Goal: Use online tool/utility: Utilize a website feature to perform a specific function

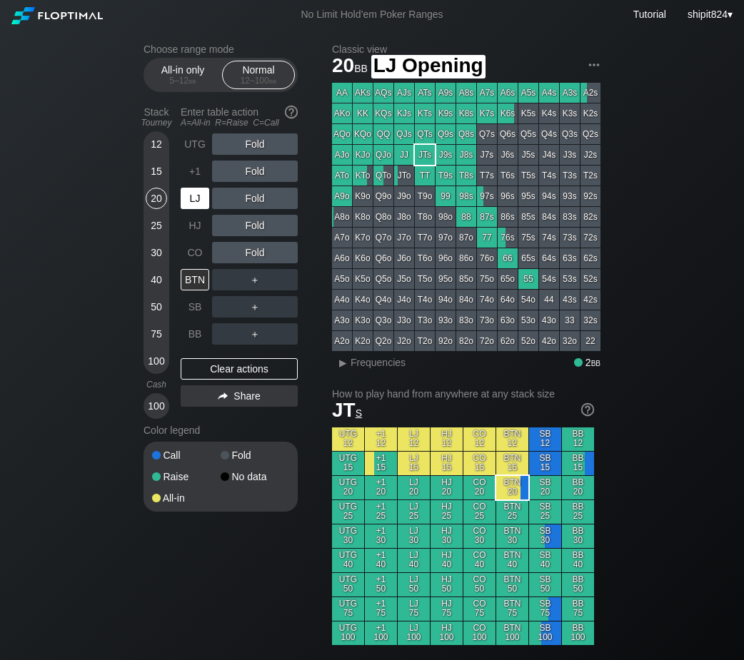
click at [203, 206] on div "LJ" at bounding box center [195, 198] width 29 height 21
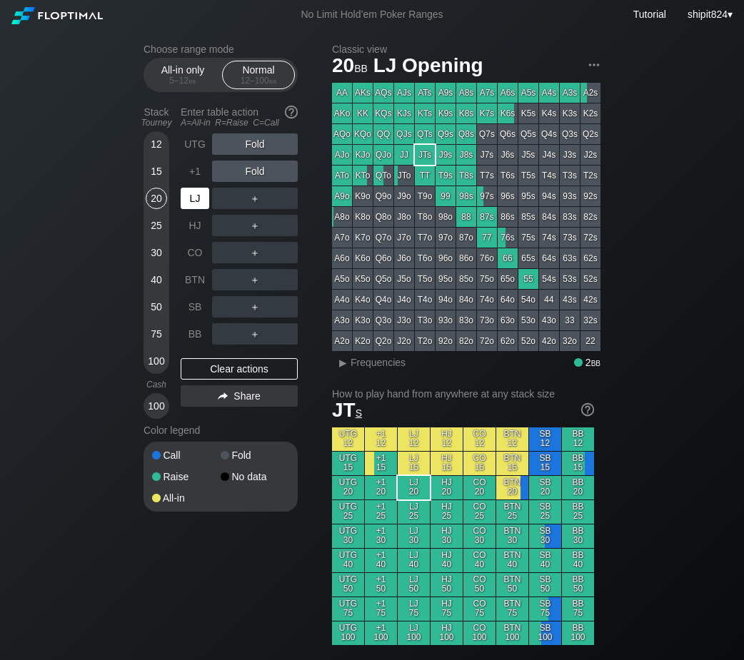
click at [206, 201] on div "LJ" at bounding box center [195, 198] width 29 height 21
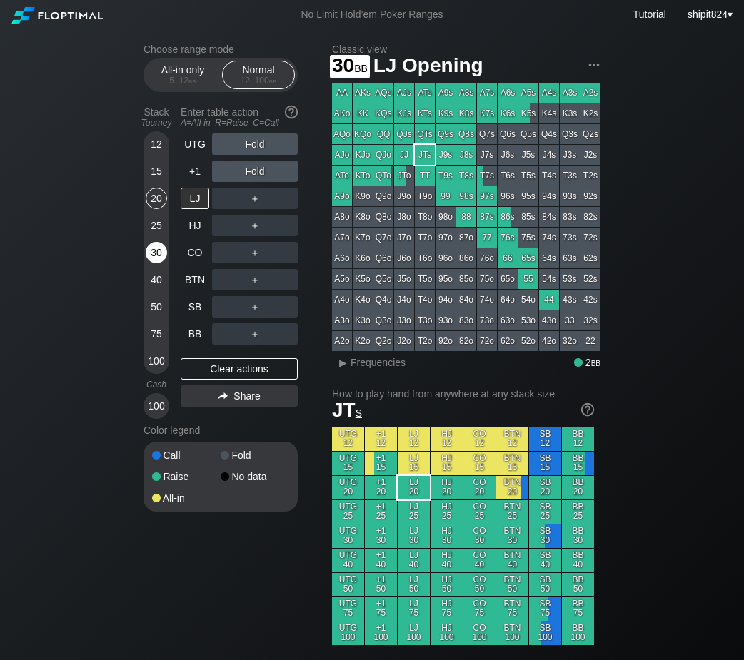
click at [158, 252] on div "30" at bounding box center [156, 252] width 21 height 21
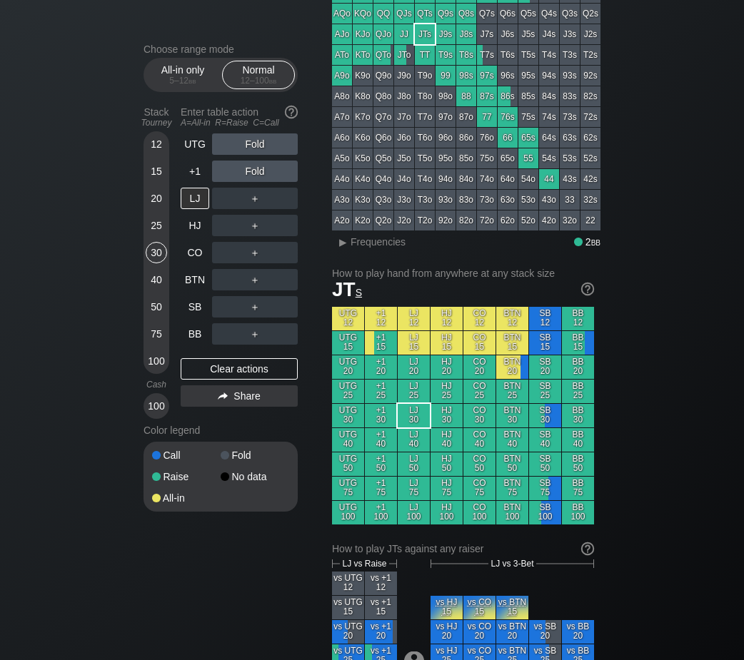
scroll to position [49, 0]
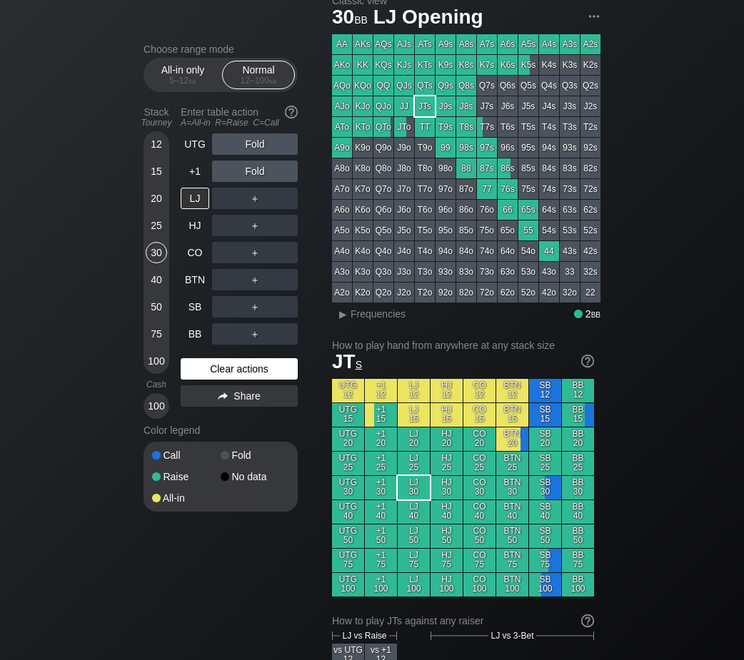
click at [219, 371] on div "Clear actions" at bounding box center [239, 368] width 117 height 21
click at [218, 370] on div "Clear actions" at bounding box center [239, 368] width 117 height 21
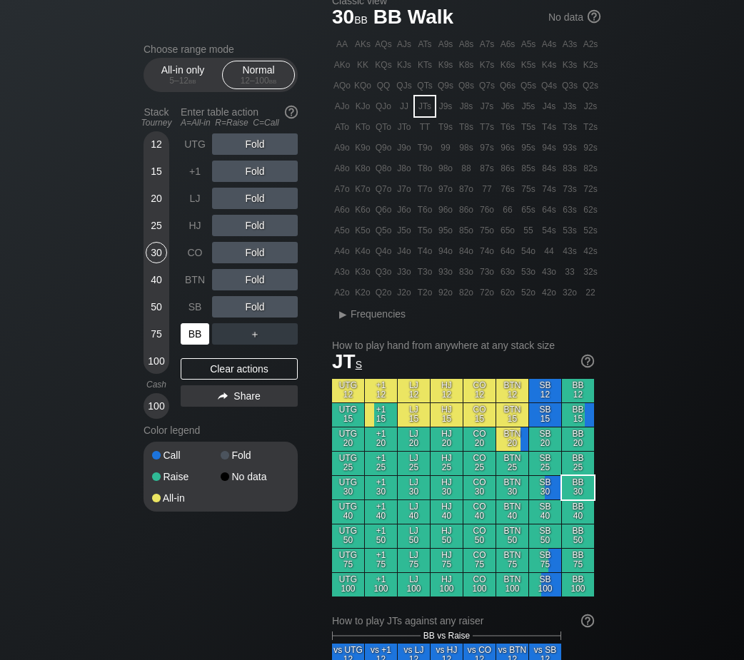
click at [192, 338] on div "BB" at bounding box center [195, 333] width 29 height 21
click at [253, 229] on div "R ✕" at bounding box center [255, 225] width 28 height 21
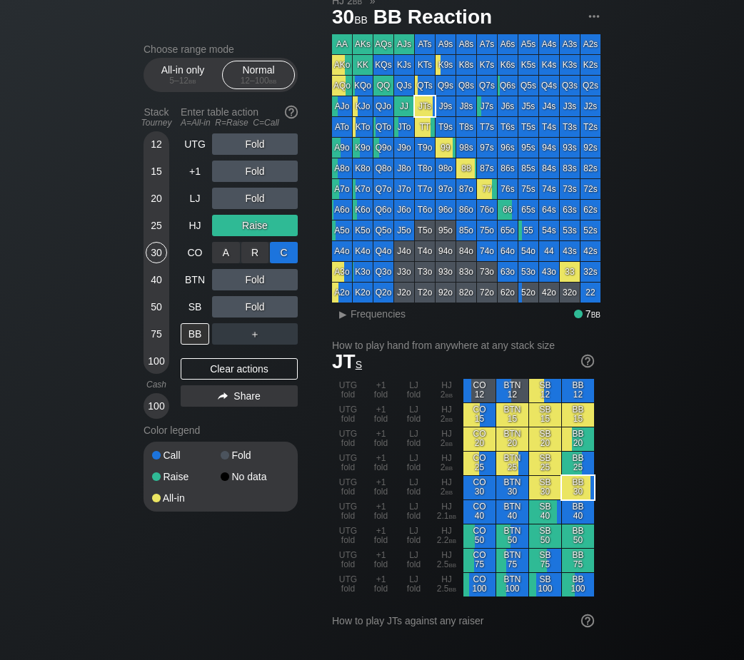
click at [287, 255] on div "C ✕" at bounding box center [284, 252] width 28 height 21
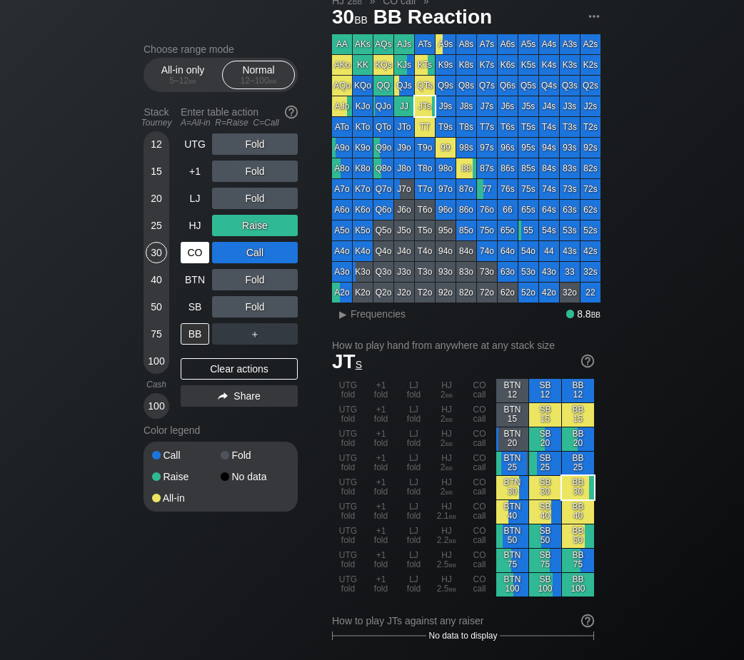
click at [205, 377] on div "Clear actions" at bounding box center [239, 368] width 117 height 21
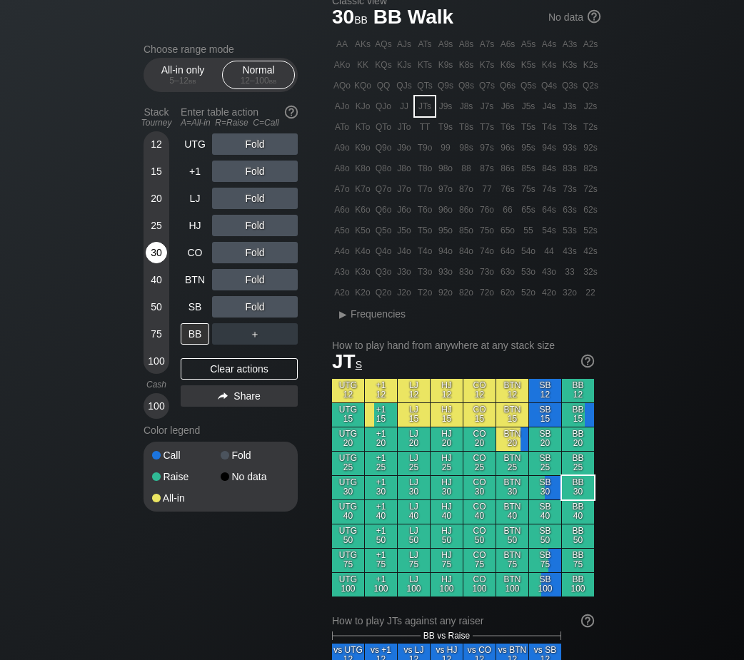
click at [158, 254] on div "30" at bounding box center [156, 252] width 21 height 21
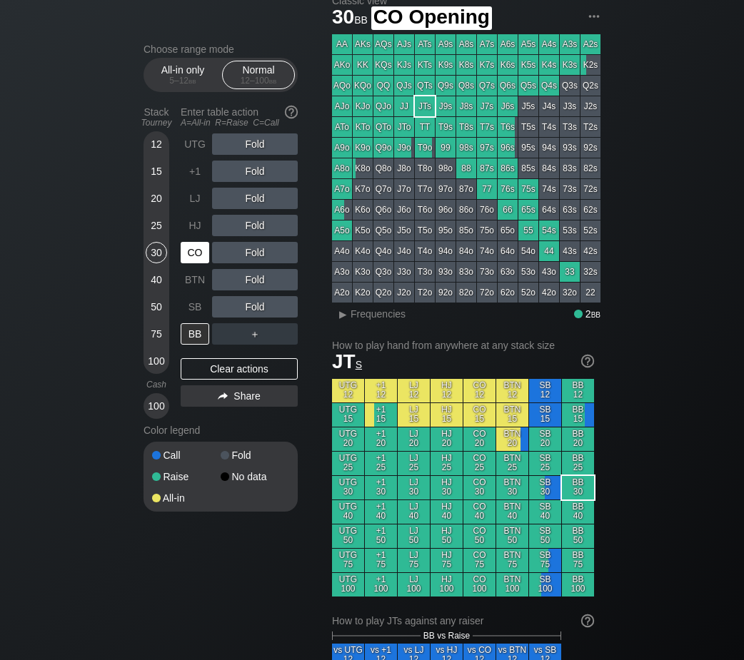
drag, startPoint x: 201, startPoint y: 250, endPoint x: 253, endPoint y: 235, distance: 54.2
click at [202, 251] on div "CO" at bounding box center [195, 252] width 29 height 21
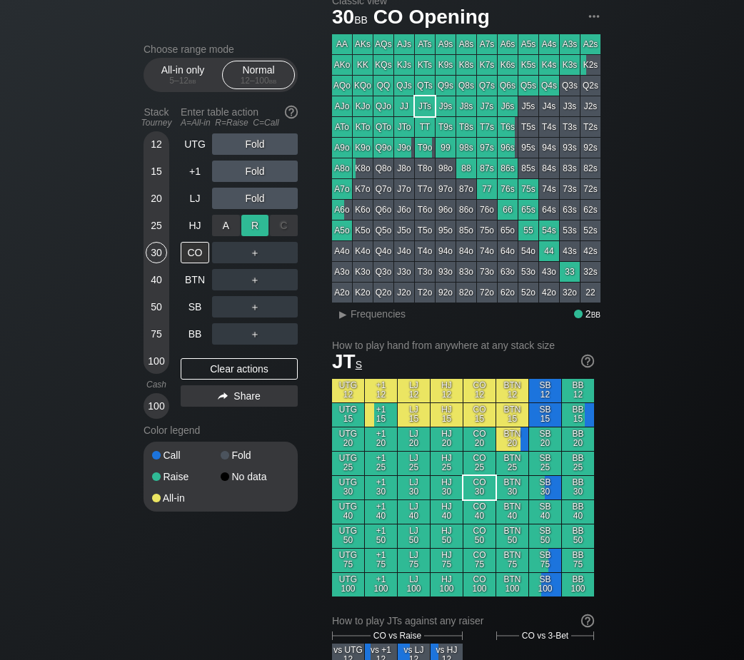
click at [253, 229] on div "R ✕" at bounding box center [255, 225] width 28 height 21
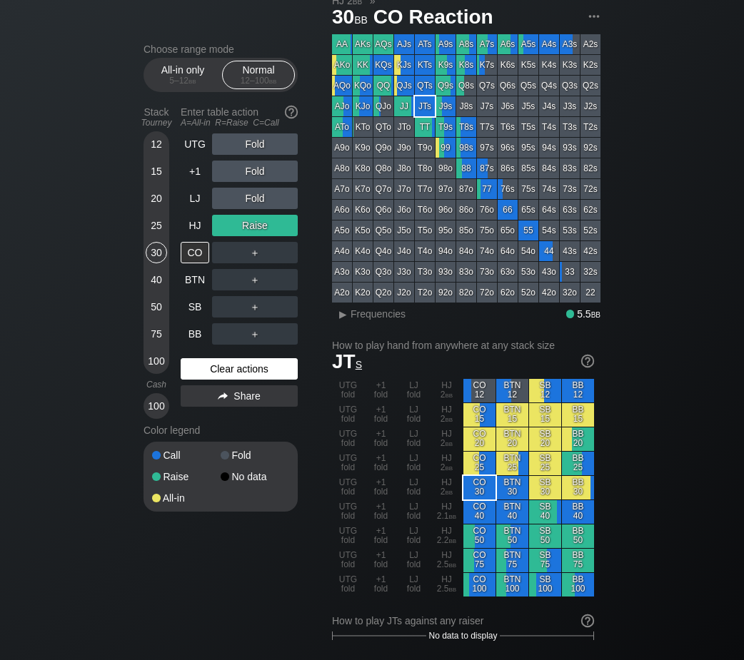
click at [233, 375] on div "Clear actions" at bounding box center [239, 368] width 117 height 21
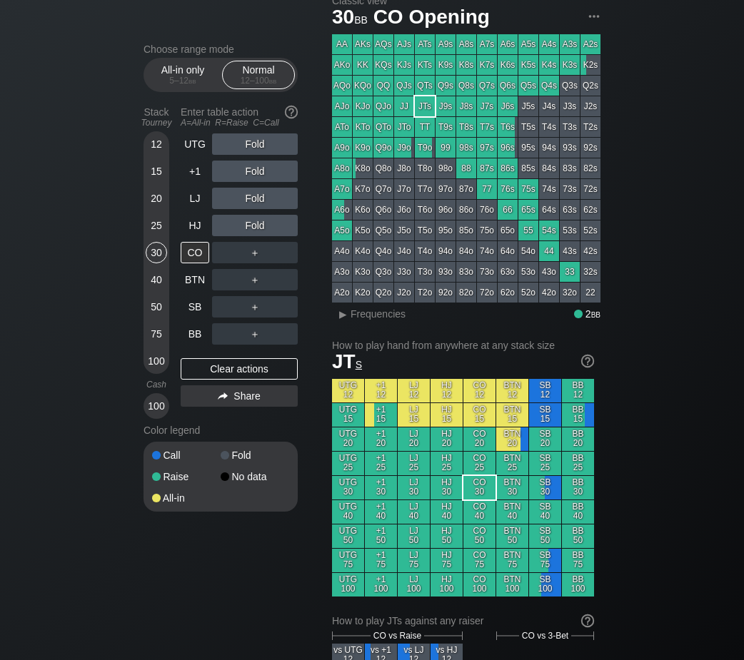
scroll to position [643, 0]
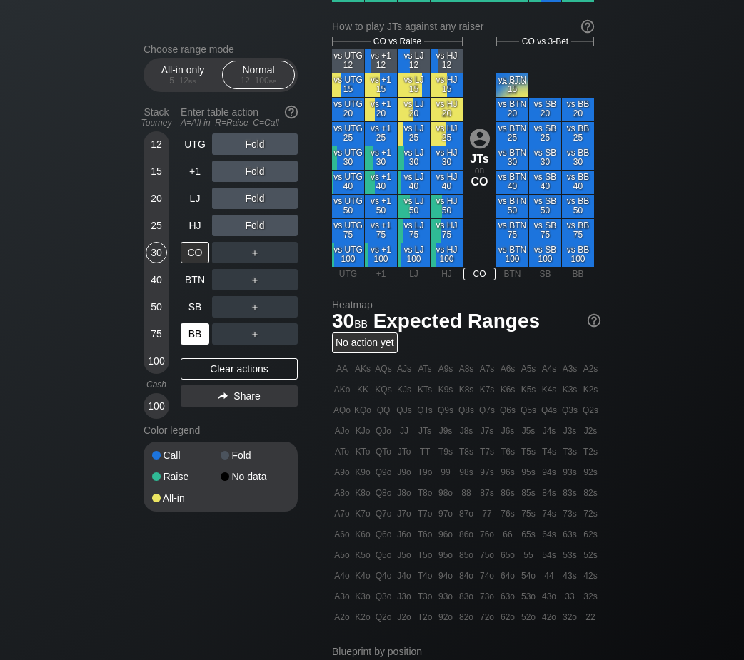
drag, startPoint x: 216, startPoint y: 378, endPoint x: 208, endPoint y: 340, distance: 38.5
click at [216, 378] on div "Clear actions" at bounding box center [239, 368] width 117 height 21
click at [161, 226] on div "25" at bounding box center [156, 225] width 21 height 21
click at [200, 168] on div "+1" at bounding box center [195, 171] width 29 height 21
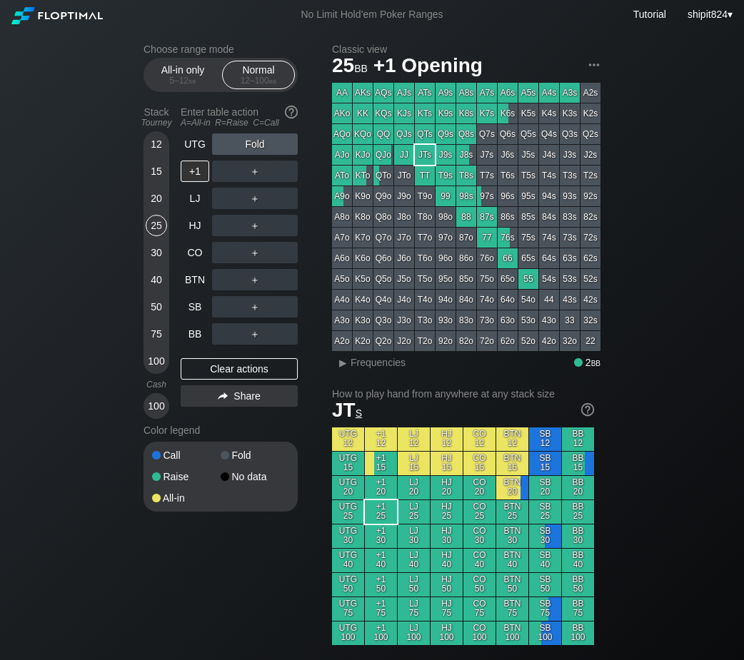
click at [164, 206] on div "20" at bounding box center [156, 198] width 21 height 21
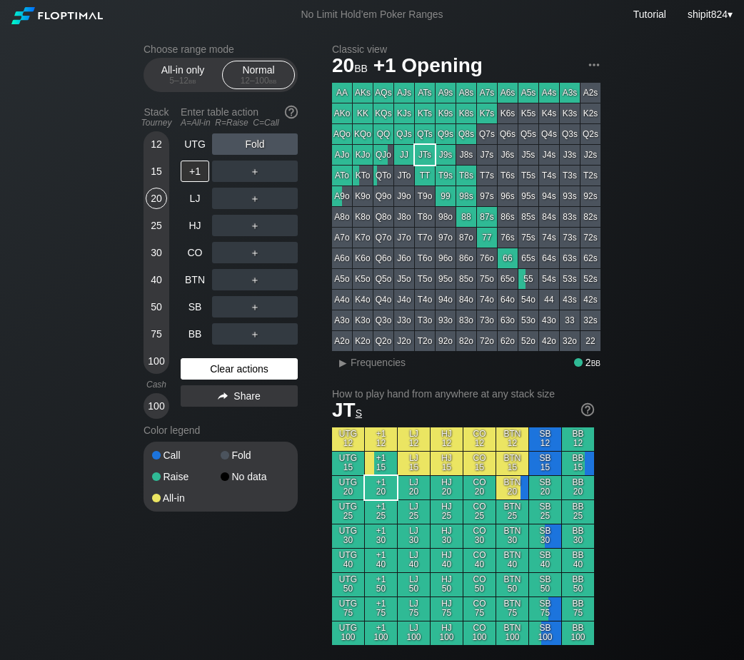
drag, startPoint x: 265, startPoint y: 370, endPoint x: 258, endPoint y: 363, distance: 10.1
click at [265, 370] on div "Clear actions" at bounding box center [239, 368] width 117 height 21
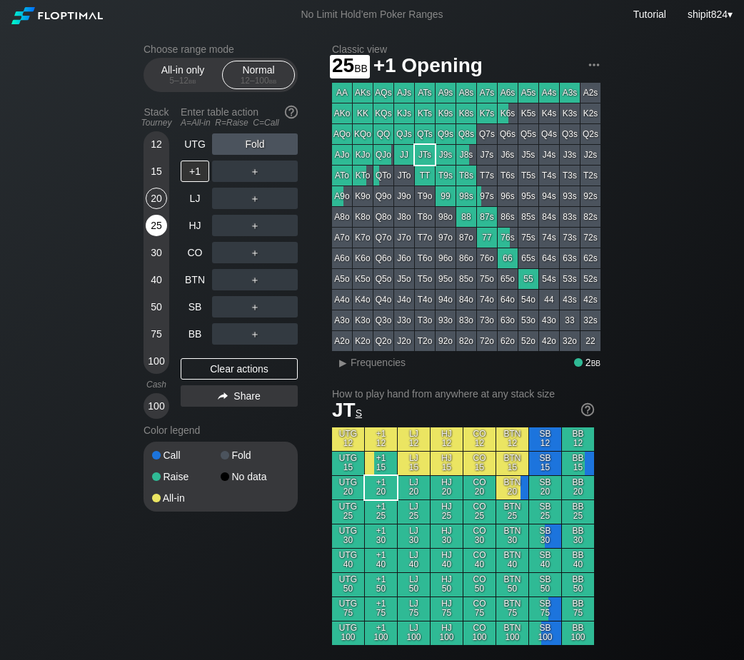
click at [153, 235] on div "25" at bounding box center [156, 225] width 21 height 21
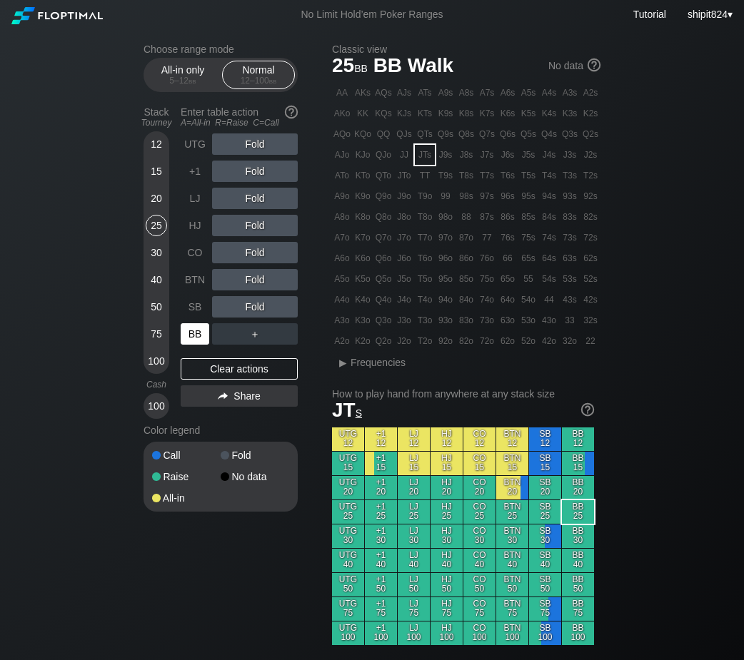
click at [191, 335] on div "BB" at bounding box center [195, 333] width 29 height 21
click at [260, 202] on div "R ✕" at bounding box center [255, 198] width 28 height 21
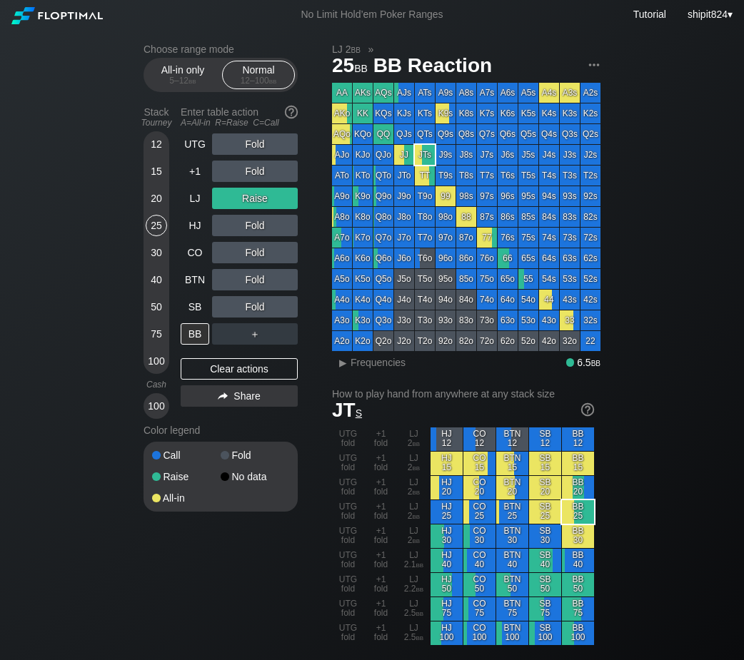
click at [0, 403] on html "No Limit Hold’em Poker Ranges Tutorial shipit824 ▾ Choose range mode All-in onl…" at bounding box center [372, 330] width 744 height 660
click at [197, 368] on div "Clear actions" at bounding box center [239, 368] width 117 height 21
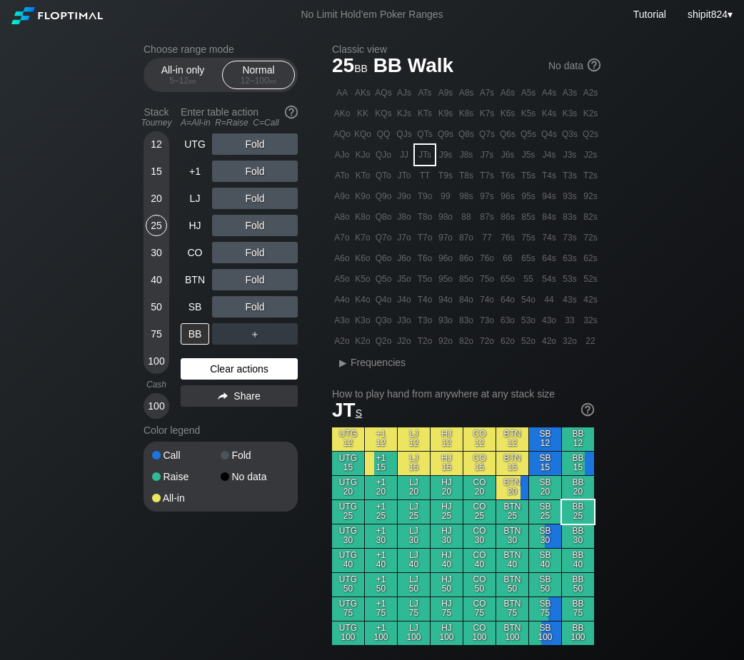
click at [198, 368] on div "Clear actions" at bounding box center [239, 368] width 117 height 21
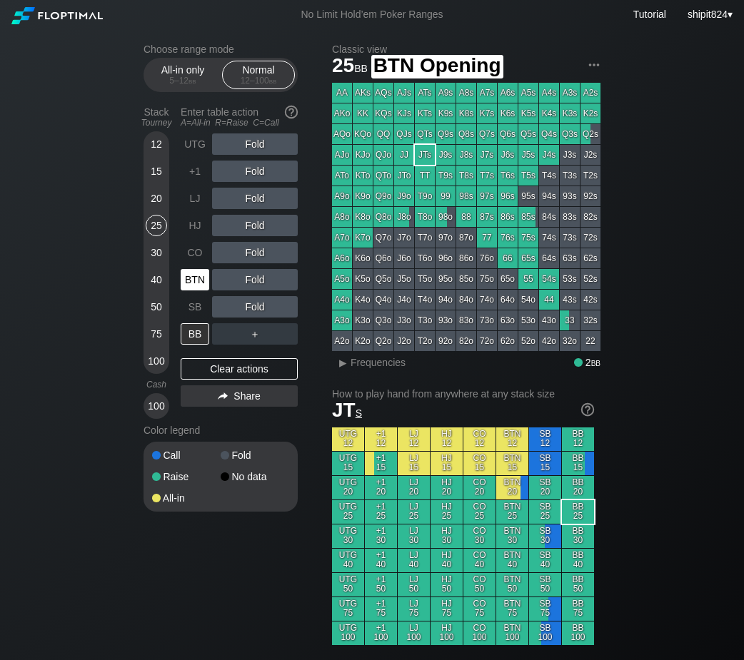
click at [196, 280] on div "BTN" at bounding box center [195, 279] width 29 height 21
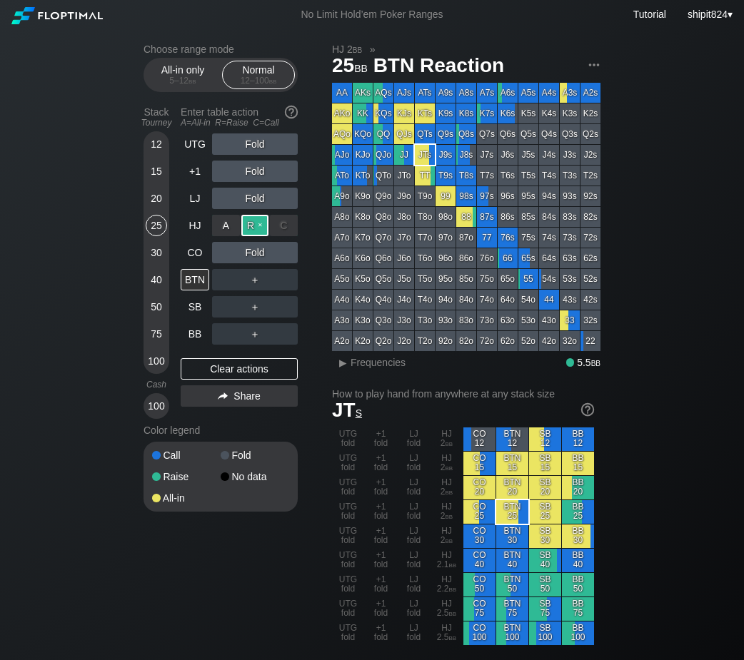
click at [253, 231] on div "R ✕" at bounding box center [255, 225] width 28 height 21
drag, startPoint x: 212, startPoint y: 365, endPoint x: 219, endPoint y: 348, distance: 18.6
click at [212, 365] on div "Clear actions" at bounding box center [239, 368] width 117 height 21
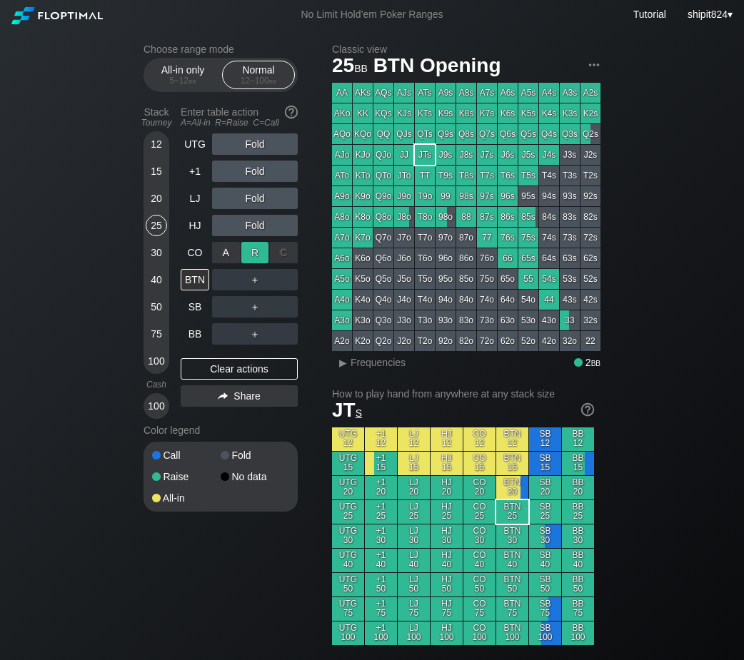
click at [247, 255] on div "R ✕" at bounding box center [255, 252] width 28 height 21
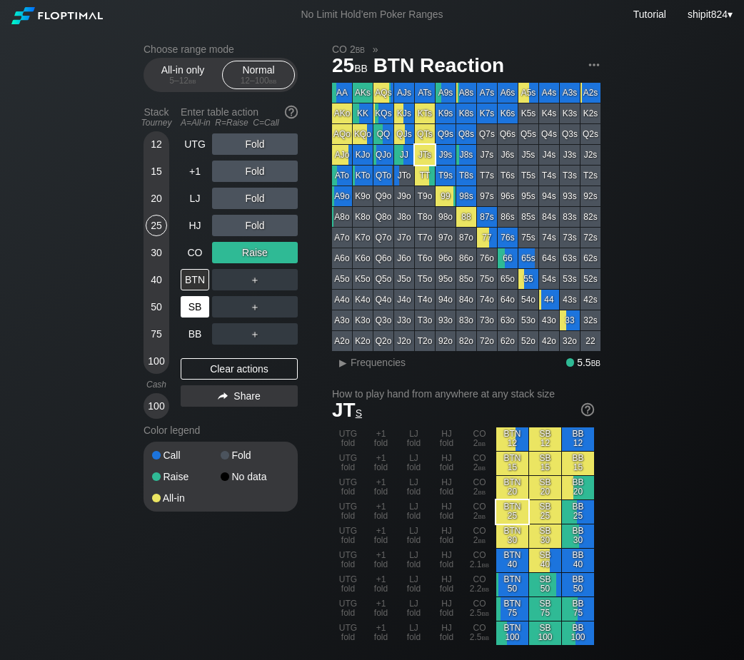
click at [221, 370] on div "Clear actions" at bounding box center [239, 368] width 117 height 21
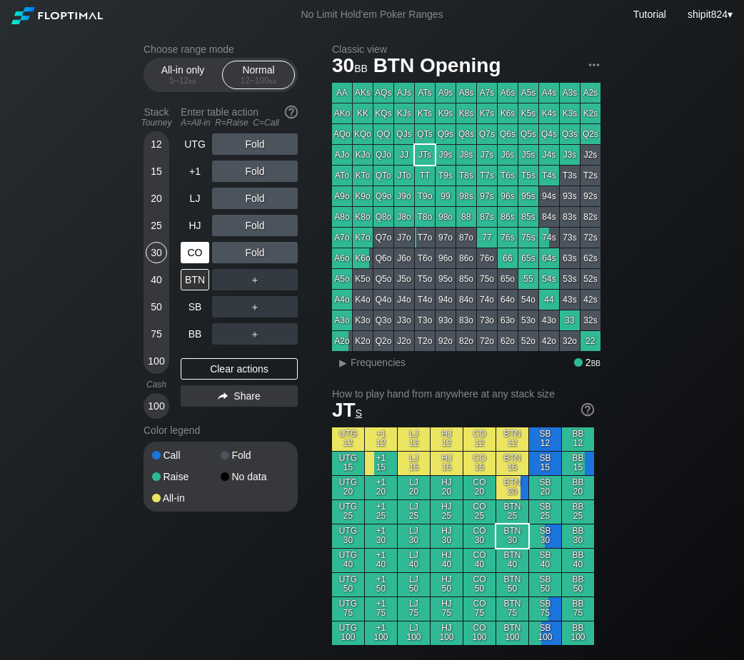
drag, startPoint x: 158, startPoint y: 252, endPoint x: 188, endPoint y: 254, distance: 30.1
click at [159, 253] on div "30" at bounding box center [156, 252] width 21 height 21
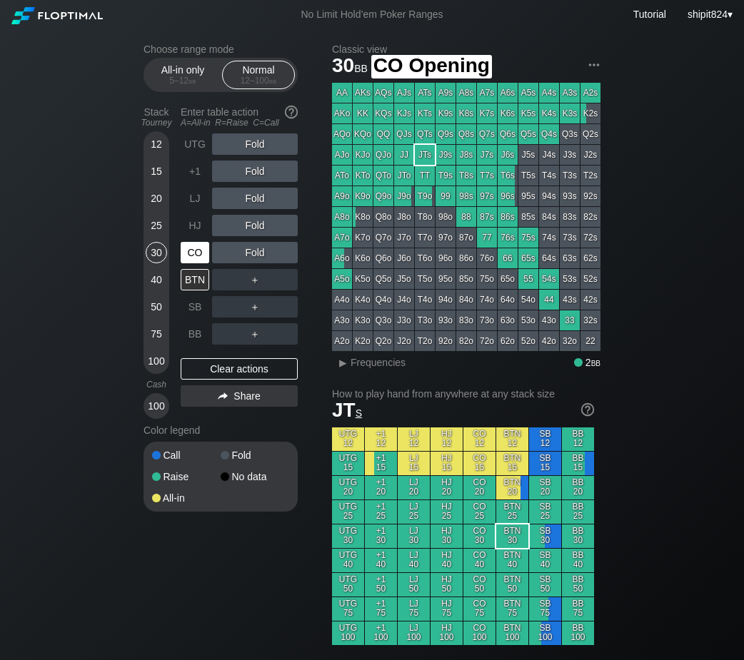
click at [195, 255] on div "CO" at bounding box center [195, 252] width 29 height 21
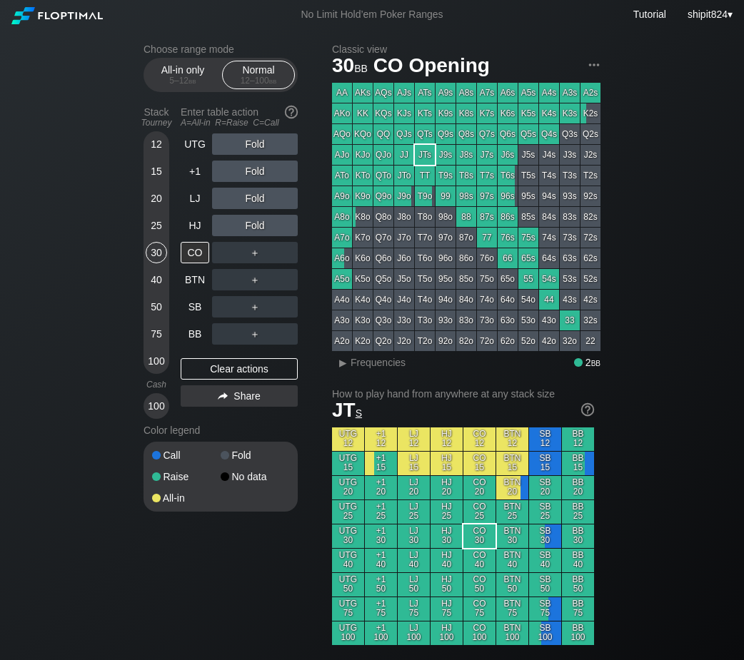
click at [273, 230] on div "Fold" at bounding box center [255, 225] width 86 height 21
click at [264, 227] on div "R ✕" at bounding box center [255, 225] width 28 height 21
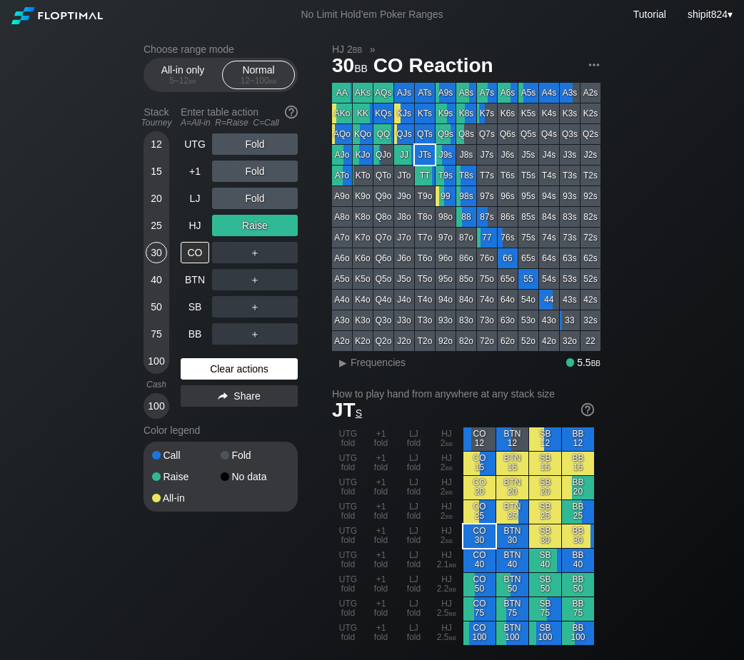
click at [223, 376] on div "Clear actions" at bounding box center [239, 368] width 117 height 21
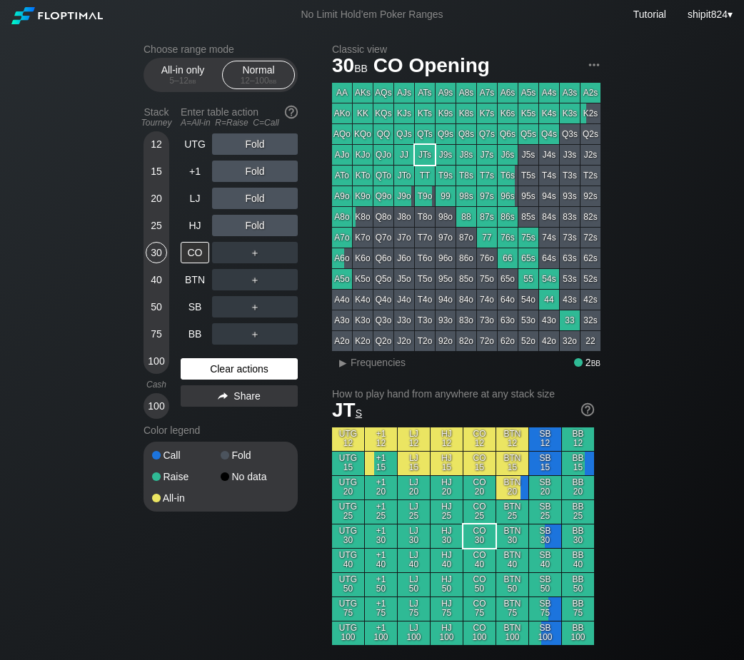
click at [223, 376] on div "Clear actions" at bounding box center [239, 368] width 117 height 21
click at [223, 373] on div "Clear actions" at bounding box center [239, 368] width 117 height 21
click at [218, 375] on div "Clear actions" at bounding box center [239, 368] width 117 height 21
click at [151, 229] on div "25" at bounding box center [156, 225] width 21 height 21
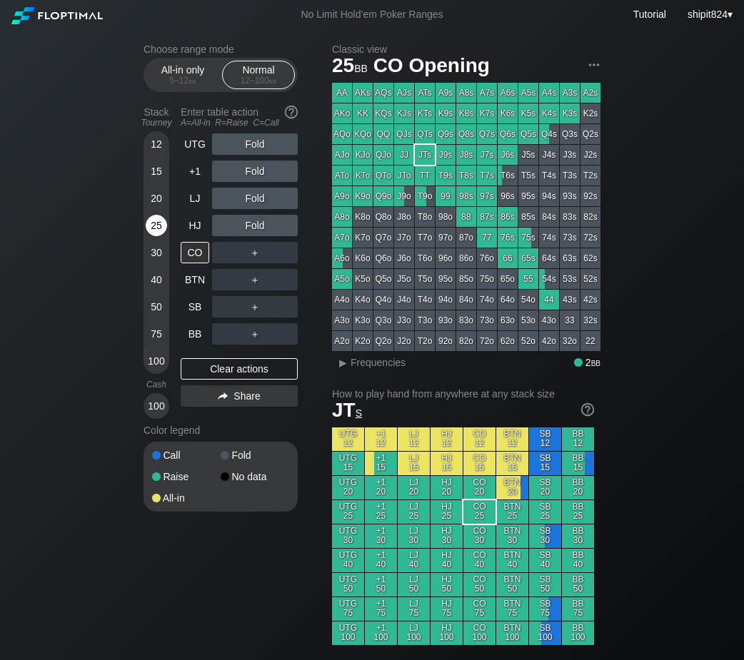
click at [156, 228] on div "25" at bounding box center [156, 225] width 21 height 21
click at [257, 173] on div "Fold" at bounding box center [255, 171] width 86 height 21
click at [257, 173] on div "R ✕" at bounding box center [255, 171] width 28 height 21
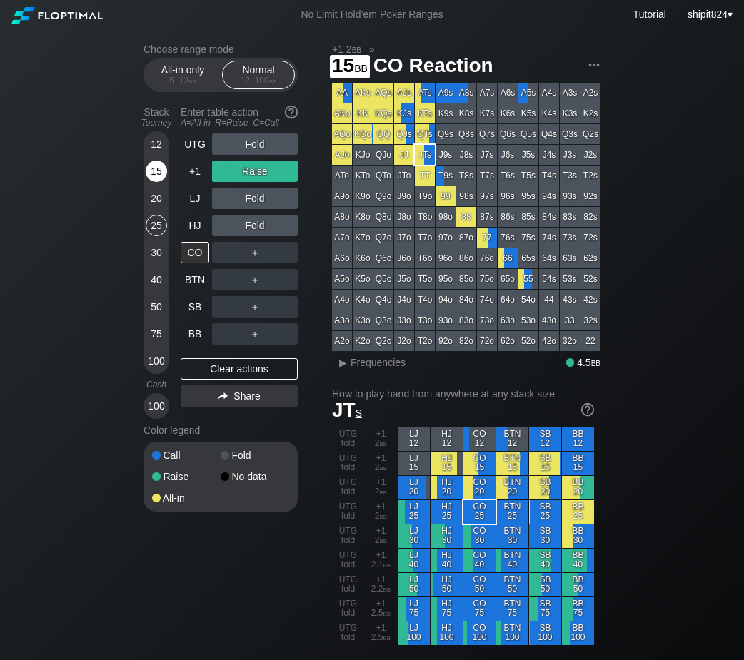
click at [149, 175] on div "15" at bounding box center [156, 171] width 21 height 21
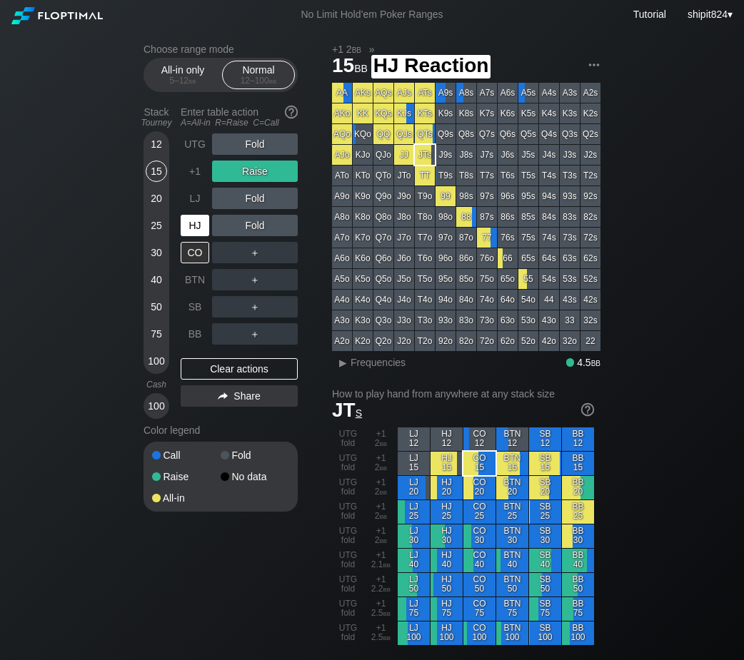
click at [189, 236] on div "HJ" at bounding box center [195, 225] width 29 height 21
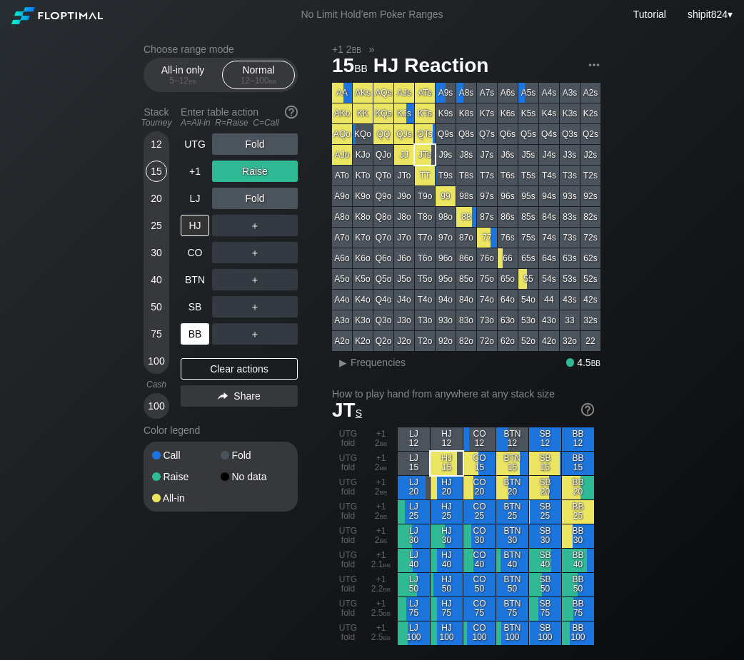
click at [217, 380] on div "Clear actions" at bounding box center [239, 368] width 117 height 21
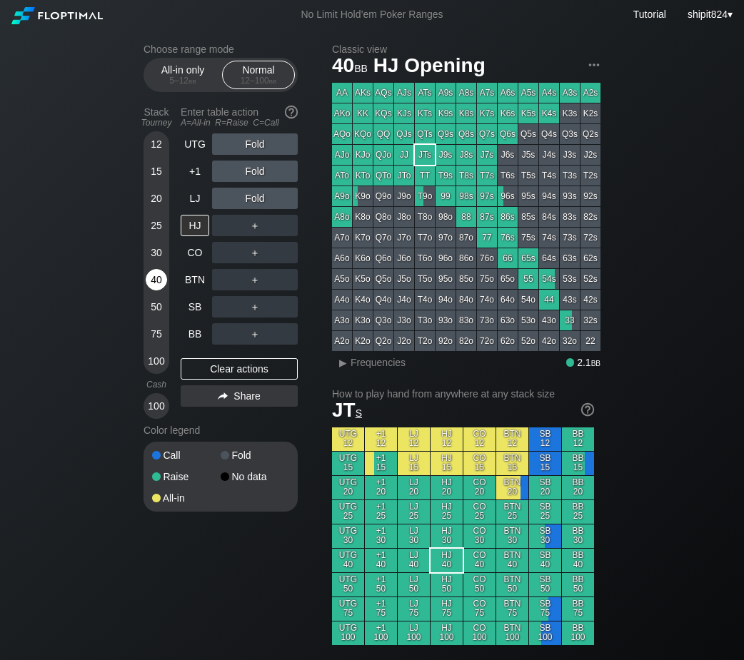
click at [160, 287] on div "40" at bounding box center [156, 279] width 21 height 21
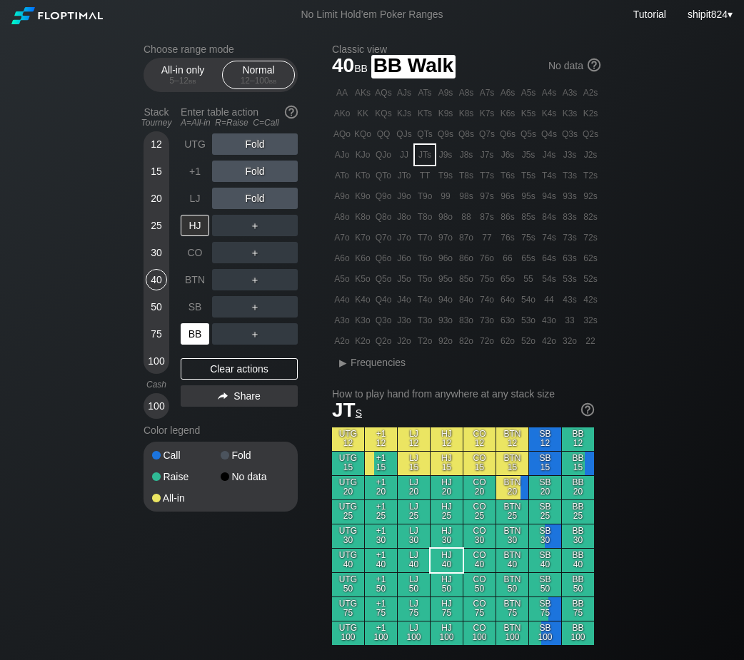
click at [205, 344] on div "BB" at bounding box center [195, 333] width 29 height 21
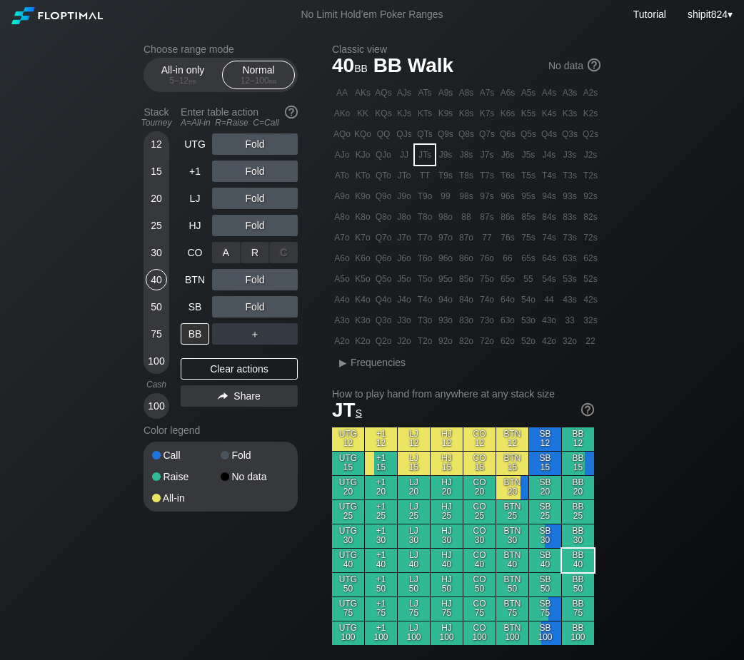
click at [252, 248] on div "A ✕ R ✕ C ✕ Fold" at bounding box center [255, 252] width 86 height 21
click at [252, 251] on div "R ✕" at bounding box center [255, 252] width 28 height 21
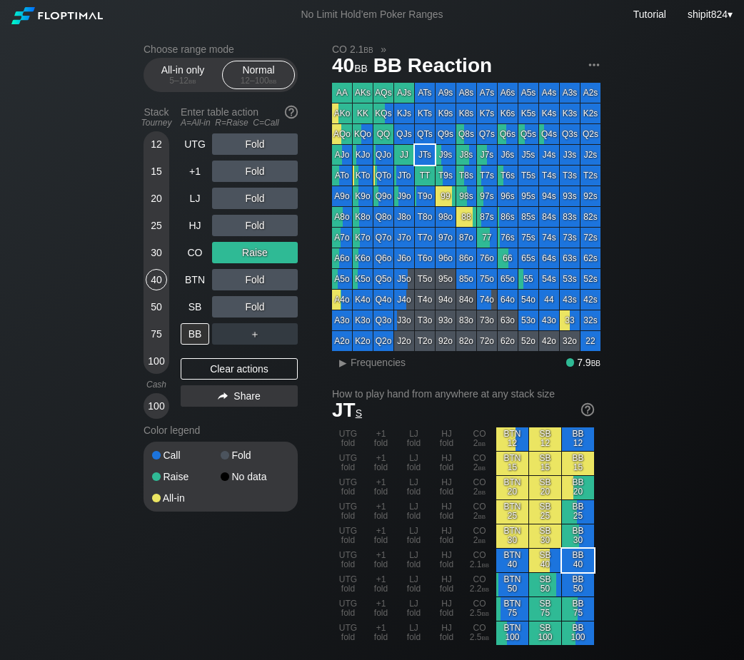
click at [258, 373] on div "Clear actions" at bounding box center [239, 368] width 117 height 21
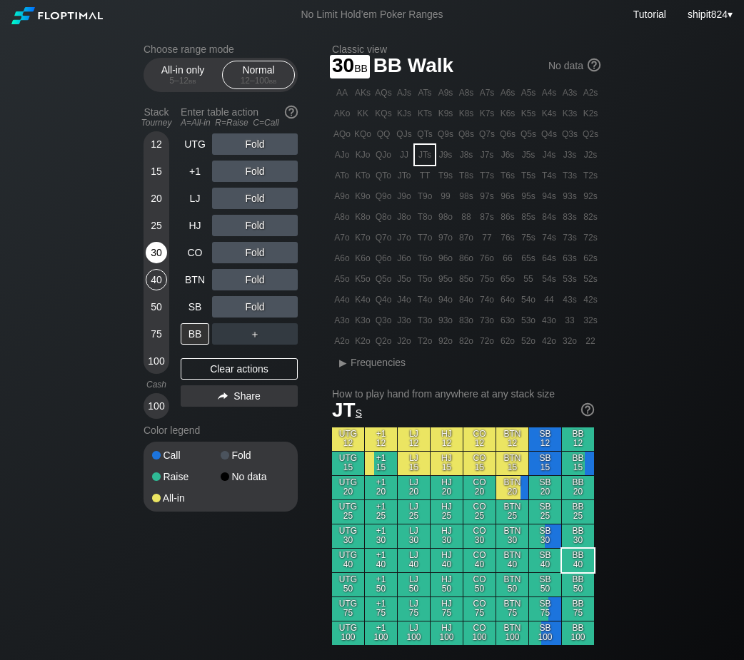
click at [156, 252] on div "30" at bounding box center [156, 252] width 21 height 21
click at [268, 251] on div "R ✕" at bounding box center [255, 252] width 28 height 21
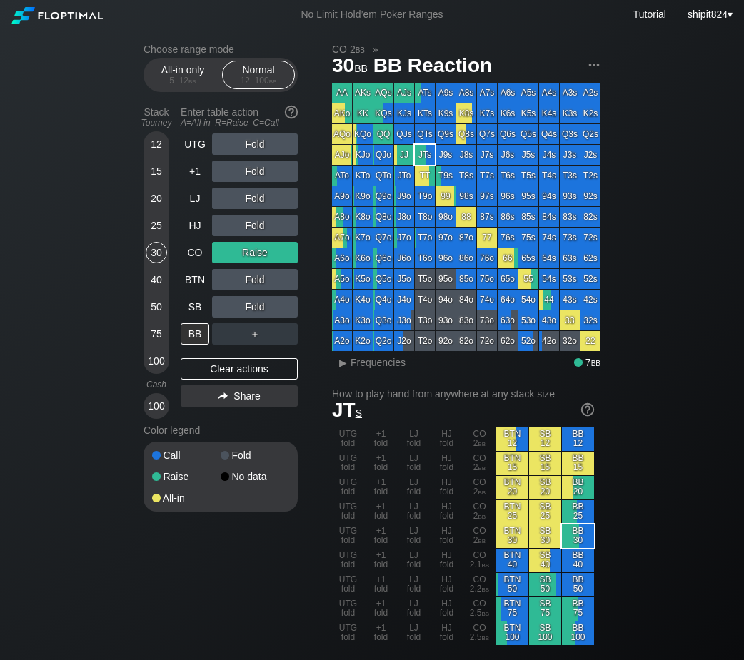
drag, startPoint x: 227, startPoint y: 368, endPoint x: 310, endPoint y: 289, distance: 114.1
click at [231, 364] on div "Clear actions" at bounding box center [239, 368] width 117 height 21
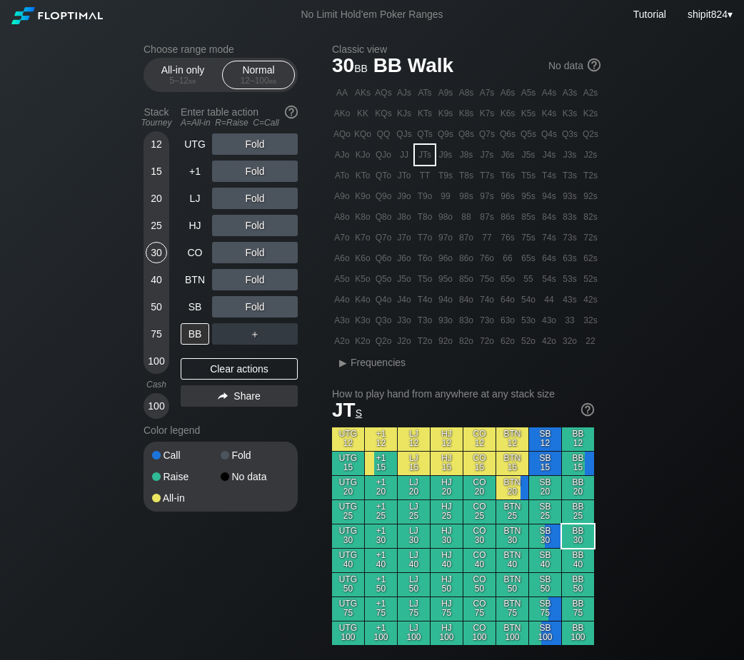
click at [160, 290] on div "40" at bounding box center [156, 279] width 21 height 21
click at [158, 285] on div "40" at bounding box center [156, 279] width 21 height 21
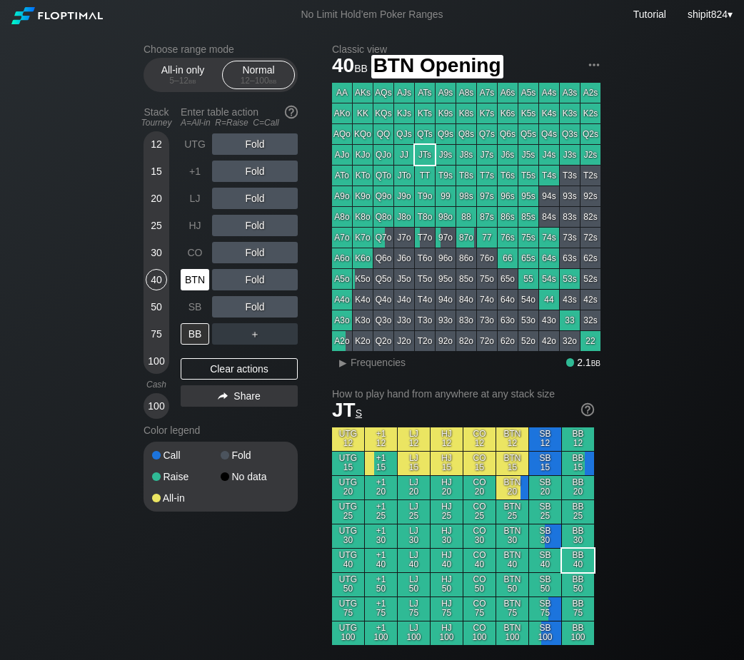
drag, startPoint x: 199, startPoint y: 282, endPoint x: 216, endPoint y: 265, distance: 23.2
click at [200, 282] on div "BTN" at bounding box center [195, 279] width 29 height 21
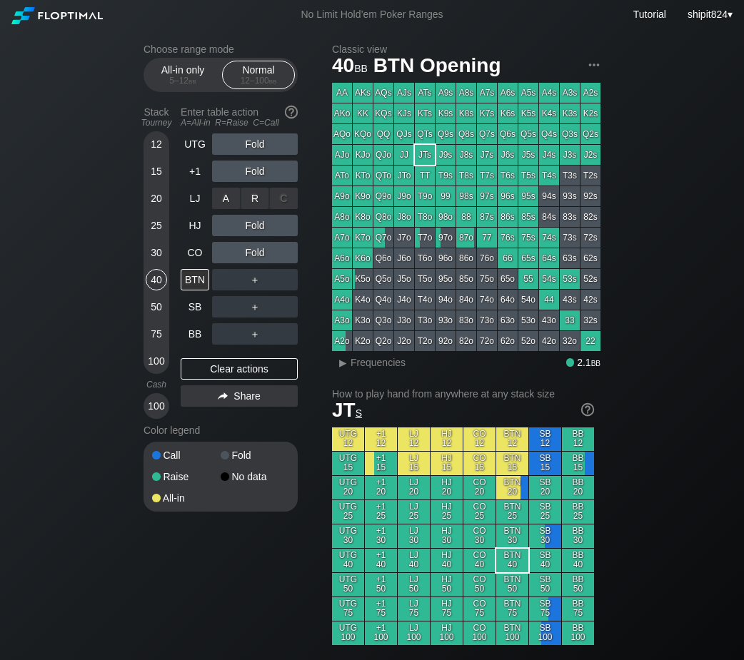
click at [251, 207] on div "R ✕" at bounding box center [255, 198] width 28 height 21
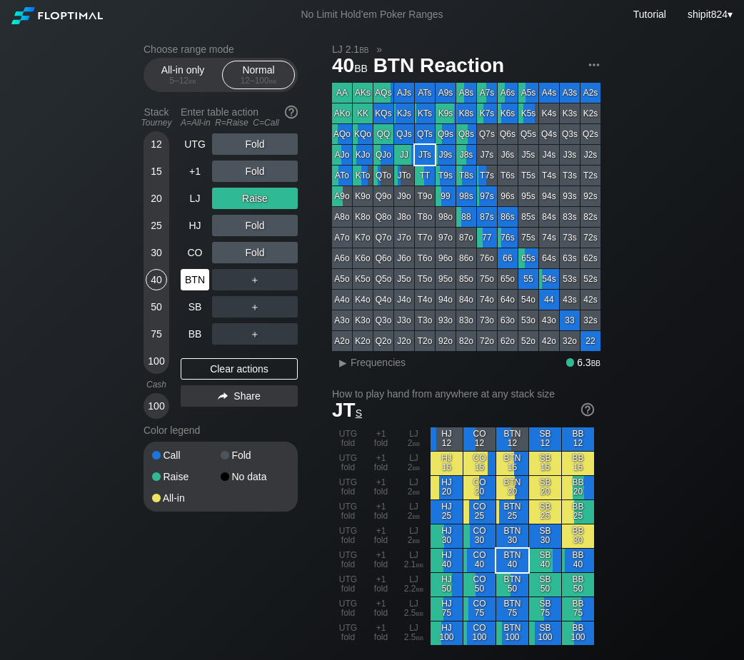
drag, startPoint x: 207, startPoint y: 371, endPoint x: 183, endPoint y: 290, distance: 84.9
click at [207, 372] on div "Clear actions" at bounding box center [239, 368] width 117 height 21
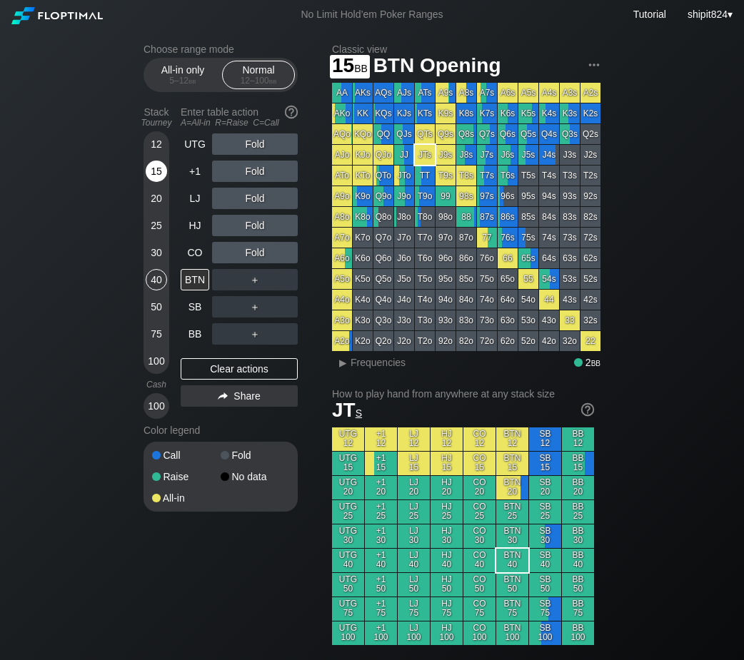
click at [163, 177] on div "15" at bounding box center [156, 171] width 21 height 21
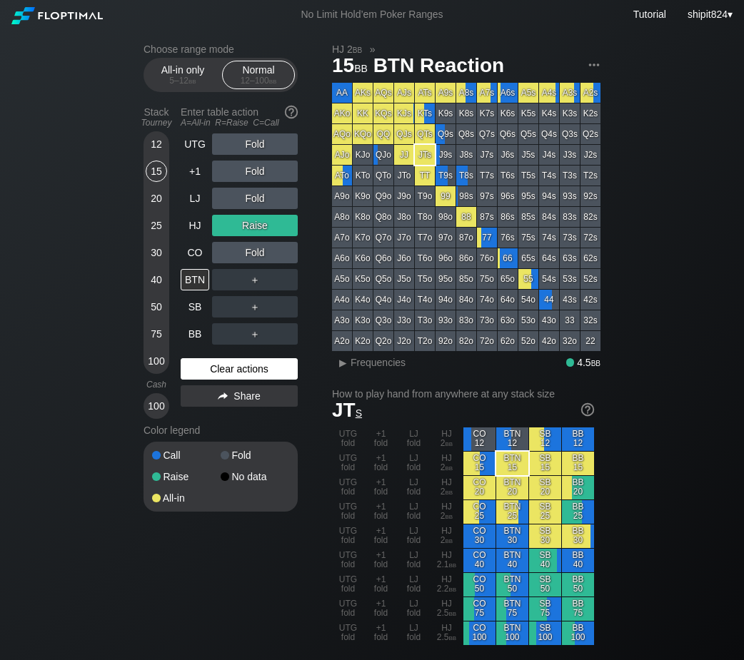
click at [236, 368] on div "Clear actions" at bounding box center [239, 368] width 117 height 21
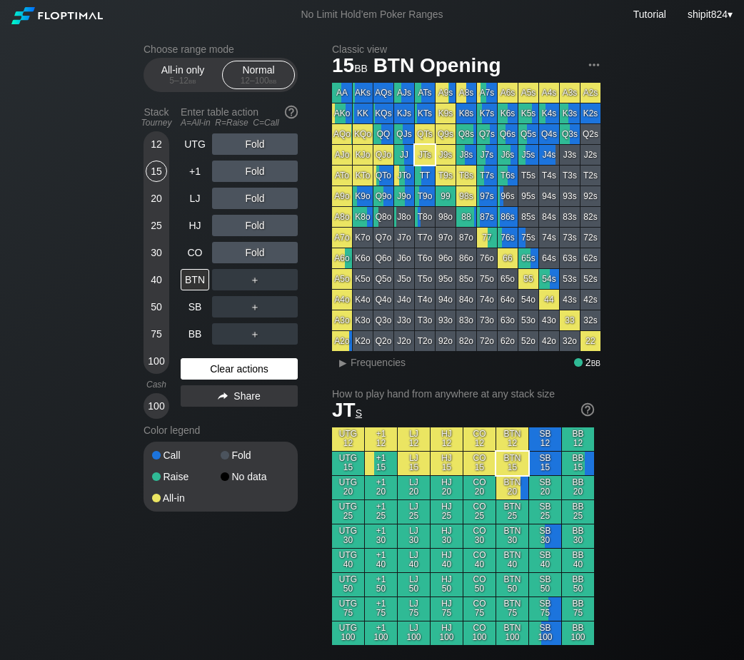
click at [236, 368] on div "Clear actions" at bounding box center [239, 368] width 117 height 21
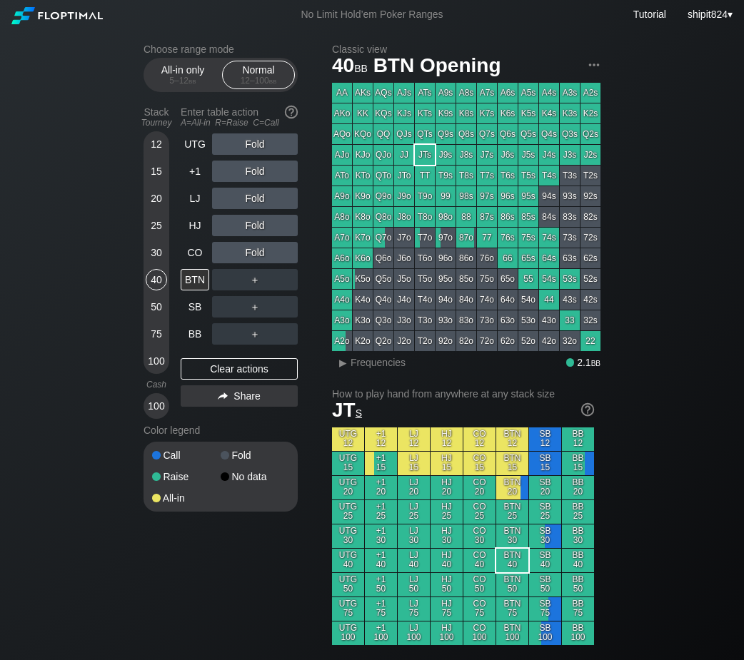
drag, startPoint x: 160, startPoint y: 290, endPoint x: 177, endPoint y: 337, distance: 50.1
click at [160, 290] on div "40" at bounding box center [156, 279] width 21 height 21
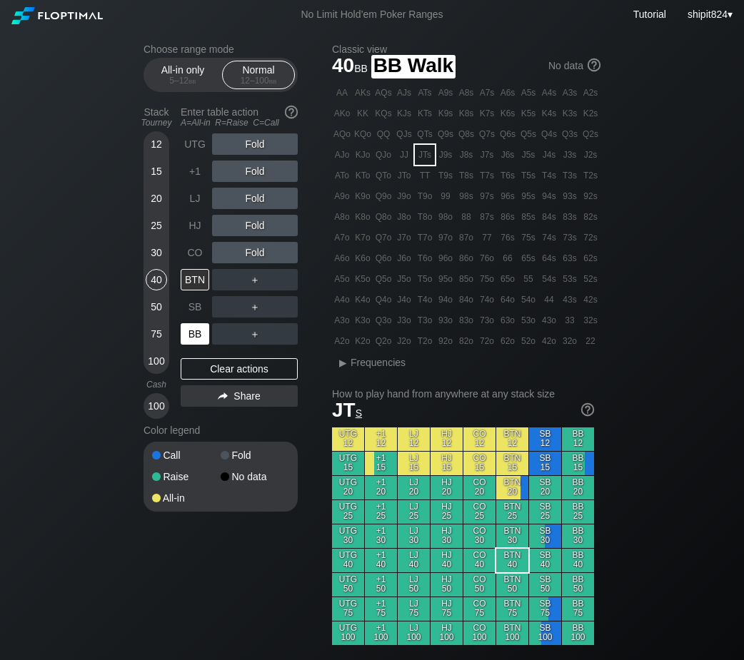
click at [180, 348] on div "Stack Tourney Enter table action A=All-in R=Raise C=Call [PHONE_NUMBER] [PHONE_…" at bounding box center [220, 260] width 154 height 318
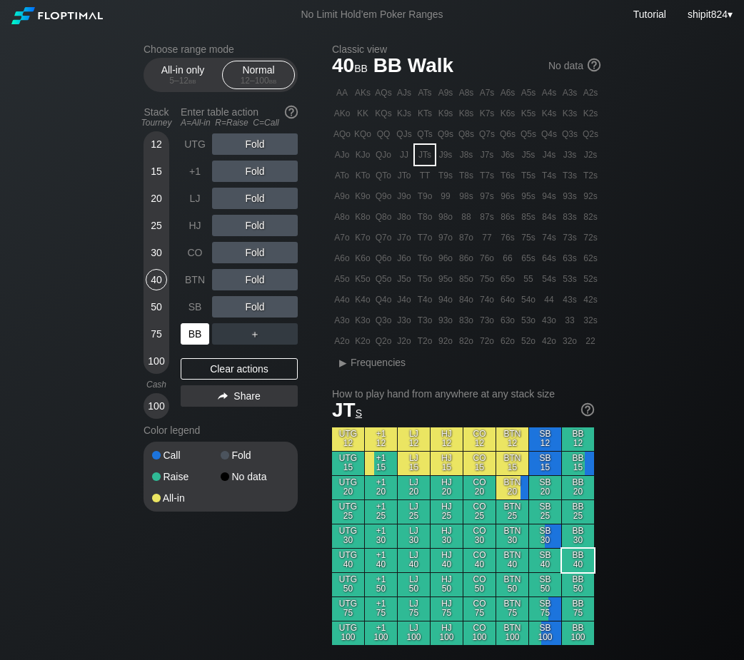
click at [190, 333] on div "BB" at bounding box center [195, 333] width 29 height 21
click at [262, 257] on div "R ✕" at bounding box center [255, 252] width 28 height 21
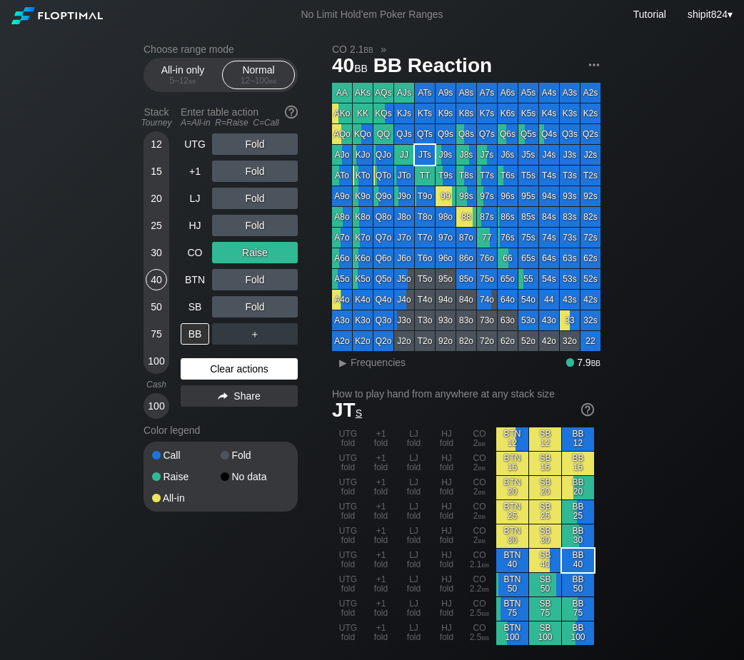
click at [213, 368] on div "Clear actions" at bounding box center [239, 368] width 117 height 21
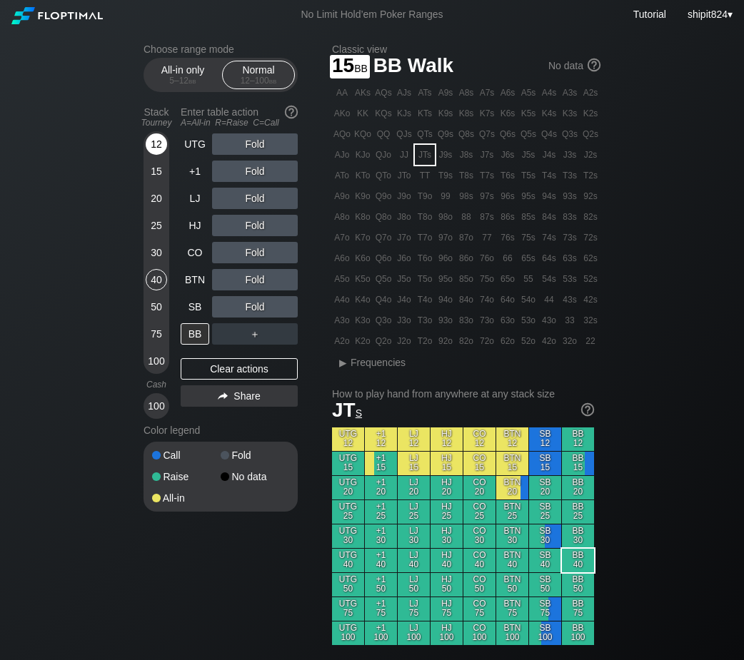
click at [153, 150] on div "12" at bounding box center [156, 143] width 21 height 21
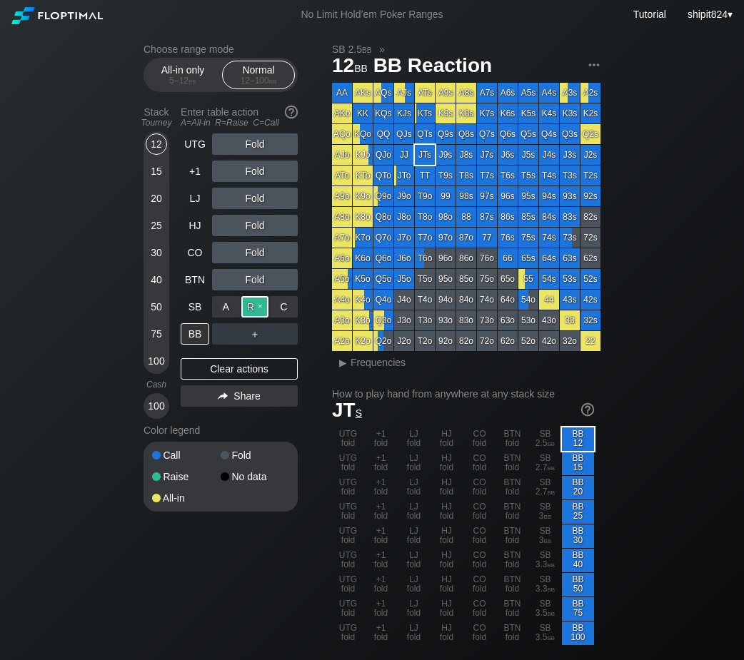
click at [253, 303] on div "R ✕" at bounding box center [255, 306] width 28 height 21
click at [243, 375] on div "Clear actions" at bounding box center [239, 368] width 117 height 21
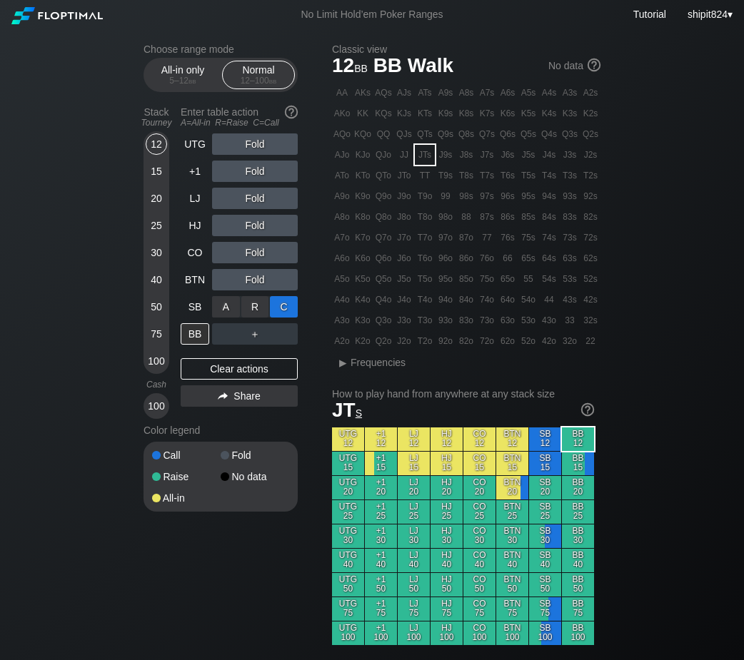
click at [281, 304] on div "C ✕" at bounding box center [284, 306] width 28 height 21
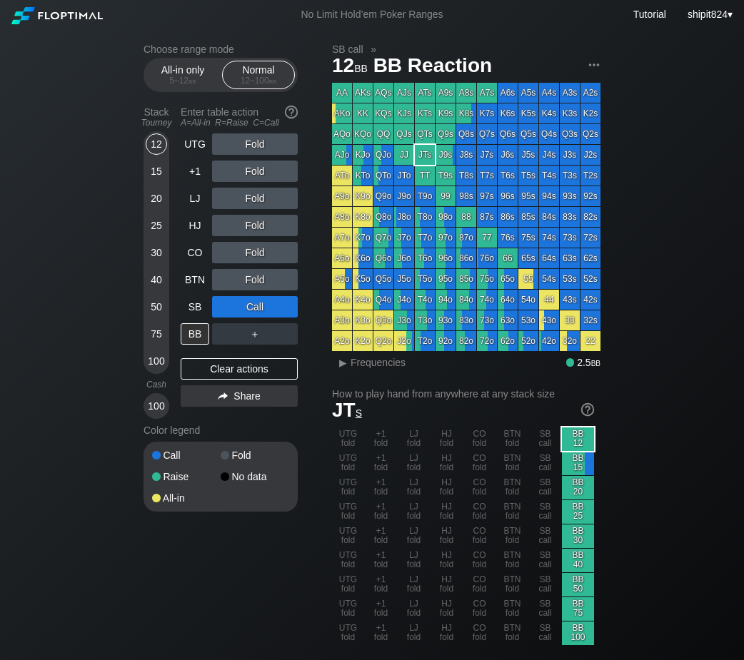
click at [289, 375] on div "Clear actions" at bounding box center [239, 368] width 117 height 21
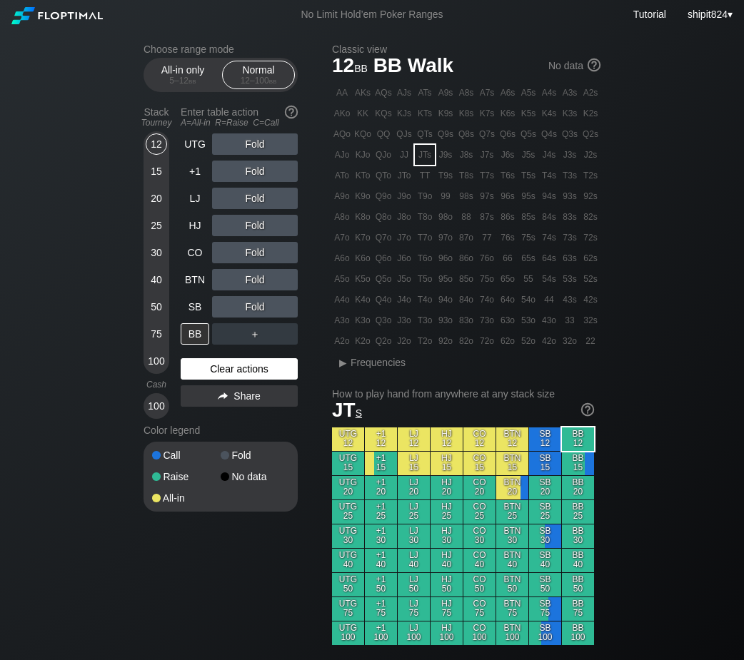
click at [266, 376] on div "Clear actions" at bounding box center [239, 368] width 117 height 21
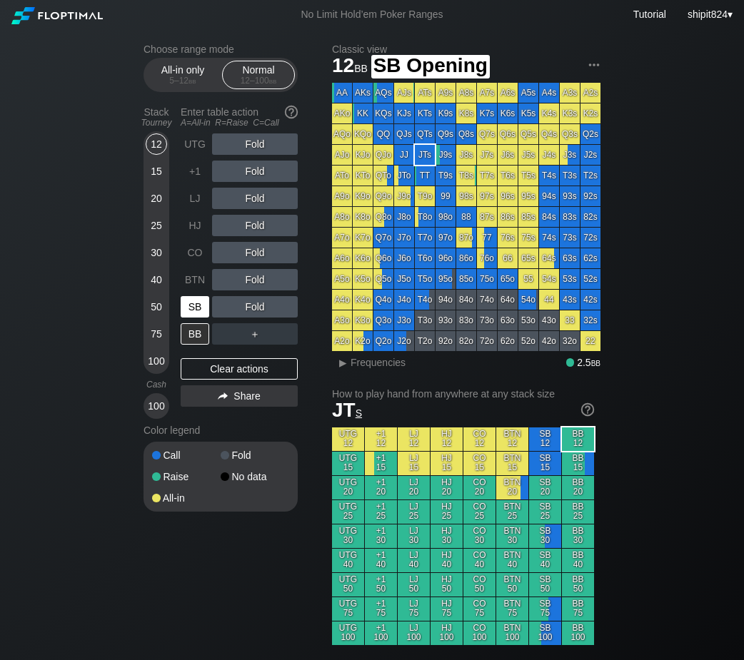
click at [181, 310] on div "SB" at bounding box center [195, 306] width 29 height 21
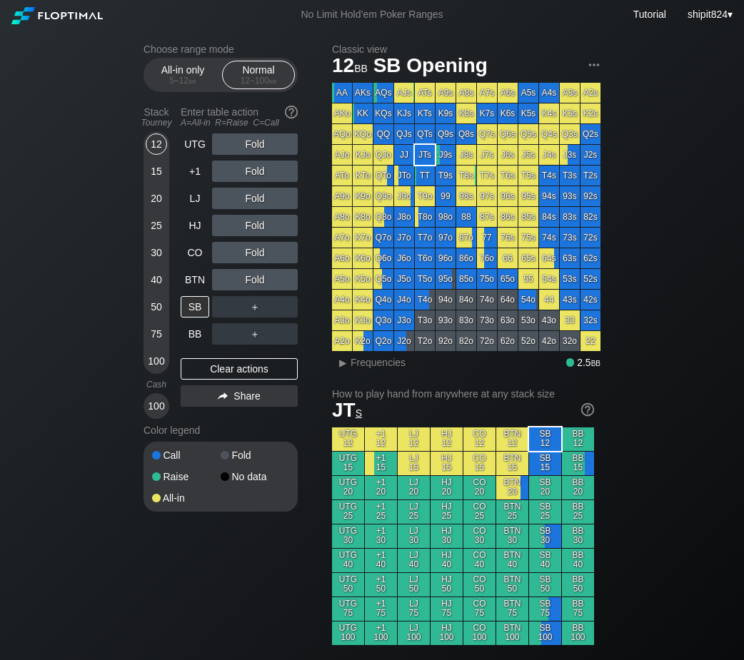
click at [166, 285] on div "40" at bounding box center [156, 279] width 21 height 21
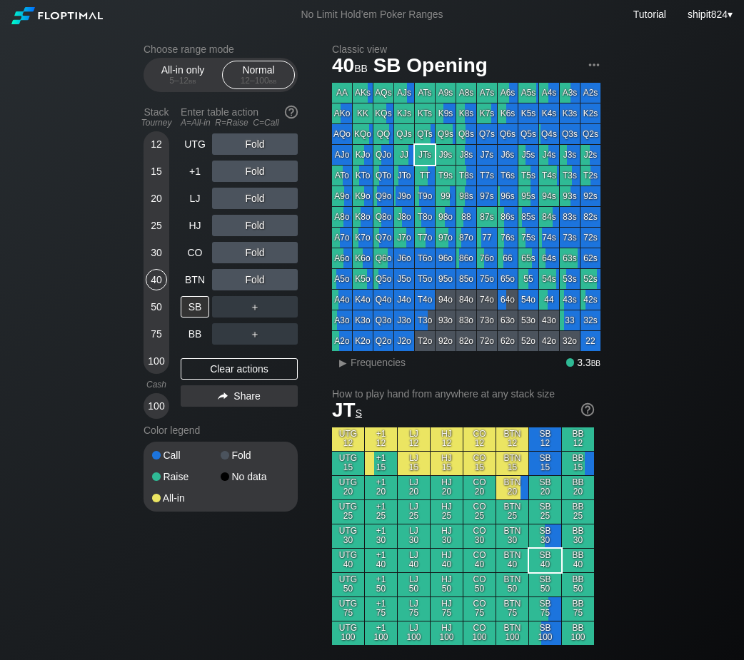
click at [158, 221] on div "25" at bounding box center [156, 225] width 21 height 21
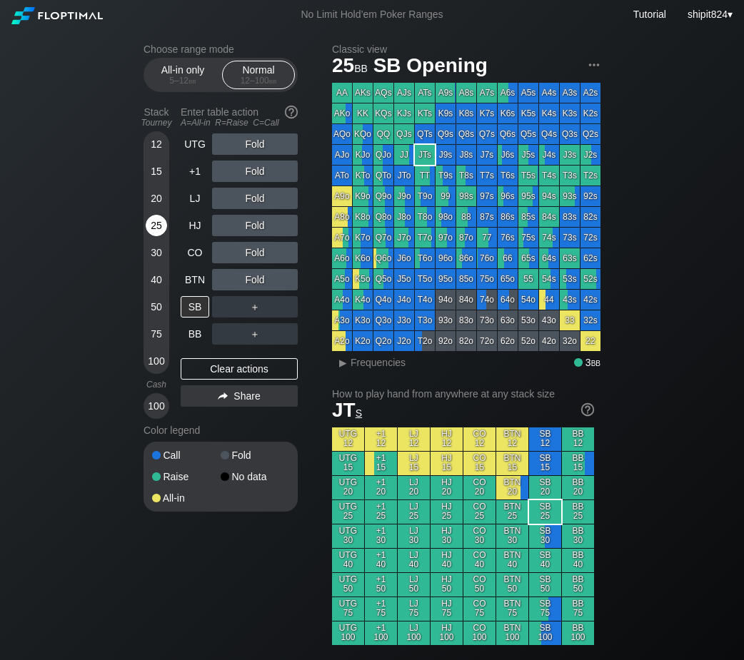
click at [157, 220] on div "25" at bounding box center [156, 225] width 21 height 21
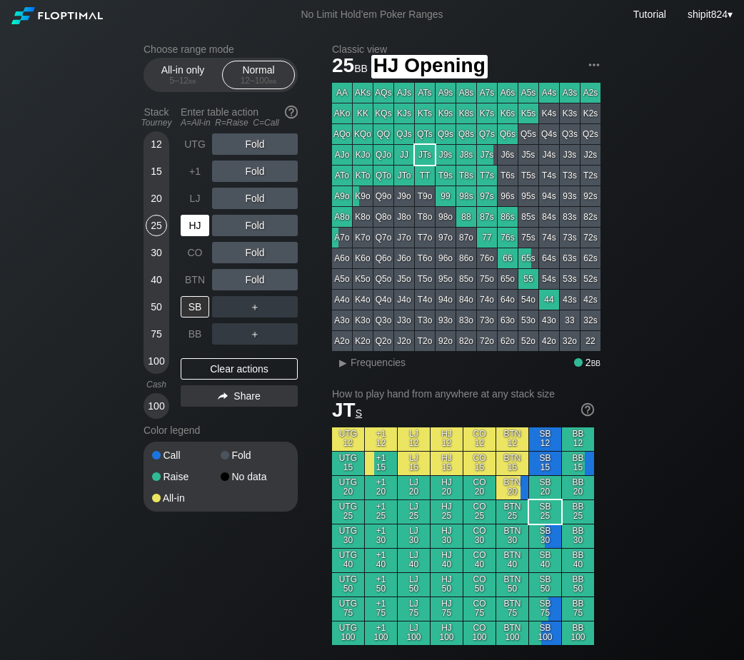
drag, startPoint x: 198, startPoint y: 221, endPoint x: 213, endPoint y: 222, distance: 15.1
click at [199, 221] on div "HJ" at bounding box center [195, 225] width 29 height 21
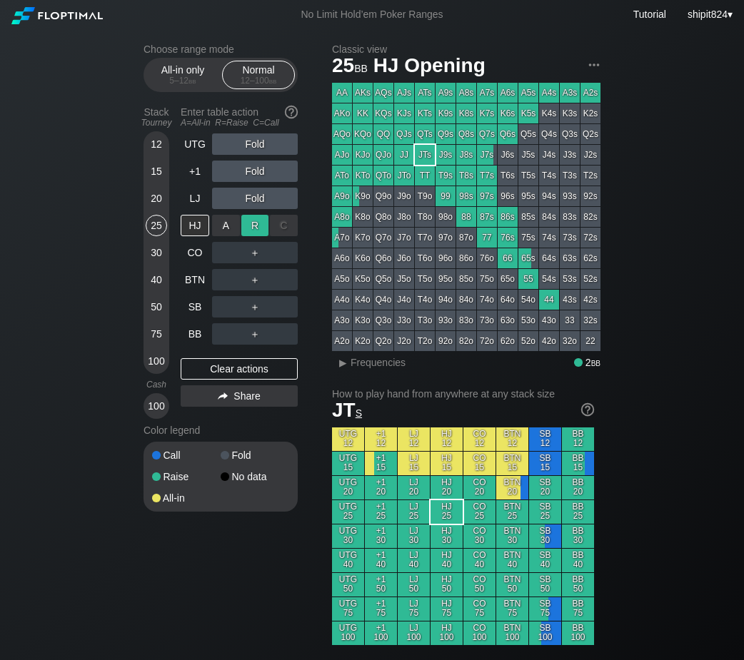
click at [255, 226] on div "R ✕" at bounding box center [255, 225] width 28 height 21
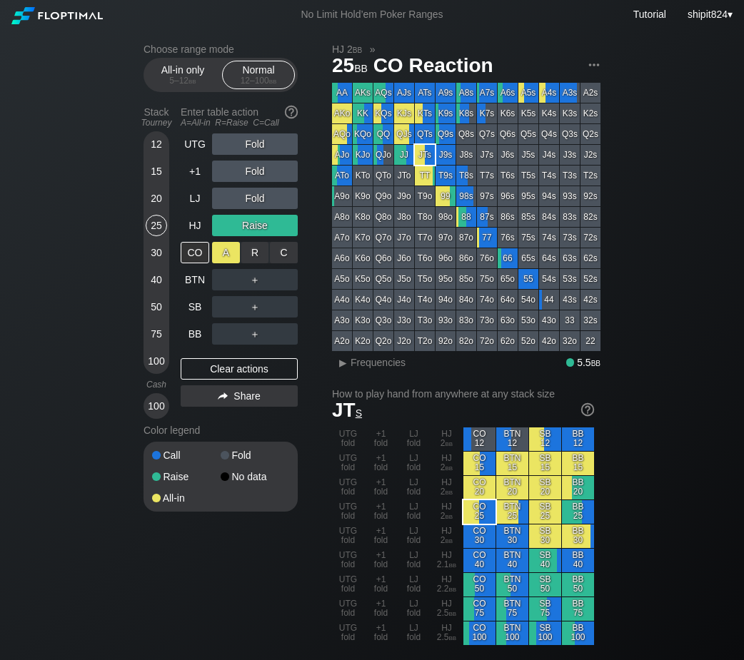
click at [227, 257] on div "A ✕" at bounding box center [226, 252] width 28 height 21
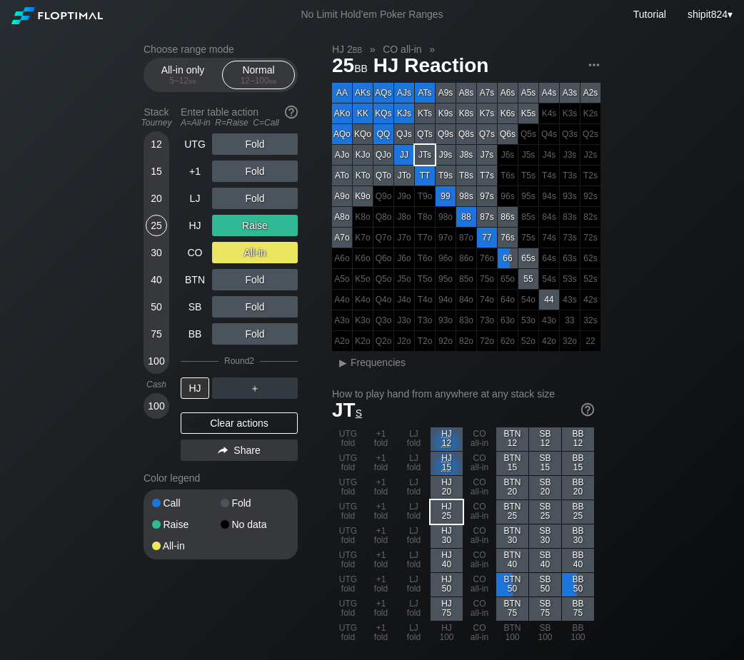
click at [246, 425] on div "Clear actions" at bounding box center [239, 423] width 117 height 21
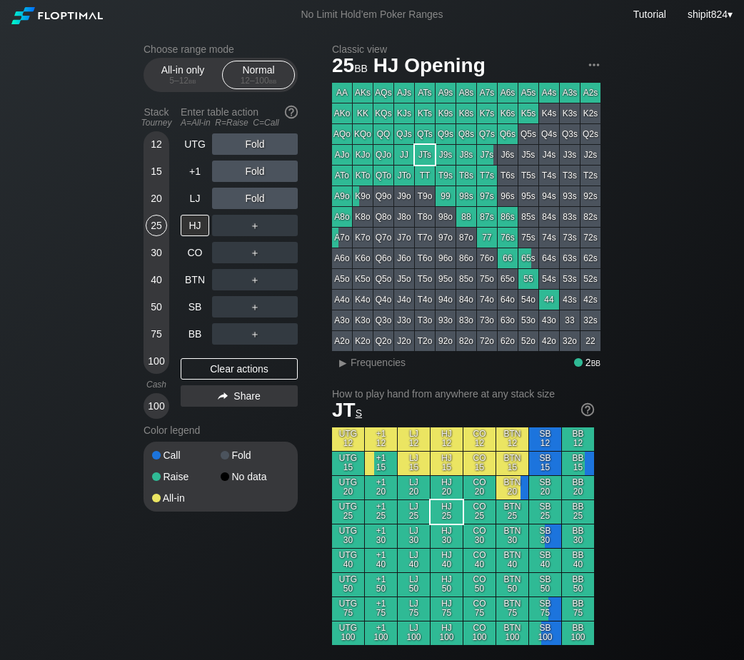
click at [246, 425] on div "Color legend" at bounding box center [220, 430] width 154 height 23
click at [152, 245] on div "30" at bounding box center [156, 252] width 21 height 21
click at [153, 245] on div "30" at bounding box center [156, 252] width 21 height 21
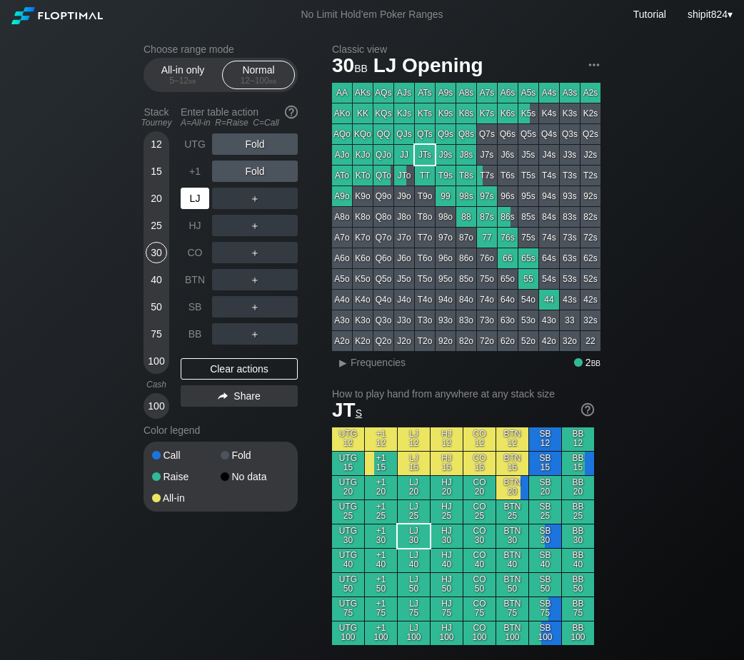
click at [193, 198] on div "LJ" at bounding box center [195, 198] width 29 height 21
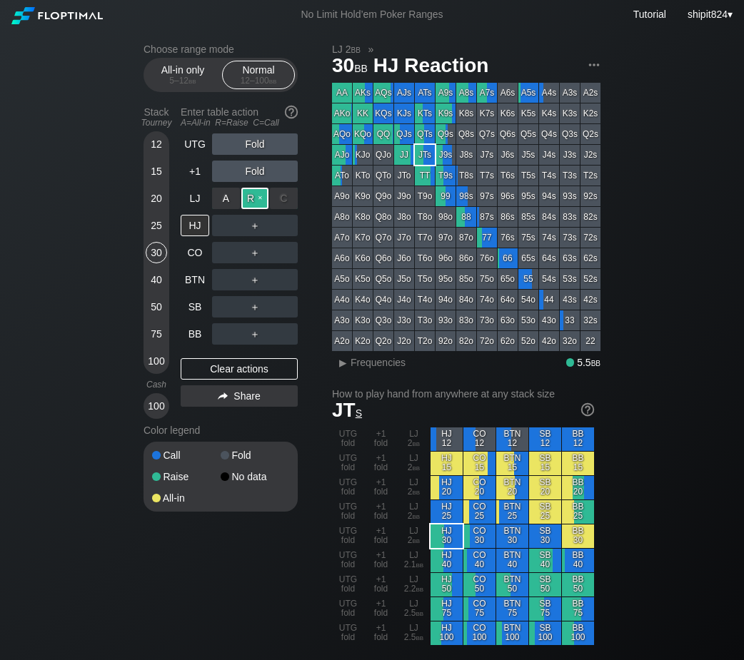
click at [258, 199] on div "R ✕" at bounding box center [255, 198] width 28 height 21
click at [240, 383] on div "UTG Fold +1 Fold LJ Raise HJ ＋ CO ＋ BTN ＋ SB ＋ BB ＋ Clear actions Share" at bounding box center [239, 275] width 117 height 285
drag, startPoint x: 231, startPoint y: 370, endPoint x: 245, endPoint y: 285, distance: 86.8
click at [231, 370] on div "Clear actions" at bounding box center [239, 368] width 117 height 21
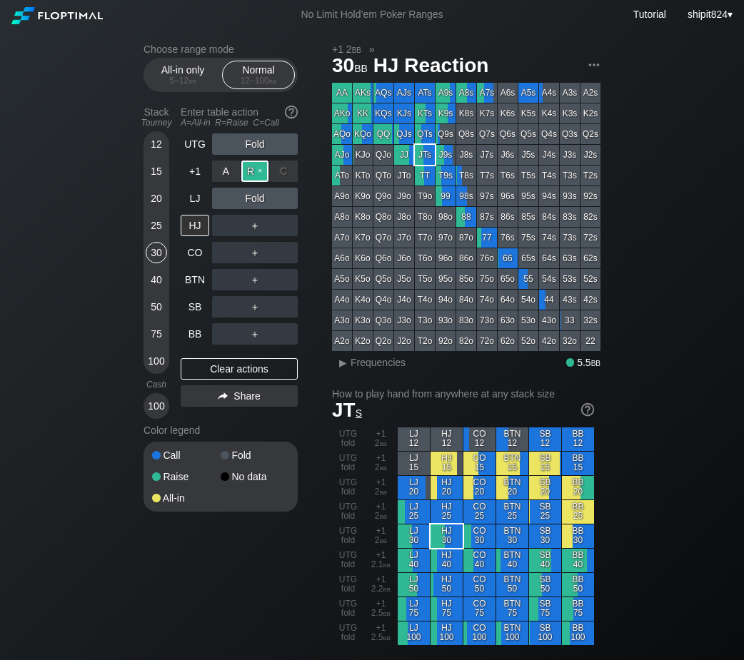
click at [255, 176] on div "R ✕" at bounding box center [255, 171] width 28 height 21
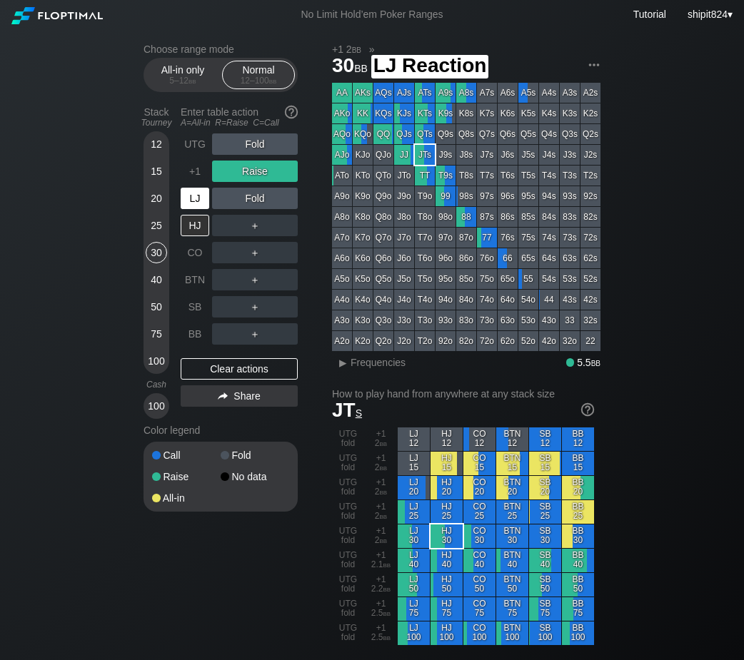
click at [202, 206] on div "LJ" at bounding box center [195, 198] width 29 height 21
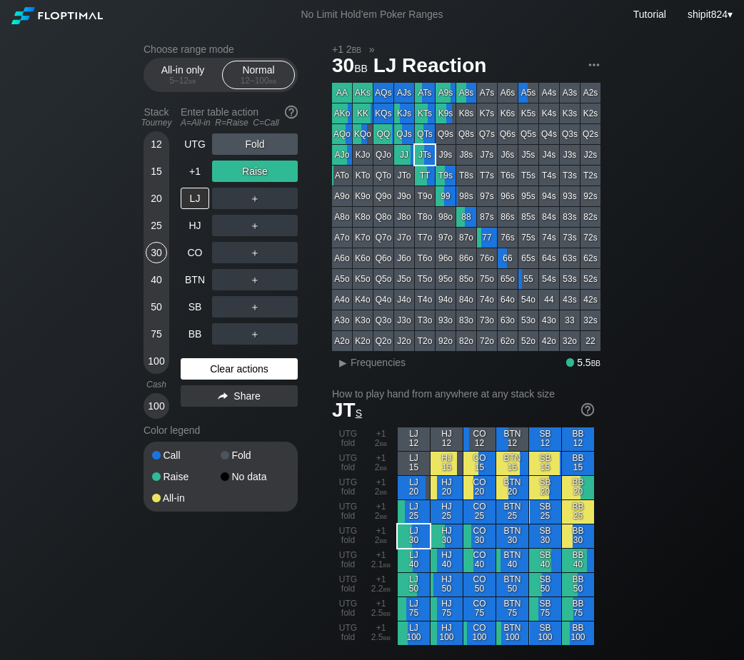
click at [280, 371] on div "Clear actions" at bounding box center [239, 368] width 117 height 21
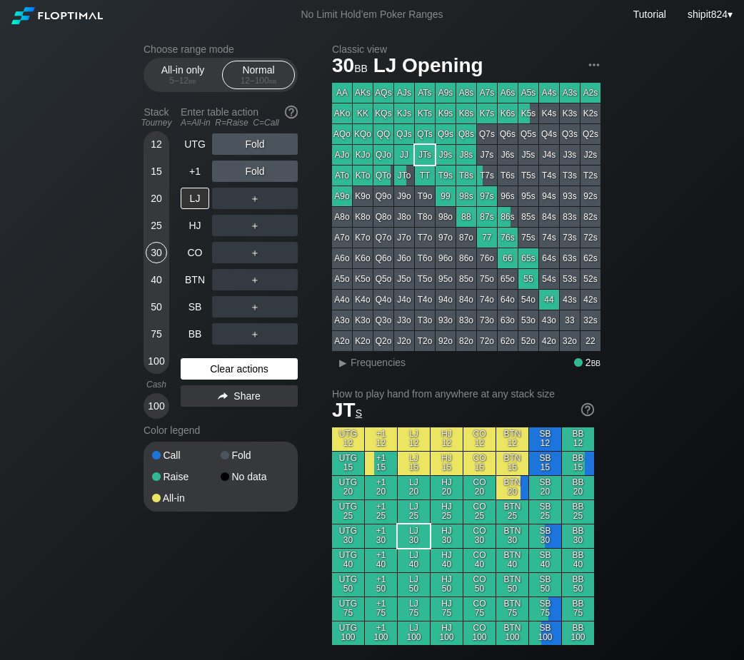
drag, startPoint x: 253, startPoint y: 363, endPoint x: 249, endPoint y: 375, distance: 12.0
click at [252, 365] on div "Clear actions" at bounding box center [239, 368] width 117 height 21
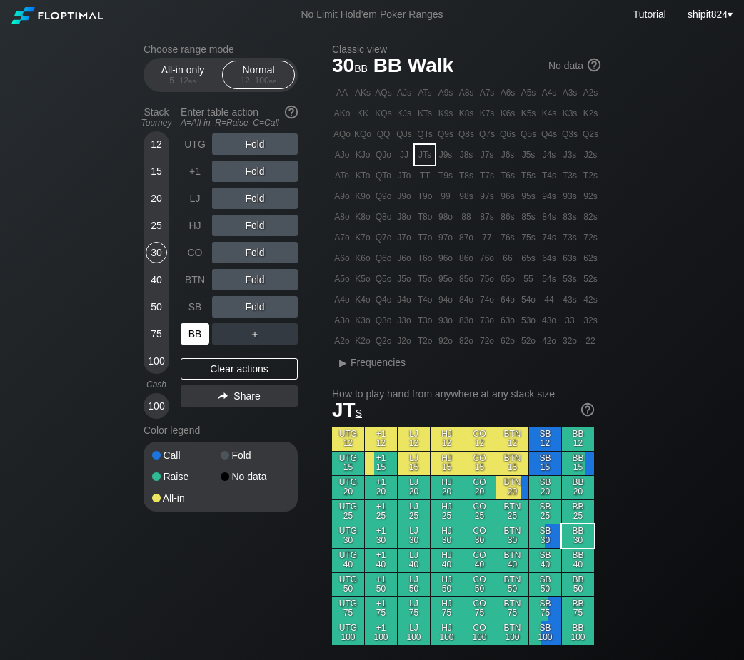
click at [193, 342] on div "BB" at bounding box center [195, 333] width 29 height 21
drag, startPoint x: 251, startPoint y: 219, endPoint x: 246, endPoint y: 228, distance: 9.9
click at [252, 220] on div "R ✕" at bounding box center [255, 225] width 28 height 21
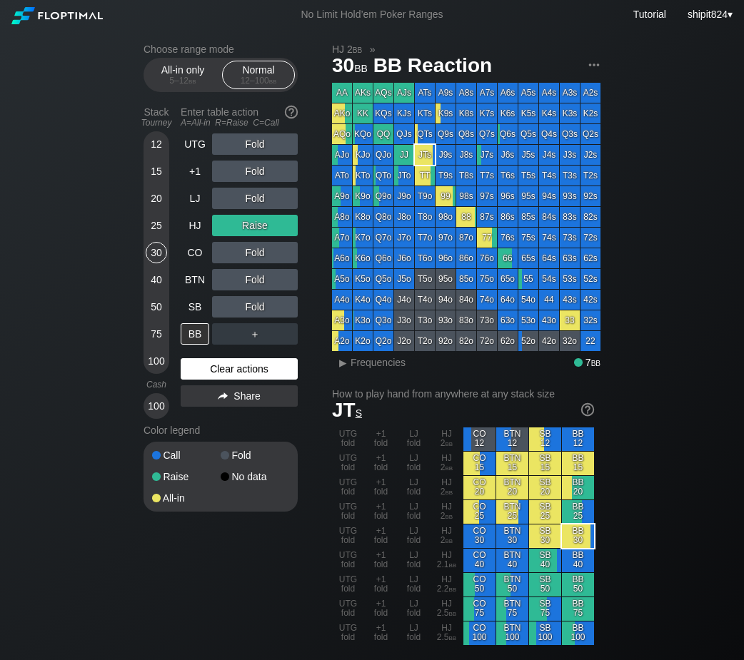
click at [221, 366] on div "Clear actions" at bounding box center [239, 368] width 117 height 21
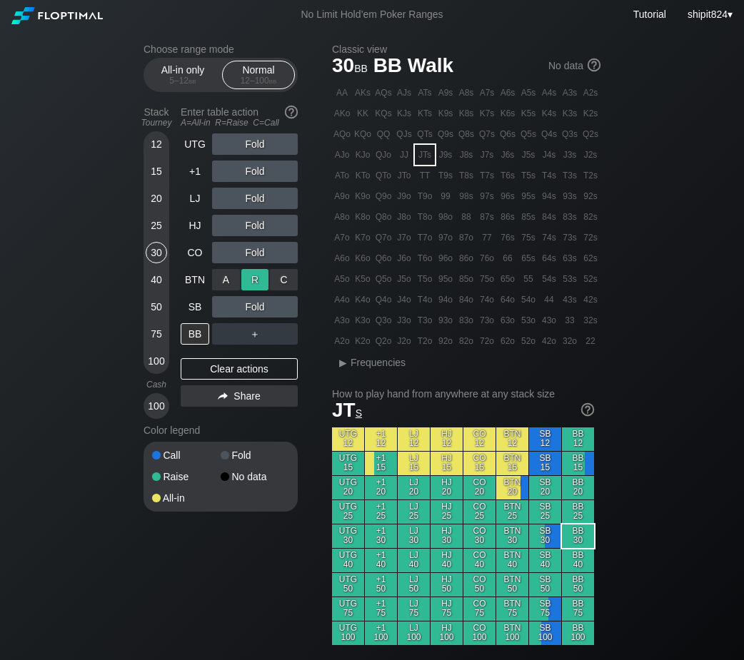
click at [251, 280] on div "R ✕" at bounding box center [255, 279] width 28 height 21
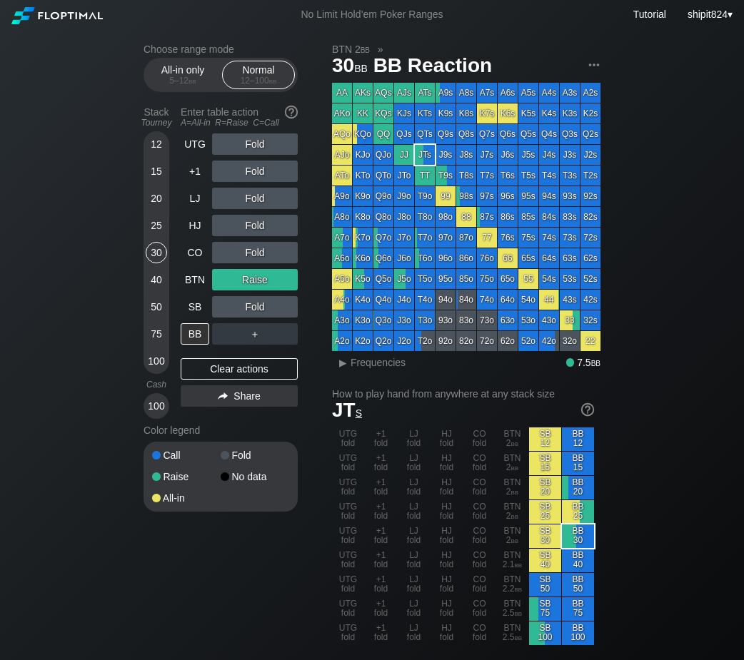
drag, startPoint x: 244, startPoint y: 375, endPoint x: 235, endPoint y: 355, distance: 22.0
click at [244, 374] on div "Clear actions" at bounding box center [239, 368] width 117 height 21
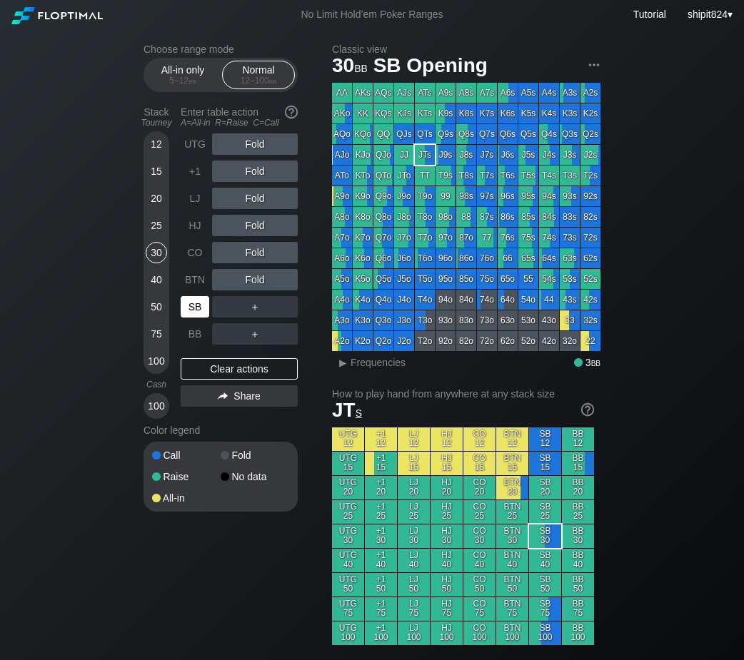
click at [198, 313] on div "SB" at bounding box center [195, 306] width 29 height 21
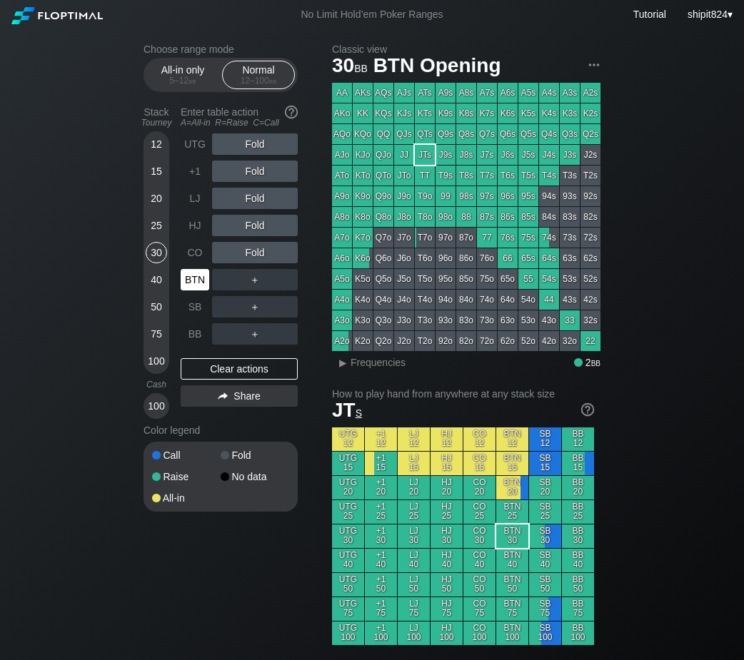
click at [193, 288] on div "BTN" at bounding box center [195, 279] width 29 height 21
click at [253, 229] on div "R ✕" at bounding box center [255, 225] width 28 height 21
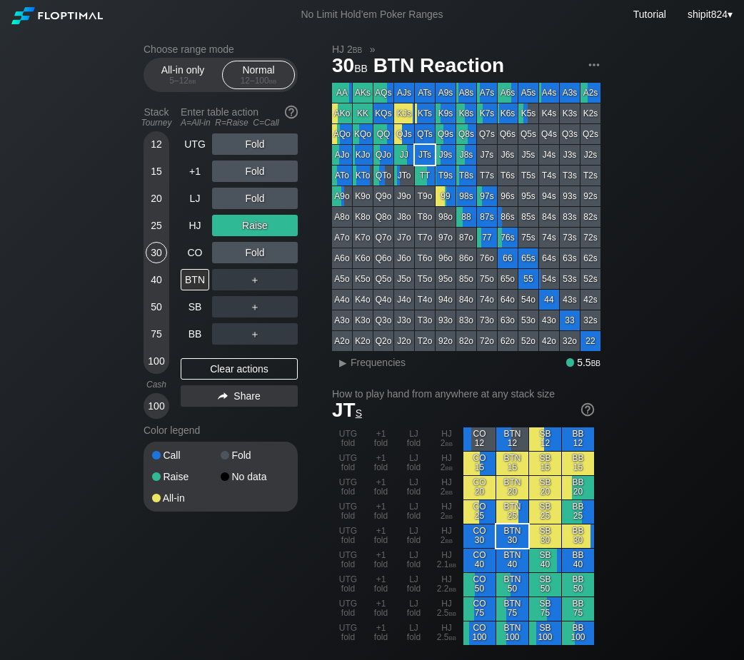
click at [221, 360] on div "UTG Fold +1 Fold LJ Fold HJ Raise CO Fold BTN ＋ SB ＋ BB ＋ Clear actions Share" at bounding box center [239, 275] width 117 height 285
drag, startPoint x: 222, startPoint y: 368, endPoint x: 233, endPoint y: 318, distance: 50.6
click at [223, 367] on div "Clear actions" at bounding box center [239, 368] width 117 height 21
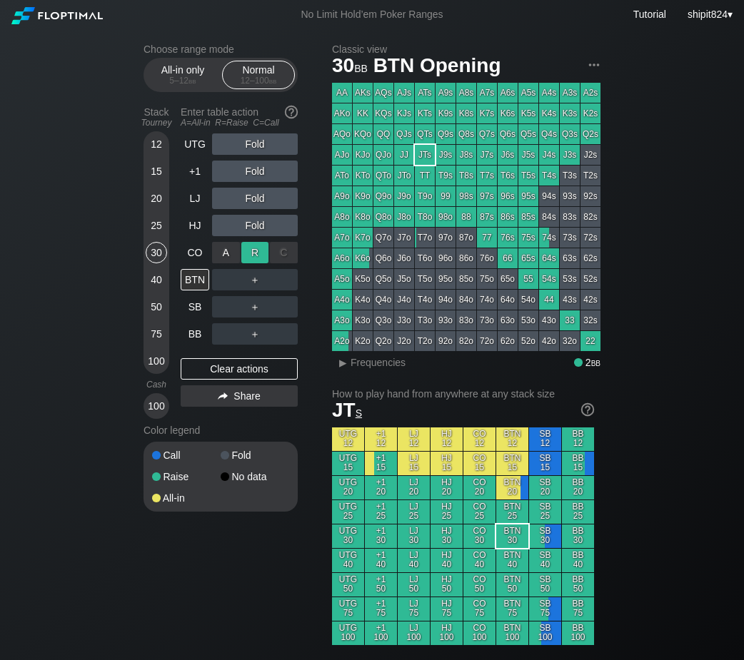
click at [253, 254] on div "R ✕" at bounding box center [255, 252] width 28 height 21
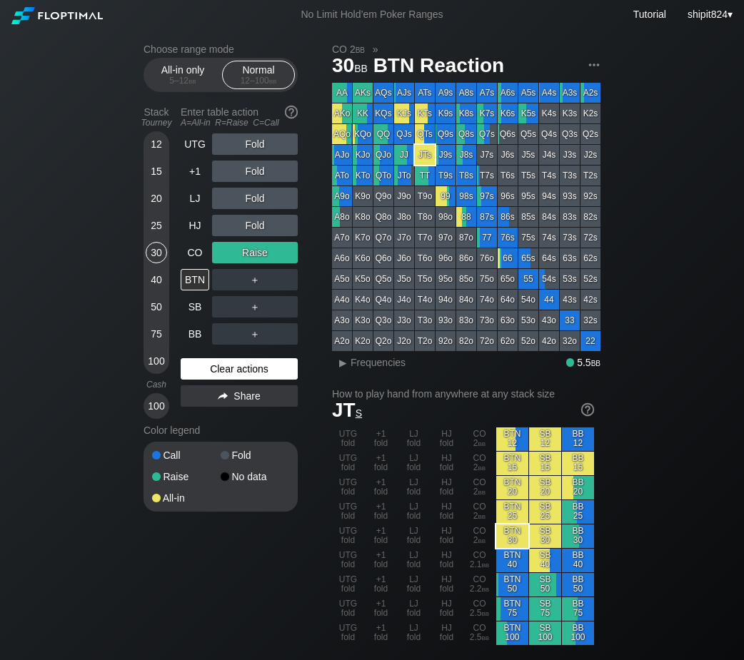
click at [270, 365] on div "Clear actions" at bounding box center [239, 368] width 117 height 21
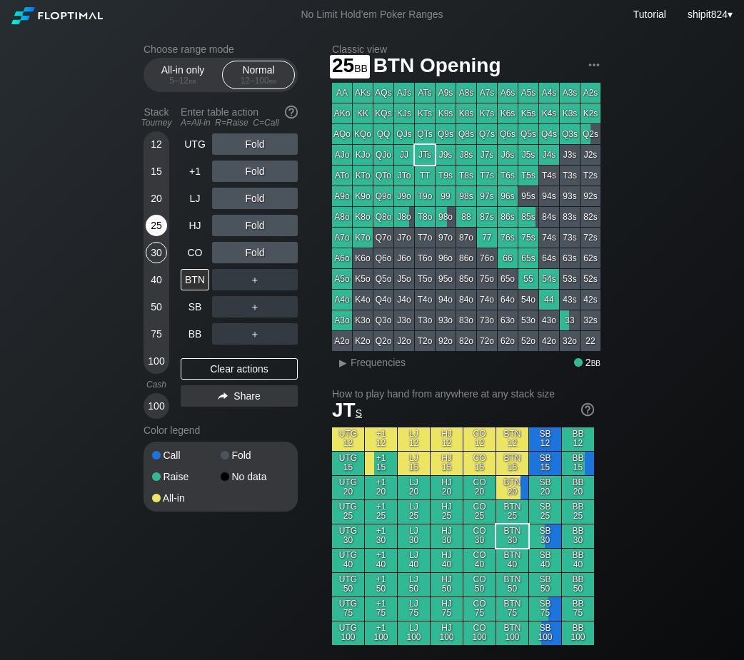
click at [151, 226] on div "25" at bounding box center [156, 225] width 21 height 21
drag, startPoint x: 251, startPoint y: 369, endPoint x: 229, endPoint y: 329, distance: 45.3
click at [251, 369] on div "Clear actions" at bounding box center [239, 368] width 117 height 21
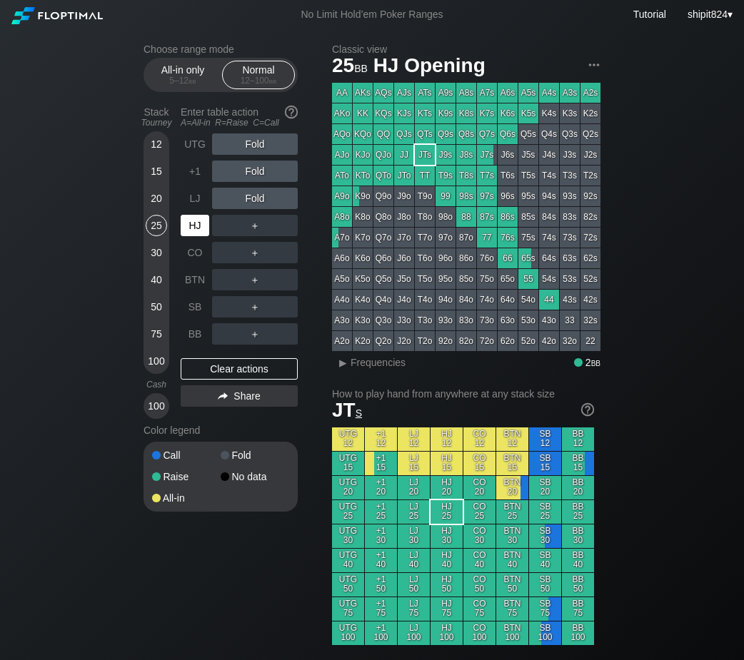
click at [189, 224] on div "HJ" at bounding box center [195, 225] width 29 height 21
click at [189, 223] on div "HJ" at bounding box center [195, 225] width 29 height 21
click at [188, 221] on div "HJ" at bounding box center [195, 225] width 29 height 21
click at [196, 138] on div "UTG" at bounding box center [195, 143] width 29 height 21
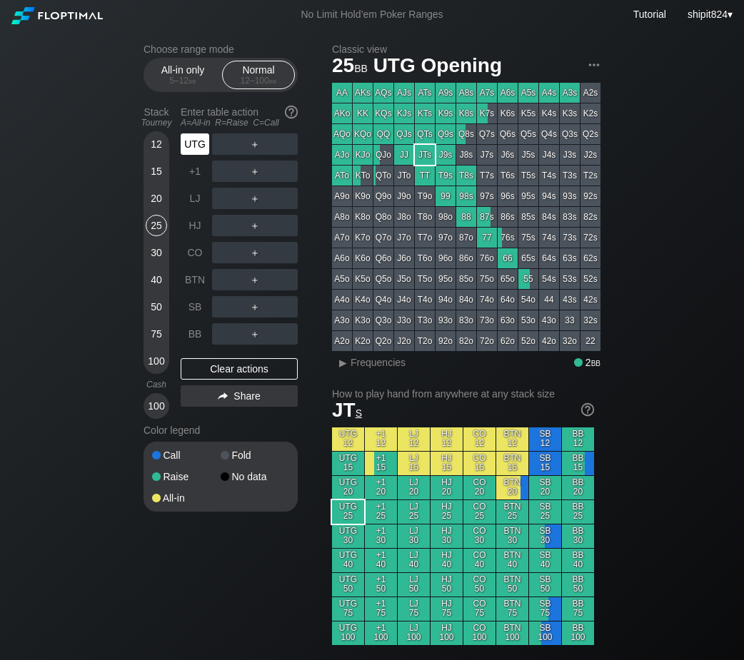
click at [196, 138] on div "UTG" at bounding box center [195, 143] width 29 height 21
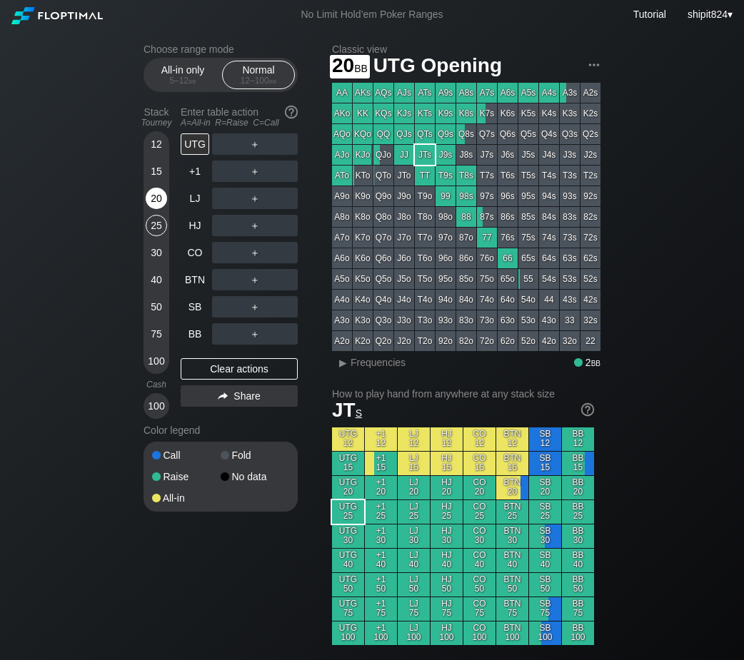
click at [157, 209] on div "20" at bounding box center [156, 198] width 21 height 21
click at [203, 280] on div "BTN" at bounding box center [195, 279] width 29 height 21
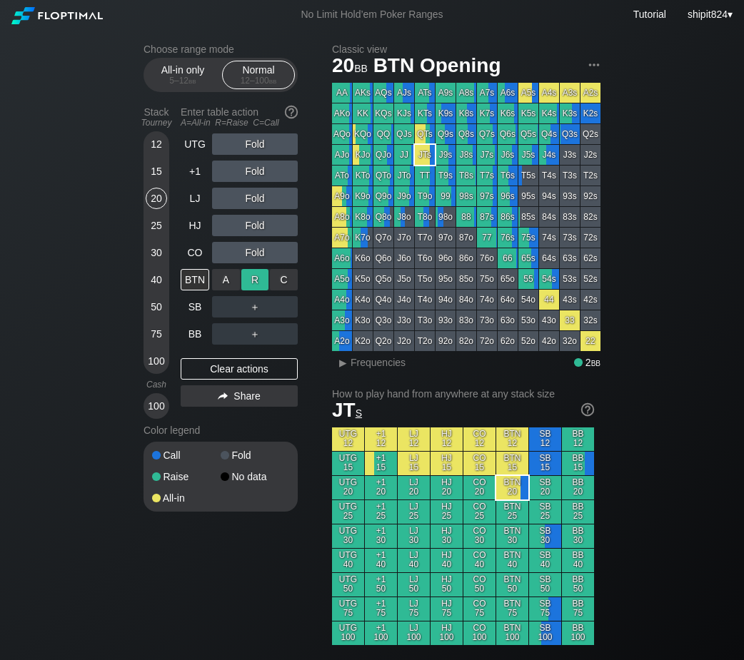
click at [253, 278] on div "R ✕" at bounding box center [255, 279] width 28 height 21
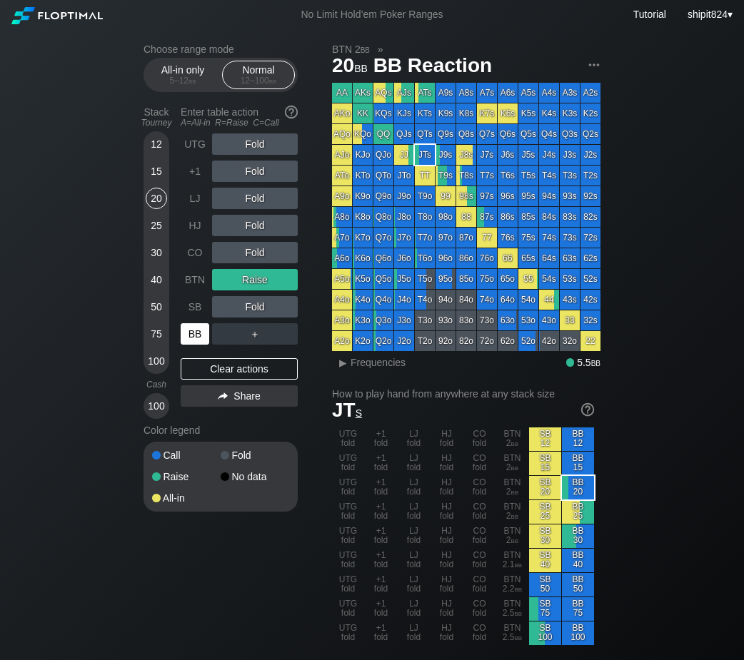
click at [188, 337] on div "BB" at bounding box center [195, 333] width 29 height 21
click at [228, 370] on div "Clear actions" at bounding box center [239, 368] width 117 height 21
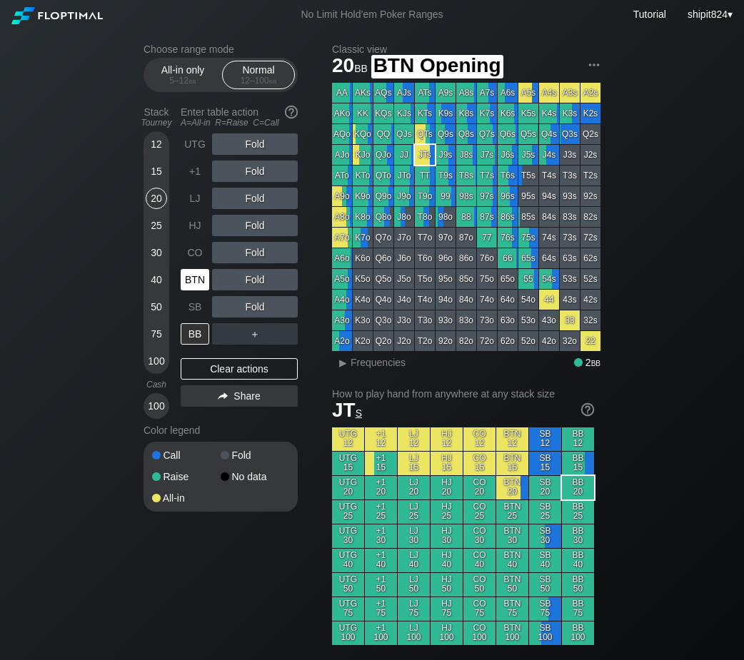
click at [194, 279] on div "BTN" at bounding box center [195, 279] width 29 height 21
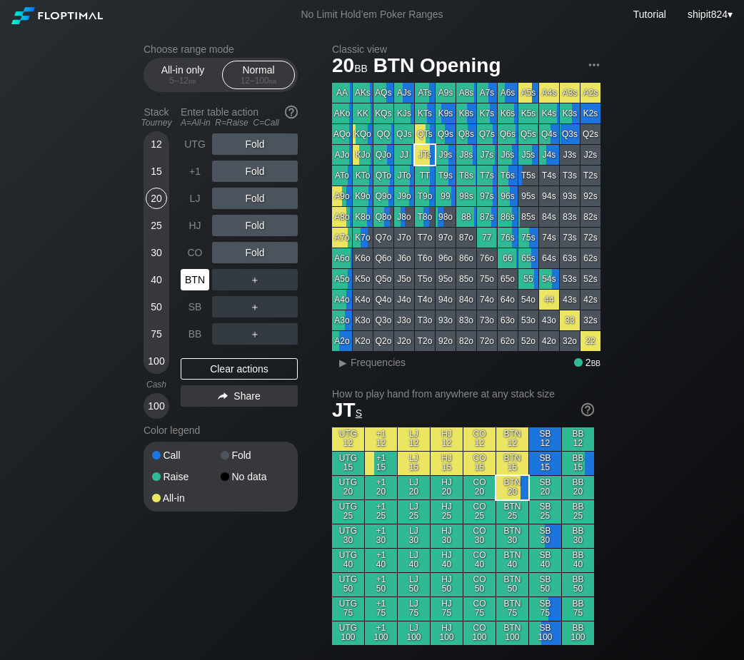
click at [199, 281] on div "BTN" at bounding box center [195, 279] width 29 height 21
click at [200, 248] on div "CO" at bounding box center [195, 252] width 29 height 21
click at [201, 247] on div "CO" at bounding box center [195, 252] width 29 height 21
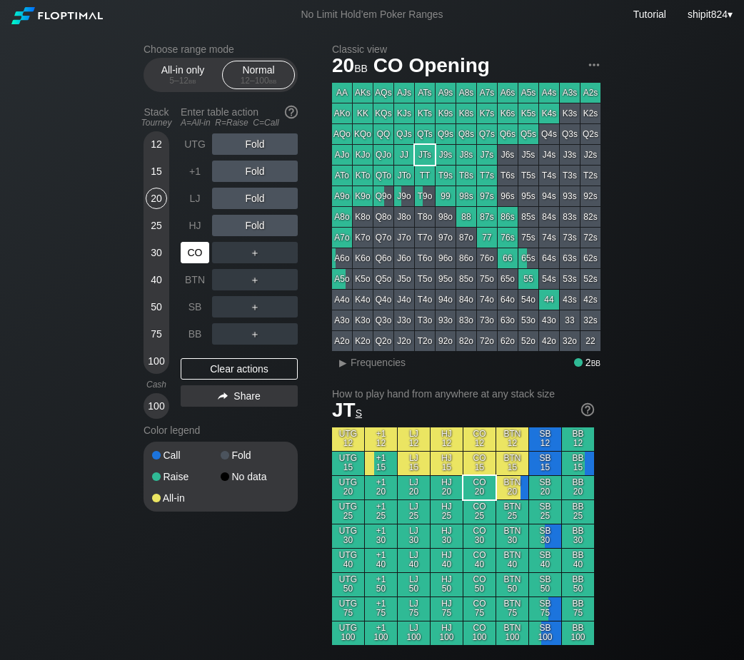
click at [200, 248] on div "CO" at bounding box center [195, 252] width 29 height 21
click at [206, 365] on div "Clear actions" at bounding box center [239, 368] width 117 height 21
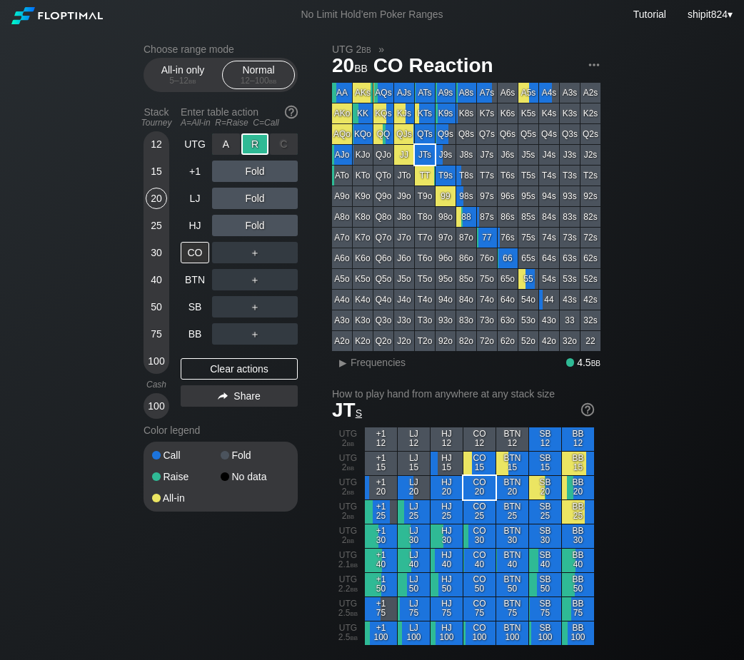
click at [254, 138] on div "R ✕" at bounding box center [255, 143] width 28 height 21
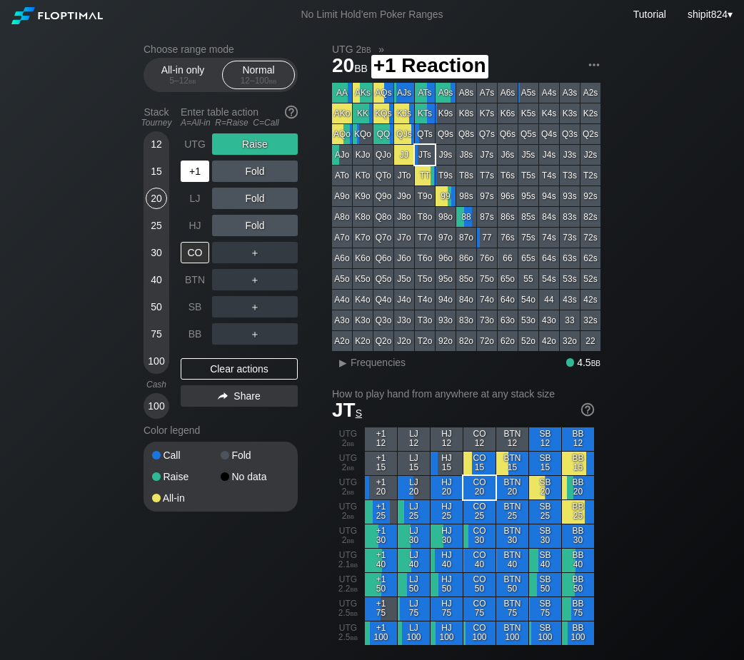
drag, startPoint x: 192, startPoint y: 176, endPoint x: 132, endPoint y: 193, distance: 62.3
click at [192, 175] on div "+1" at bounding box center [195, 171] width 29 height 21
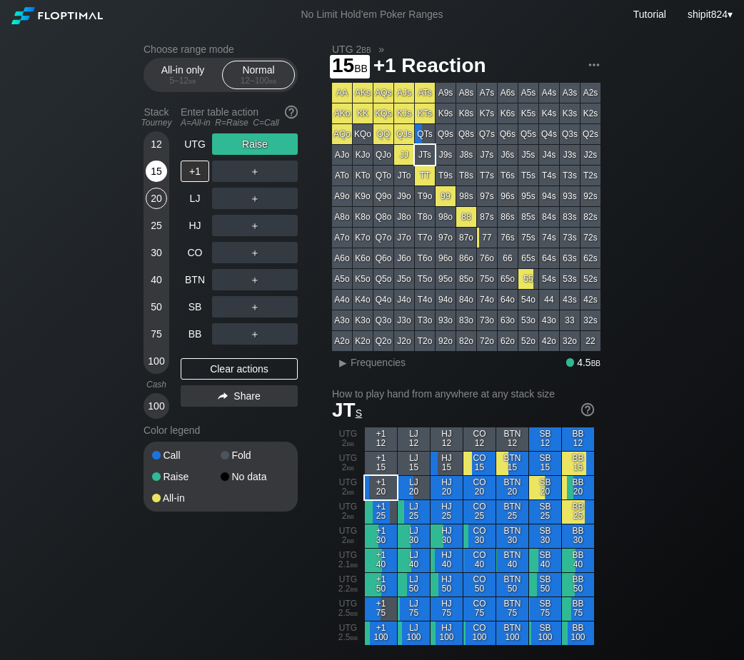
click at [157, 181] on div "15" at bounding box center [156, 171] width 21 height 21
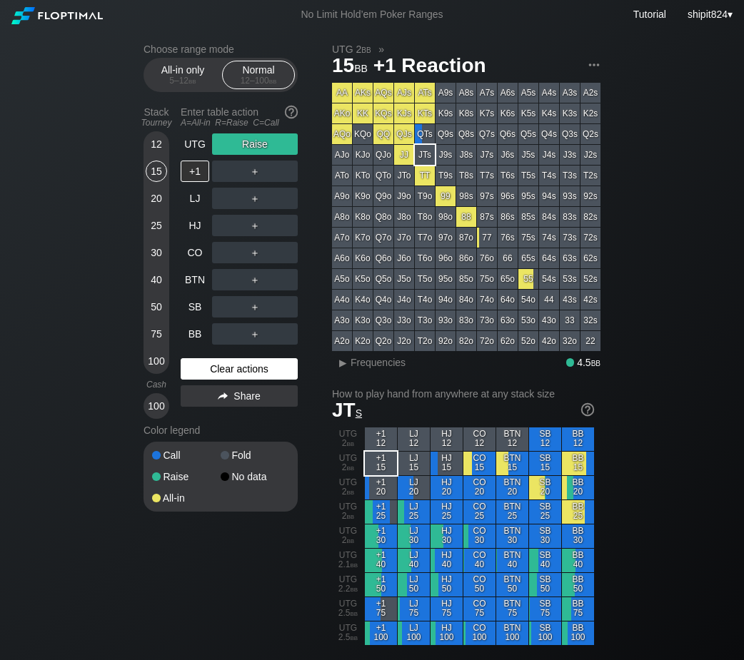
click at [218, 373] on div "Clear actions" at bounding box center [239, 368] width 117 height 21
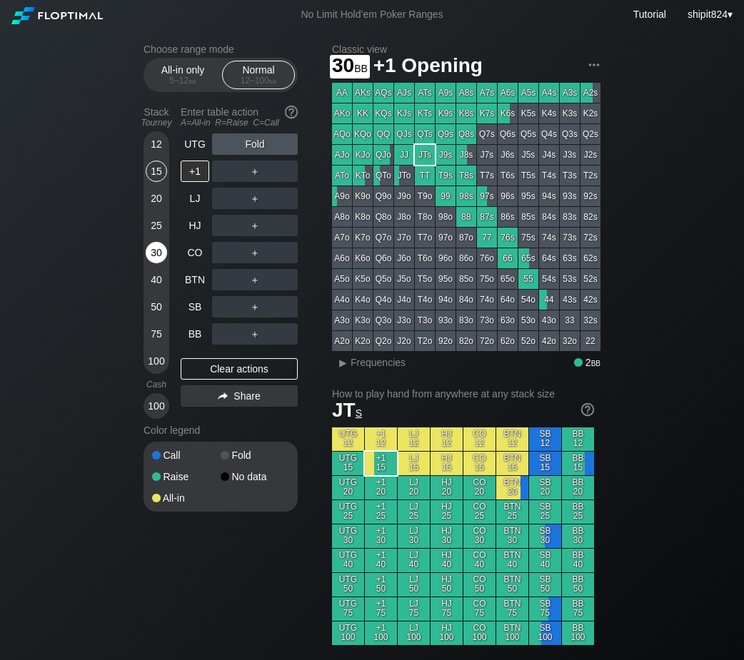
click at [145, 260] on div "12 15 20 25 30 40 50 75 100" at bounding box center [156, 252] width 26 height 243
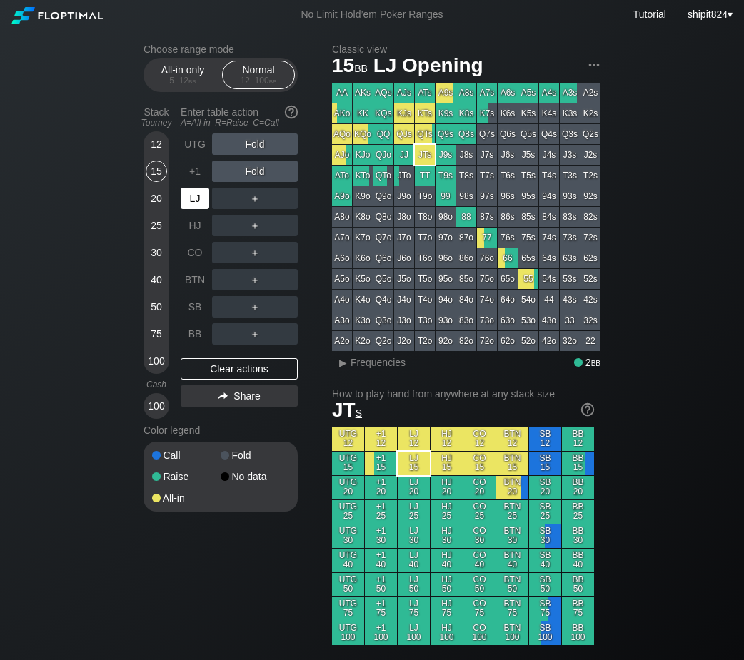
click at [188, 200] on div "LJ" at bounding box center [195, 198] width 29 height 21
drag, startPoint x: 211, startPoint y: 369, endPoint x: 207, endPoint y: 362, distance: 8.3
click at [211, 368] on div "Clear actions" at bounding box center [239, 368] width 117 height 21
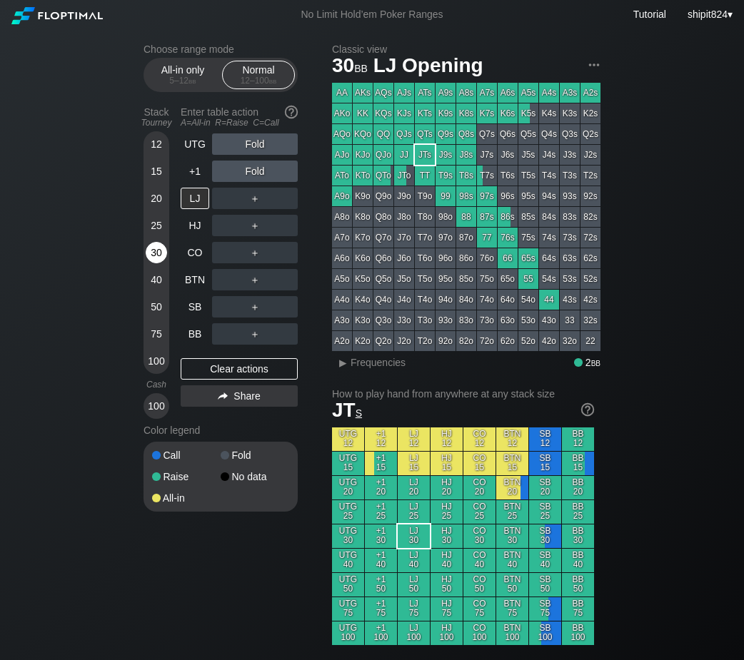
click at [154, 246] on div "30" at bounding box center [156, 252] width 21 height 21
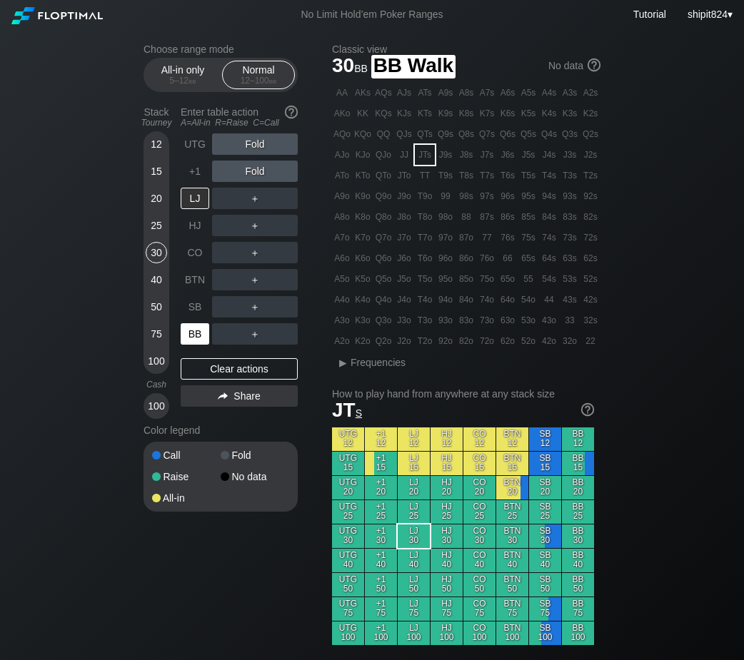
click at [188, 329] on div "BB" at bounding box center [195, 333] width 29 height 21
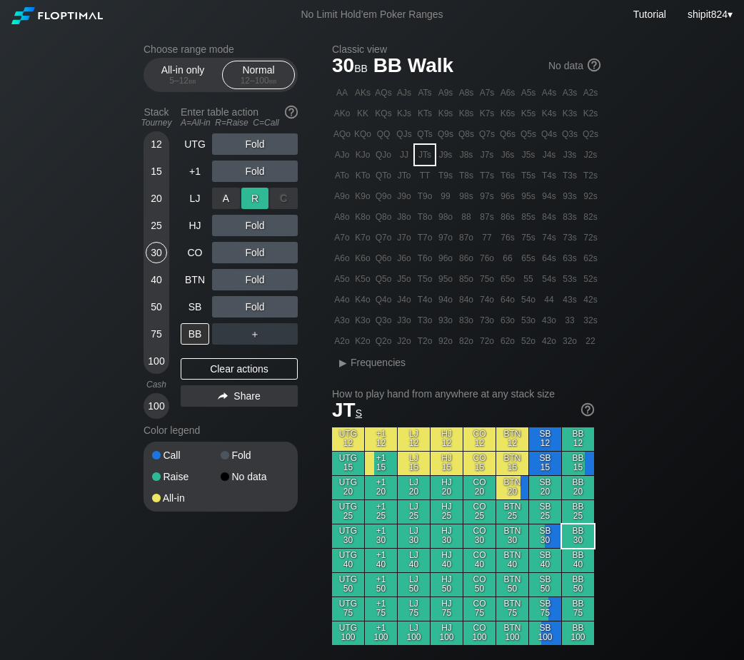
click at [246, 207] on div "R ✕" at bounding box center [255, 198] width 28 height 21
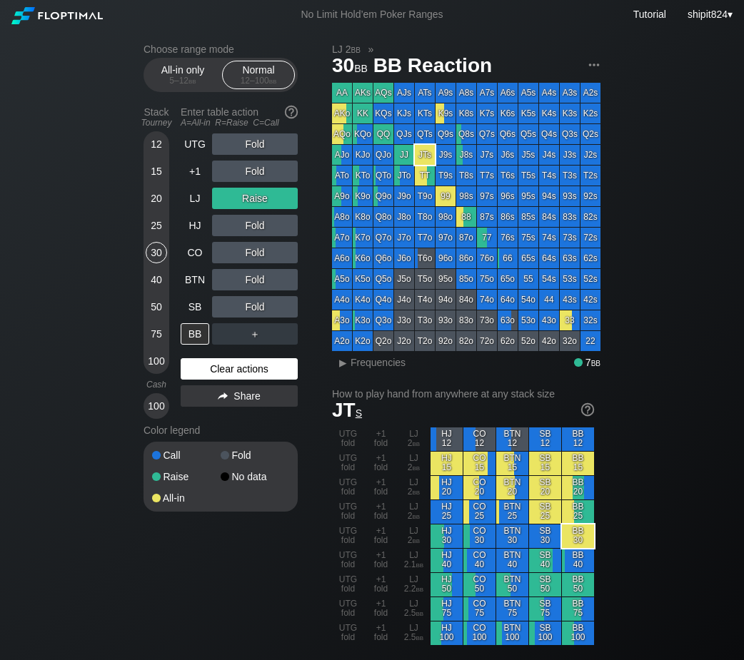
click at [258, 378] on div "Clear actions" at bounding box center [239, 368] width 117 height 21
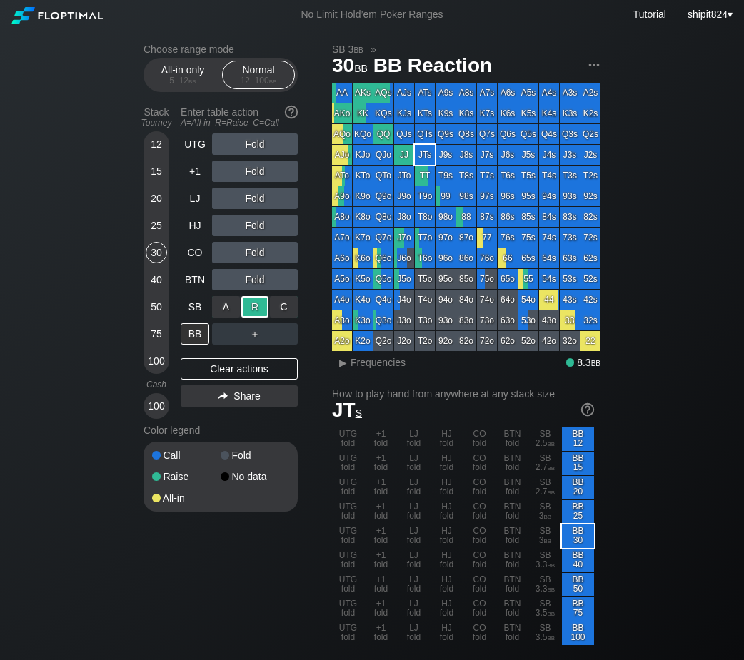
click at [242, 315] on div "R ✕" at bounding box center [255, 306] width 28 height 21
click at [253, 392] on div "Share" at bounding box center [239, 395] width 117 height 21
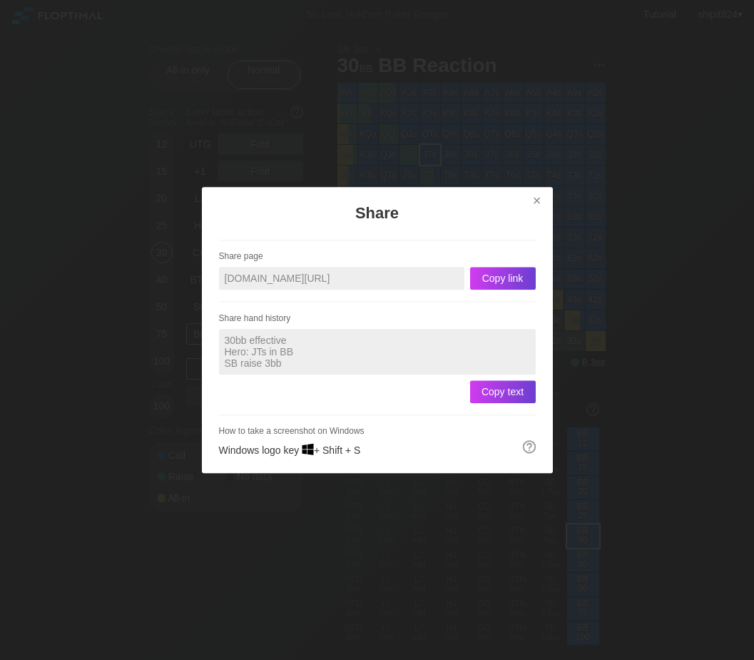
click at [253, 376] on div "Share page [DOMAIN_NAME][URL] Copy link Share hand history 30bb effective Hero:…" at bounding box center [377, 348] width 317 height 216
click at [537, 200] on div "×" at bounding box center [537, 201] width 20 height 16
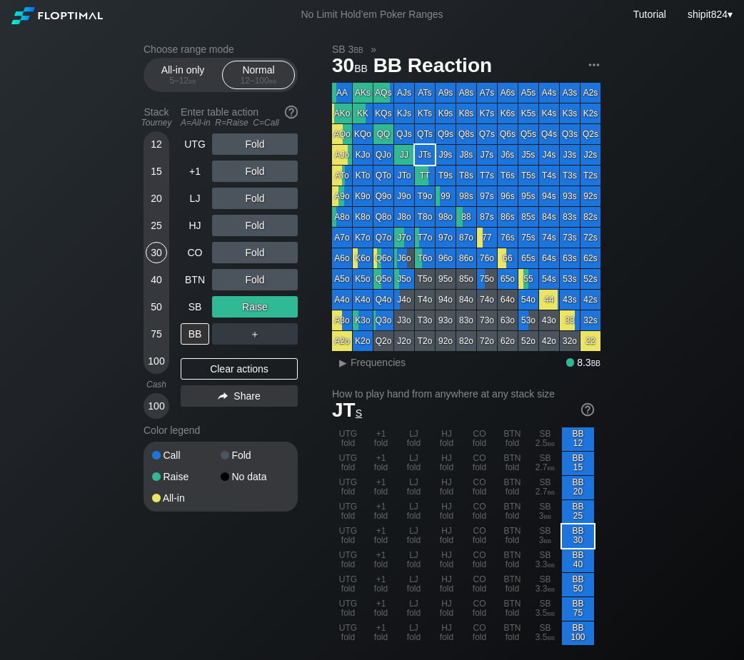
click at [210, 366] on div "Clear actions" at bounding box center [239, 368] width 117 height 21
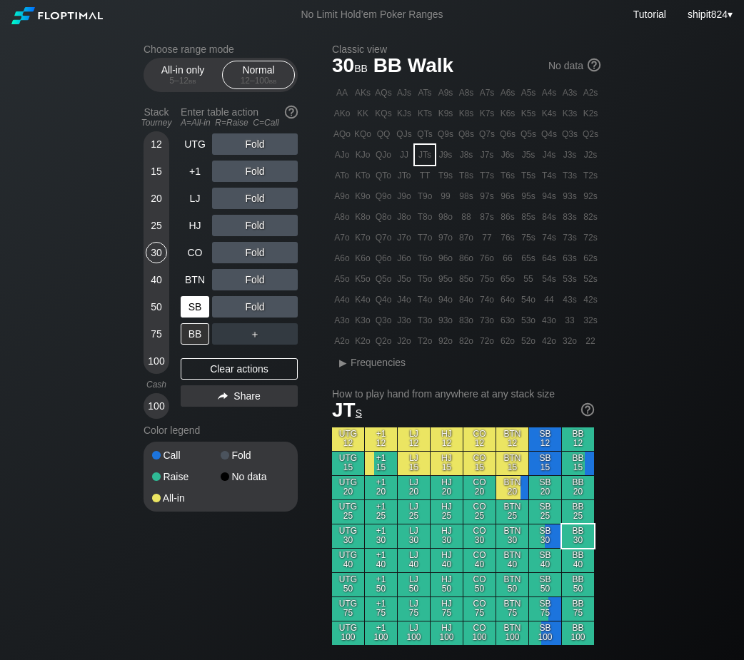
click at [199, 310] on div "SB" at bounding box center [195, 306] width 29 height 21
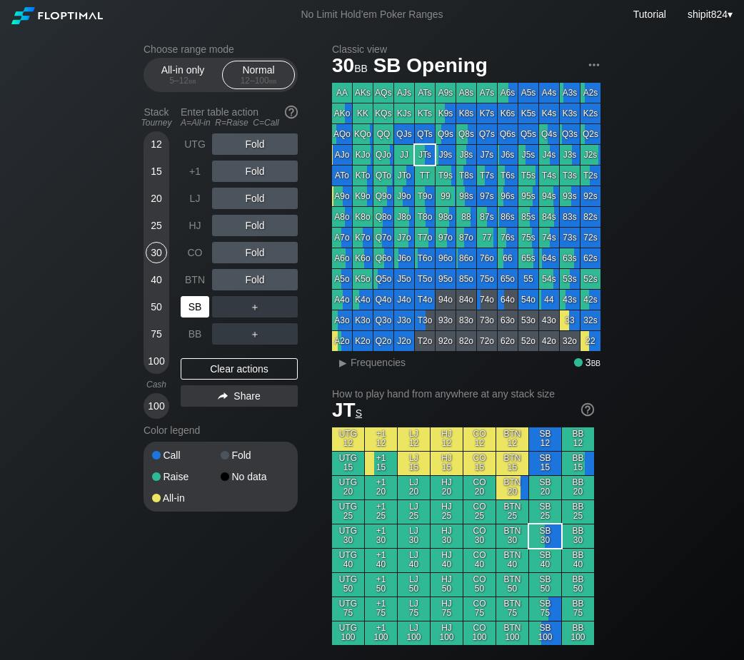
drag, startPoint x: 195, startPoint y: 312, endPoint x: 206, endPoint y: 295, distance: 19.6
click at [196, 313] on div "SB" at bounding box center [195, 306] width 29 height 21
click at [277, 315] on div "A ✕ R ✕ C ✕ ＋" at bounding box center [255, 306] width 86 height 21
click at [282, 311] on div "C ✕" at bounding box center [284, 306] width 28 height 21
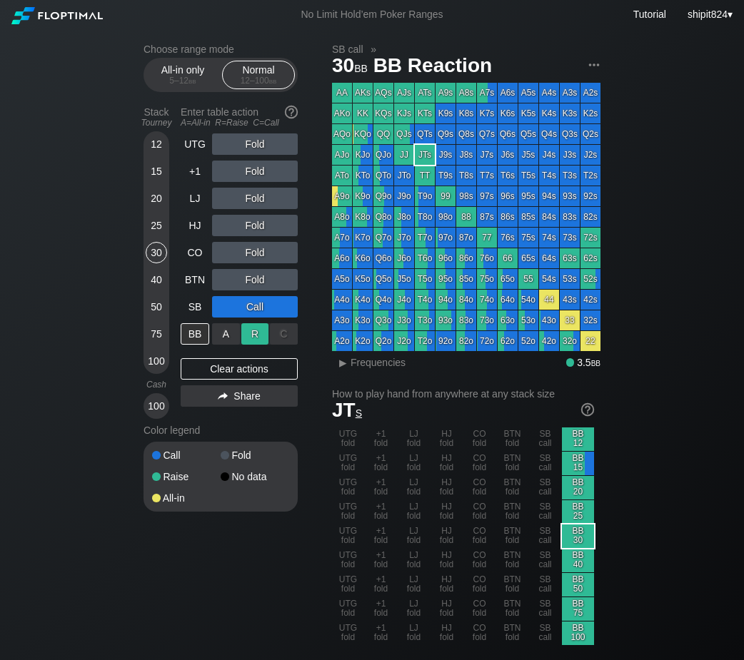
click at [256, 343] on div "R ✕" at bounding box center [255, 333] width 28 height 21
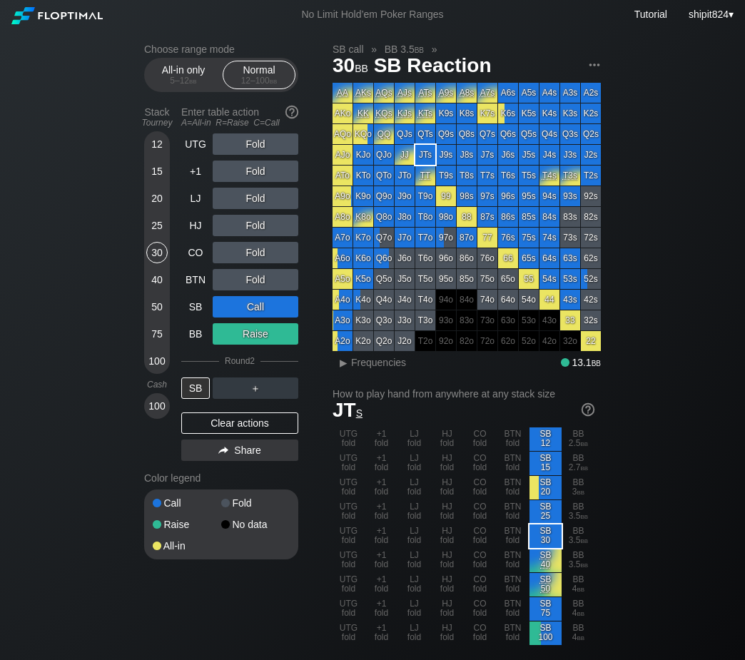
drag, startPoint x: 213, startPoint y: 430, endPoint x: 216, endPoint y: 405, distance: 25.9
click at [214, 430] on div "Clear actions" at bounding box center [239, 423] width 117 height 21
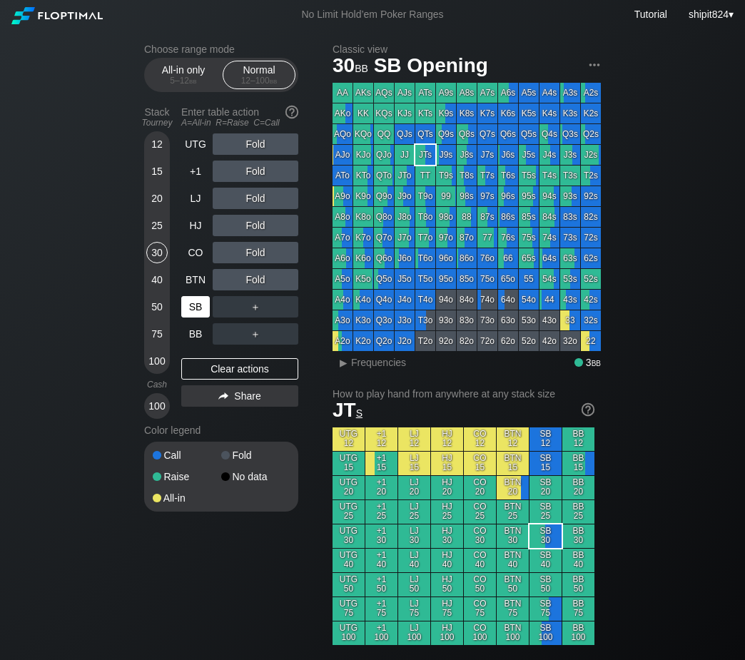
scroll to position [595, 0]
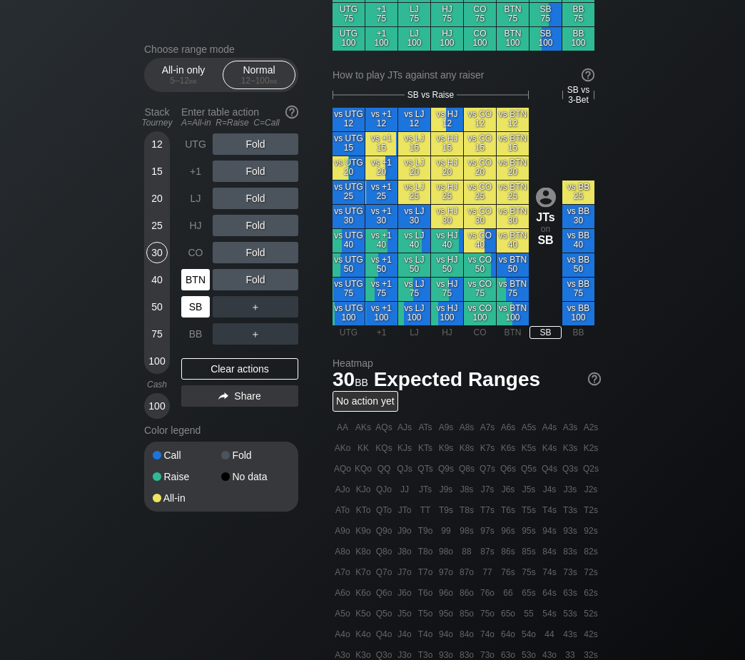
click at [201, 283] on div "BTN" at bounding box center [195, 279] width 29 height 21
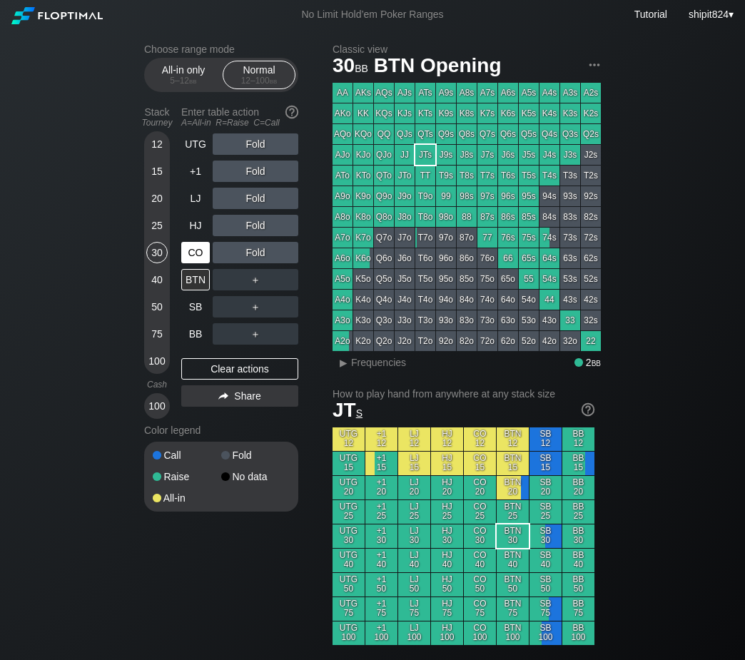
drag, startPoint x: 183, startPoint y: 260, endPoint x: 192, endPoint y: 254, distance: 10.9
click at [187, 258] on div "CO" at bounding box center [195, 252] width 29 height 21
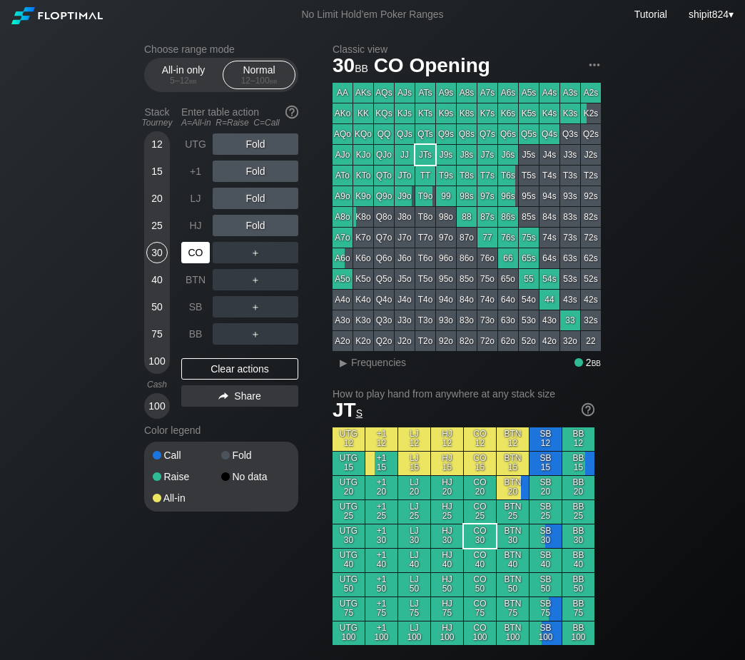
click at [192, 254] on div "CO" at bounding box center [195, 252] width 29 height 21
click at [233, 380] on div "Clear actions" at bounding box center [239, 368] width 117 height 21
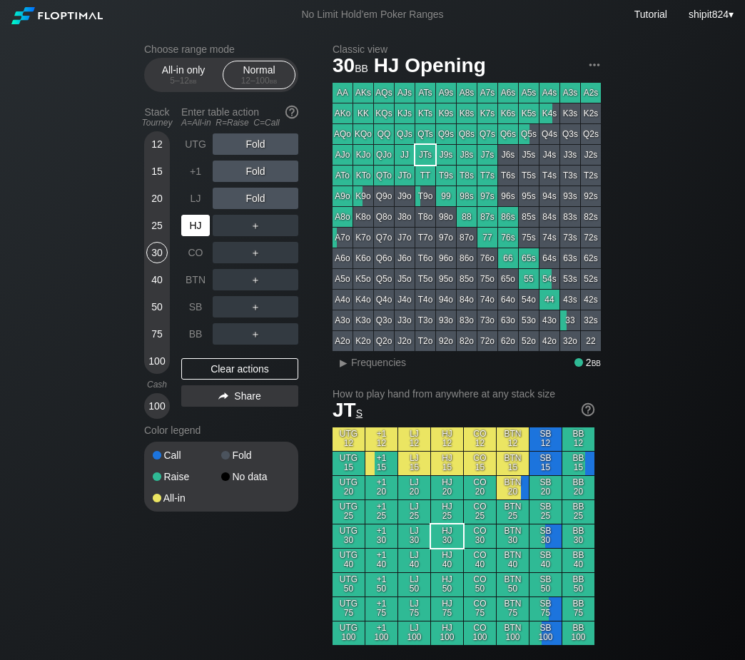
click at [201, 229] on div "HJ" at bounding box center [195, 225] width 29 height 21
click at [201, 228] on div "HJ" at bounding box center [195, 225] width 29 height 21
click at [201, 229] on div "HJ" at bounding box center [195, 225] width 29 height 21
click at [275, 373] on div "Clear actions" at bounding box center [239, 368] width 117 height 21
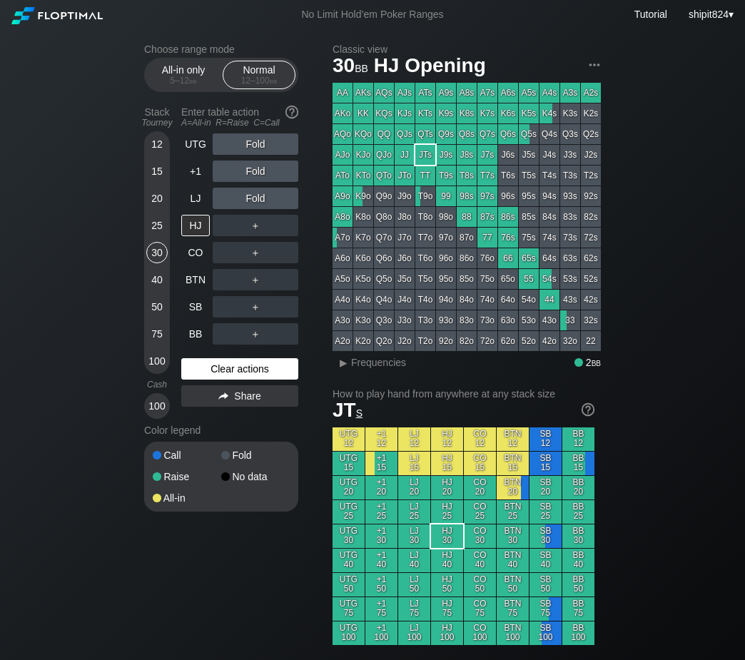
click at [275, 372] on div "Clear actions" at bounding box center [239, 368] width 117 height 21
click at [275, 371] on div "Clear actions" at bounding box center [239, 368] width 117 height 21
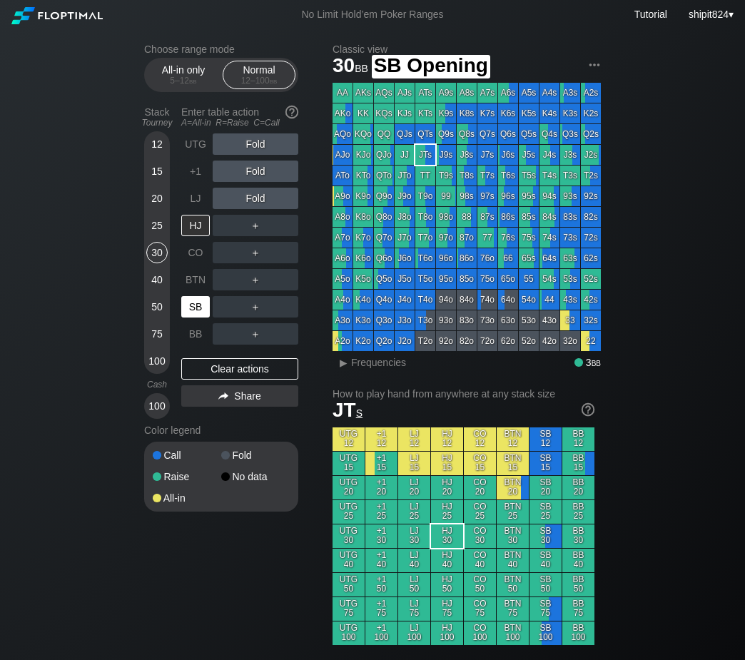
click at [197, 308] on div "SB" at bounding box center [195, 306] width 29 height 21
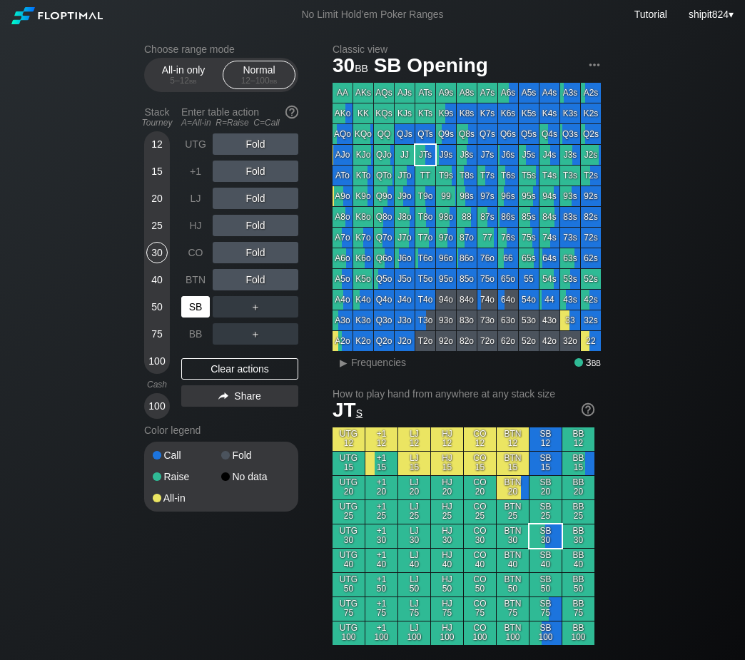
click at [197, 306] on div "SB" at bounding box center [195, 306] width 29 height 21
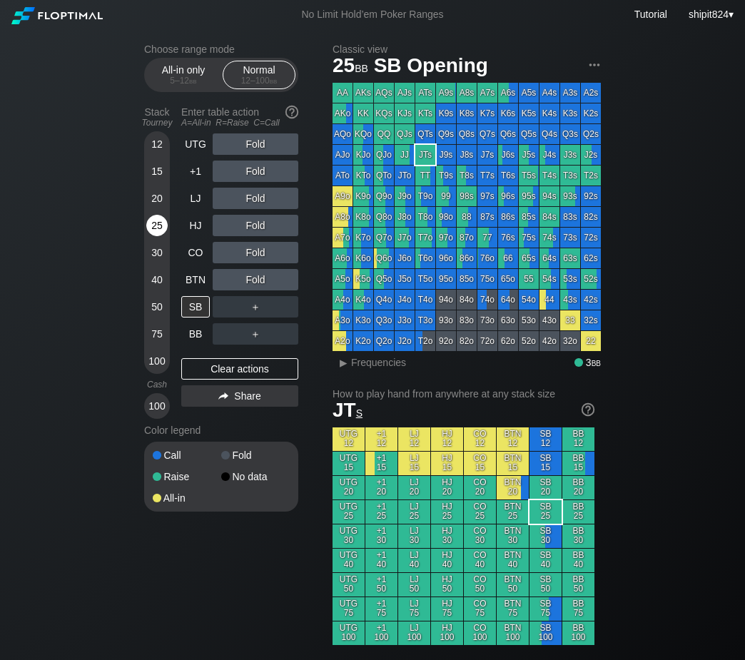
click at [161, 235] on div "25" at bounding box center [156, 225] width 21 height 21
click at [196, 286] on div "BTN" at bounding box center [195, 279] width 29 height 21
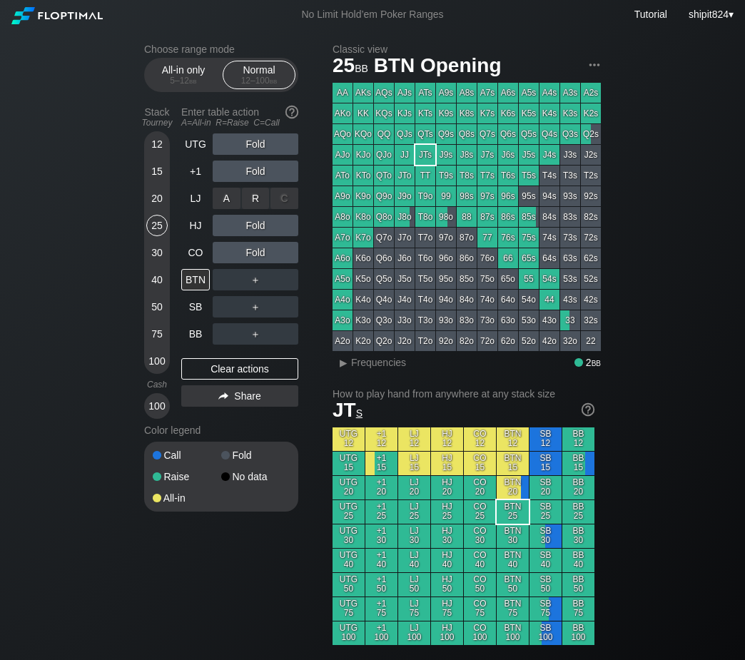
click at [253, 196] on div "A ✕ R ✕ C ✕ Fold" at bounding box center [256, 198] width 86 height 21
click at [253, 196] on div "R ✕" at bounding box center [256, 198] width 28 height 21
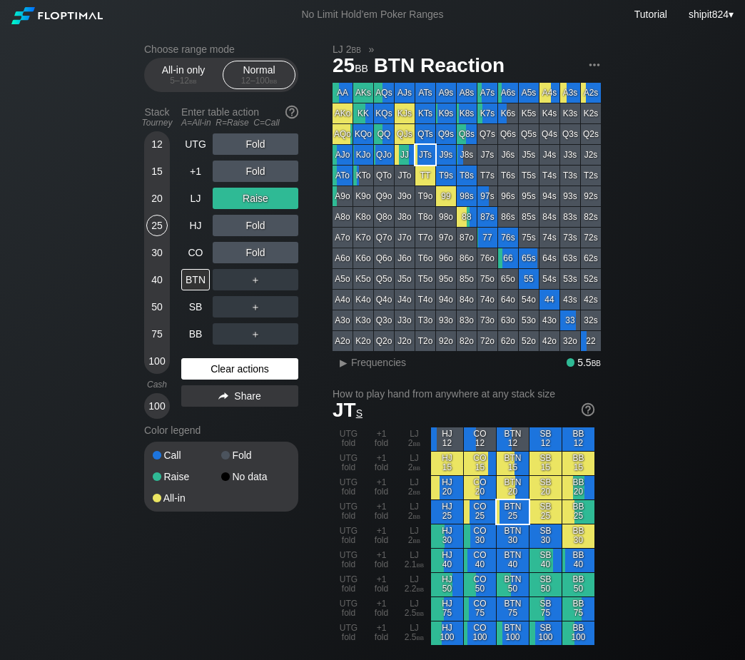
drag, startPoint x: 245, startPoint y: 366, endPoint x: 372, endPoint y: 299, distance: 143.7
click at [246, 365] on div "Clear actions" at bounding box center [239, 368] width 117 height 21
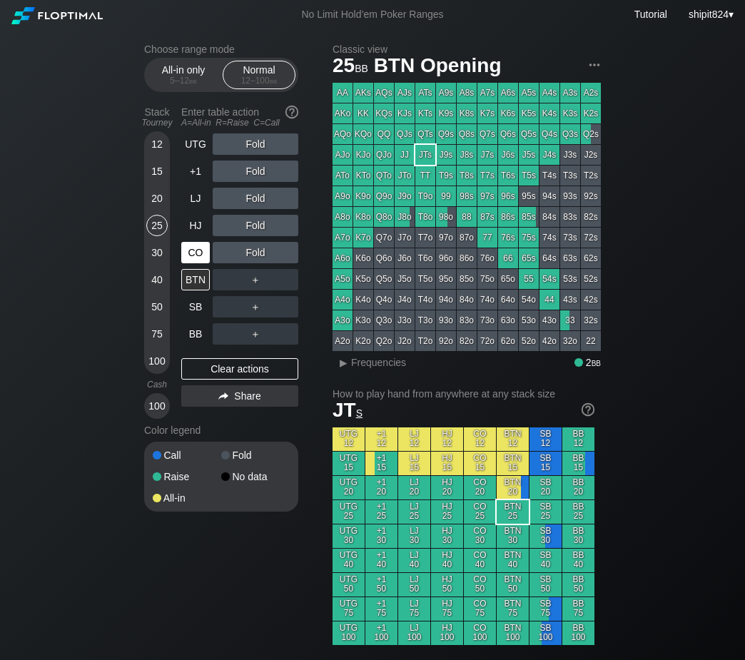
click at [198, 250] on div "CO" at bounding box center [195, 252] width 29 height 21
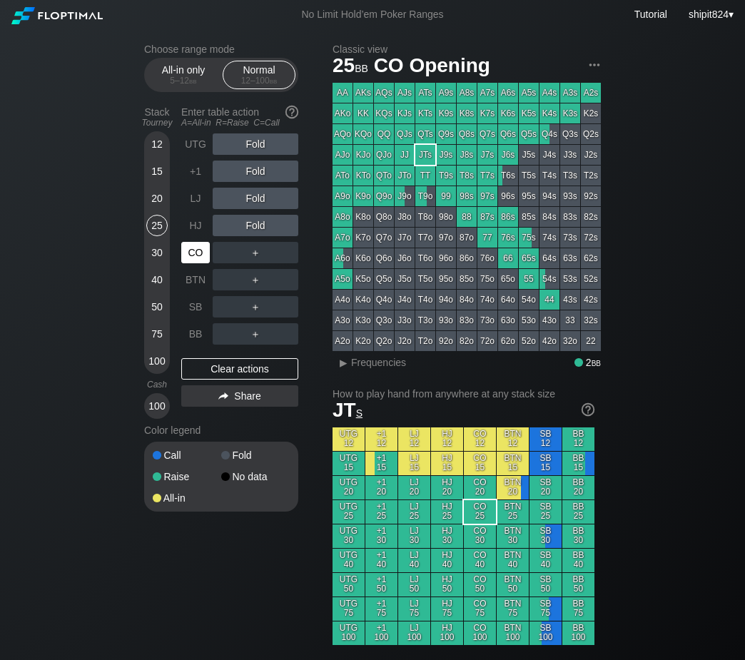
click at [198, 250] on div "CO" at bounding box center [195, 252] width 29 height 21
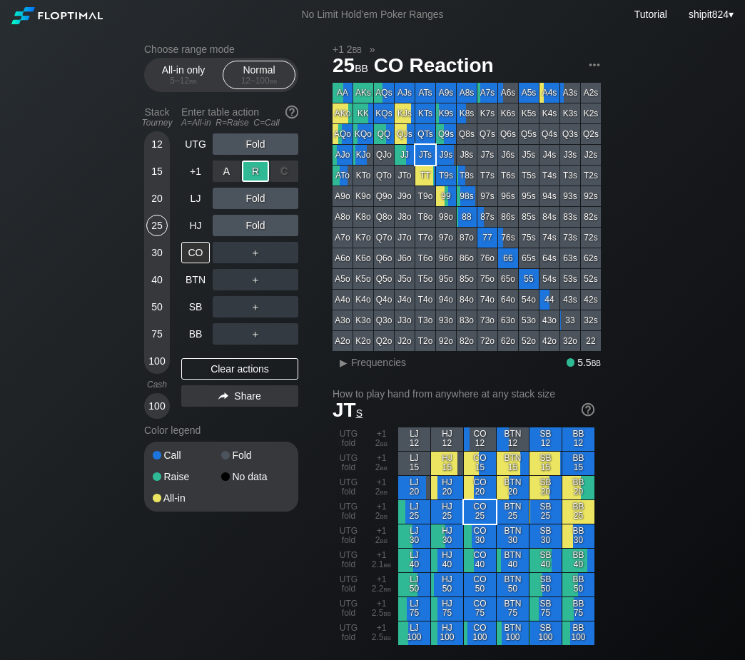
click at [252, 179] on div "R ✕" at bounding box center [256, 171] width 28 height 21
click at [202, 361] on div "Clear actions" at bounding box center [239, 368] width 117 height 21
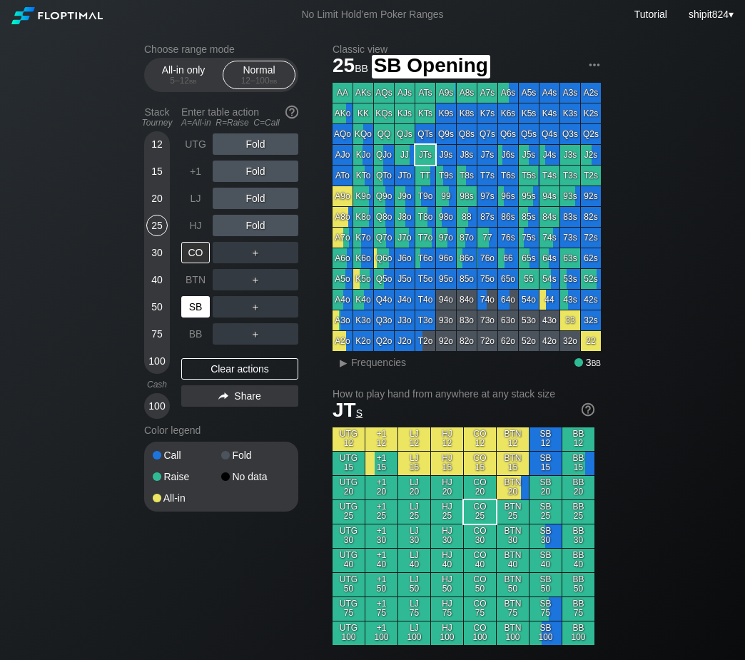
click at [204, 301] on div "SB" at bounding box center [195, 306] width 29 height 21
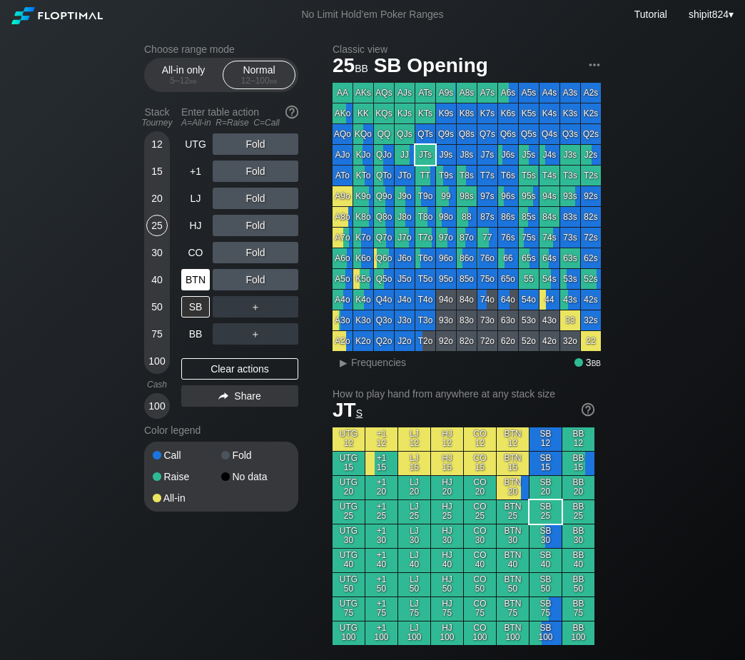
click at [194, 286] on div "BTN" at bounding box center [195, 279] width 29 height 21
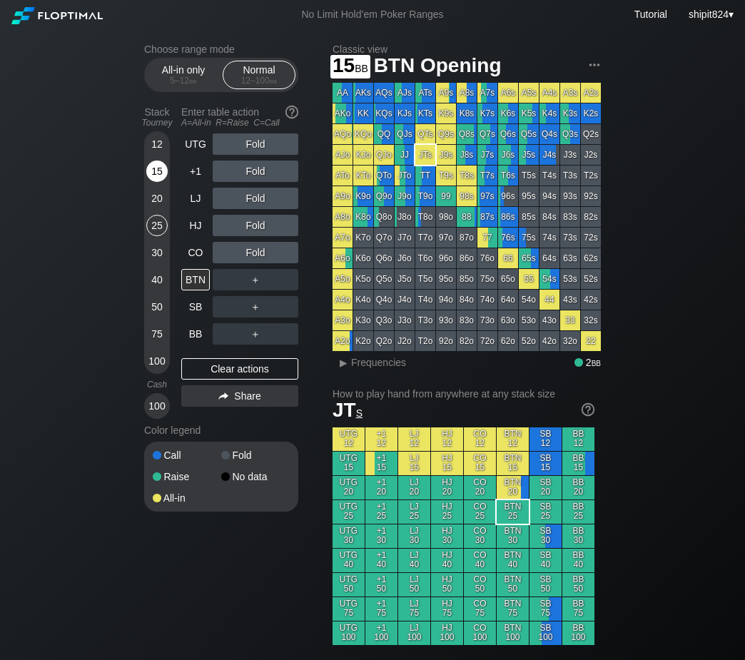
click at [163, 179] on div "15" at bounding box center [156, 171] width 21 height 21
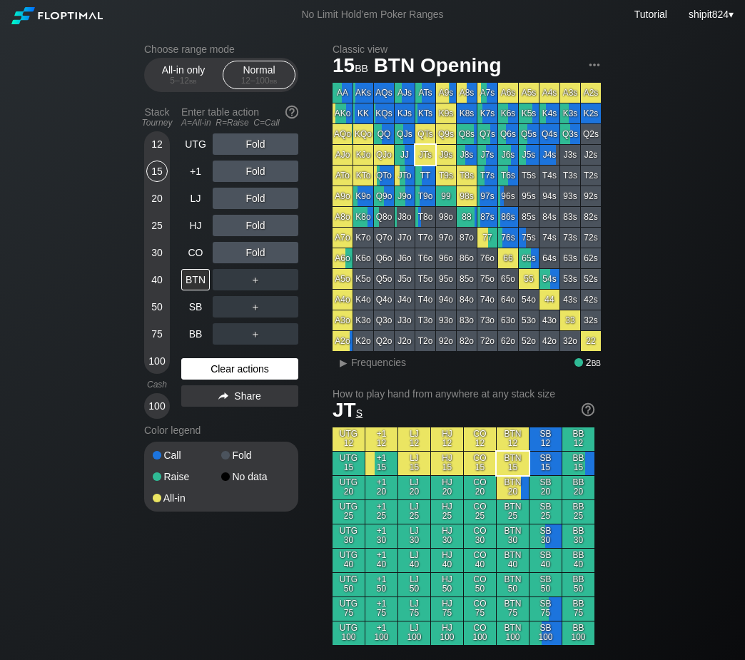
drag, startPoint x: 254, startPoint y: 361, endPoint x: 237, endPoint y: 315, distance: 49.5
click at [255, 361] on div "Clear actions" at bounding box center [239, 368] width 117 height 21
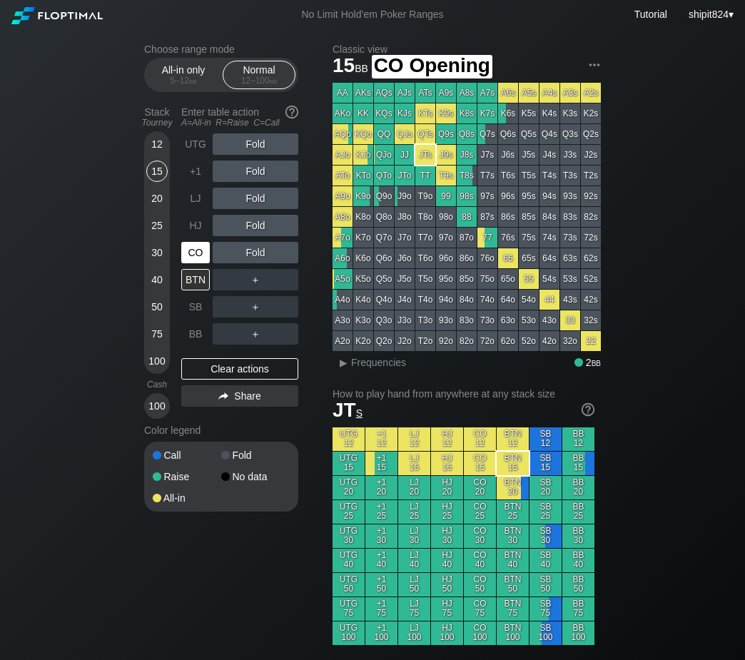
drag, startPoint x: 201, startPoint y: 251, endPoint x: 222, endPoint y: 243, distance: 22.1
click at [205, 249] on div "CO" at bounding box center [195, 252] width 29 height 21
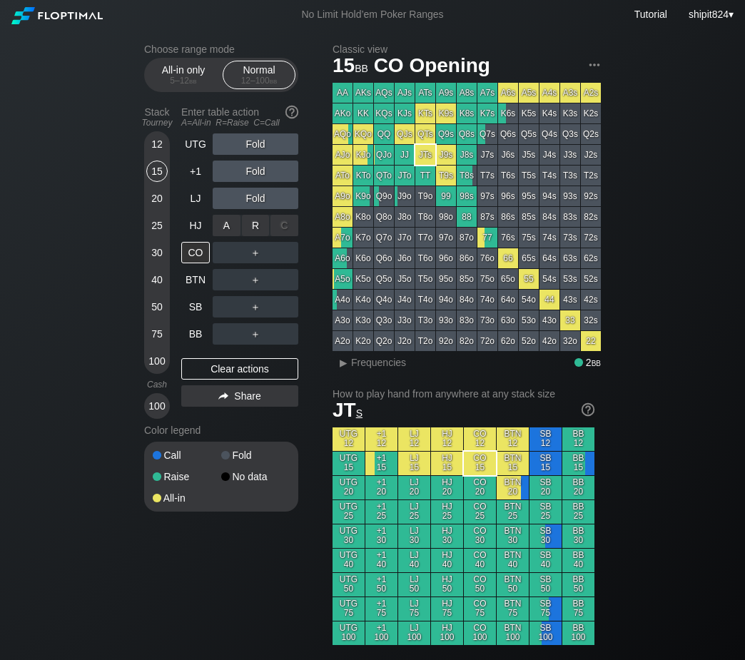
click at [257, 229] on div "R ✕" at bounding box center [256, 225] width 28 height 21
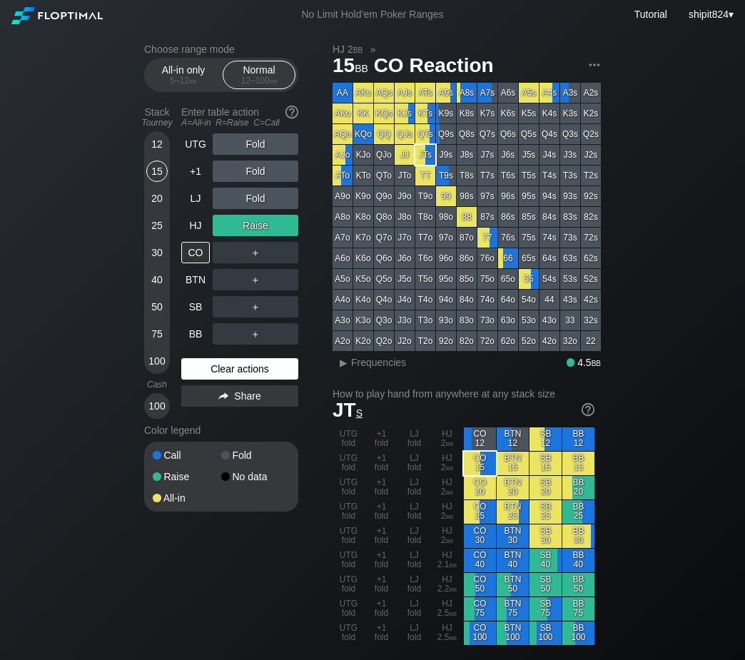
click at [231, 368] on div "Clear actions" at bounding box center [239, 368] width 117 height 21
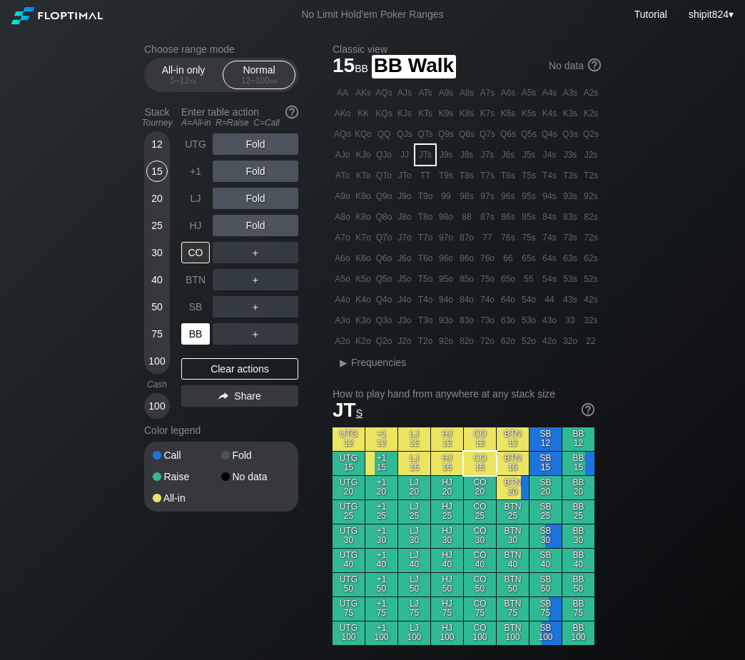
drag, startPoint x: 201, startPoint y: 333, endPoint x: 235, endPoint y: 295, distance: 51.1
click at [203, 333] on div "BB" at bounding box center [195, 333] width 29 height 21
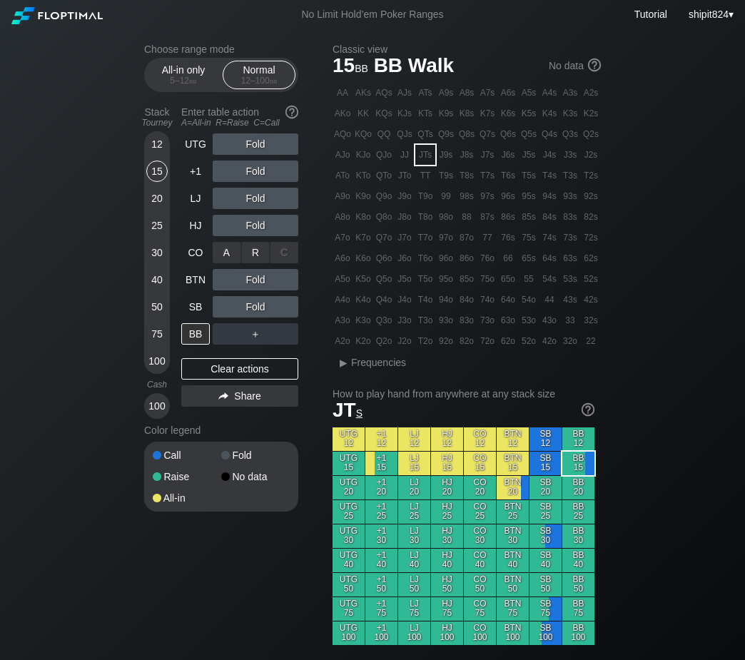
click at [253, 258] on div "R ✕" at bounding box center [256, 252] width 28 height 21
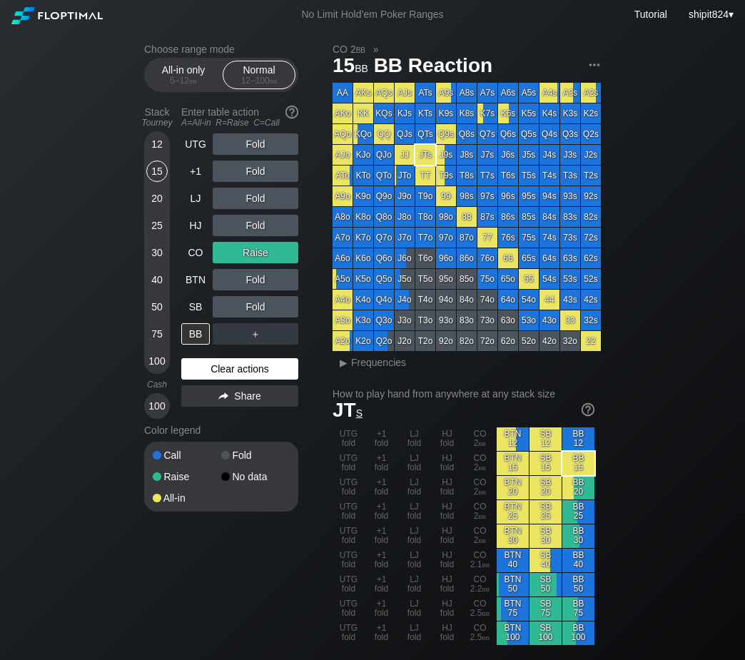
click at [208, 378] on div "Clear actions" at bounding box center [239, 368] width 117 height 21
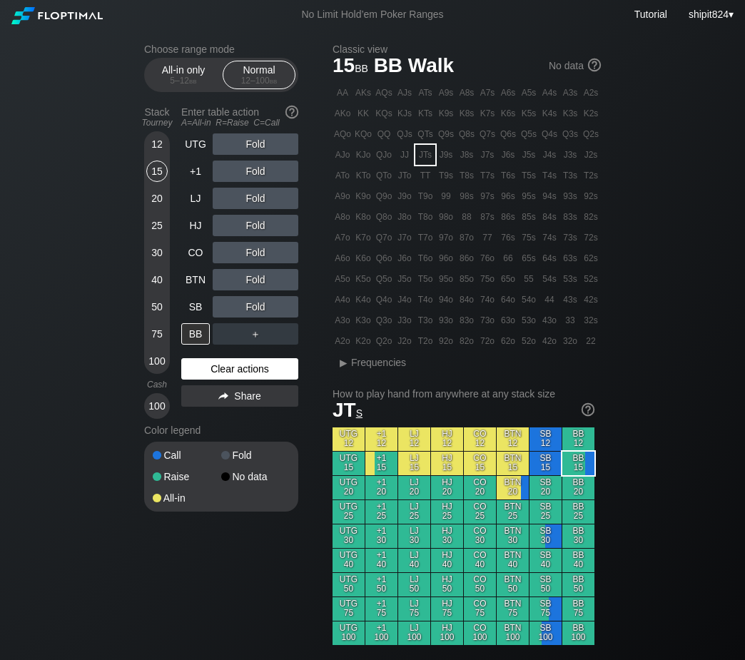
click at [208, 378] on div "Clear actions" at bounding box center [239, 368] width 117 height 21
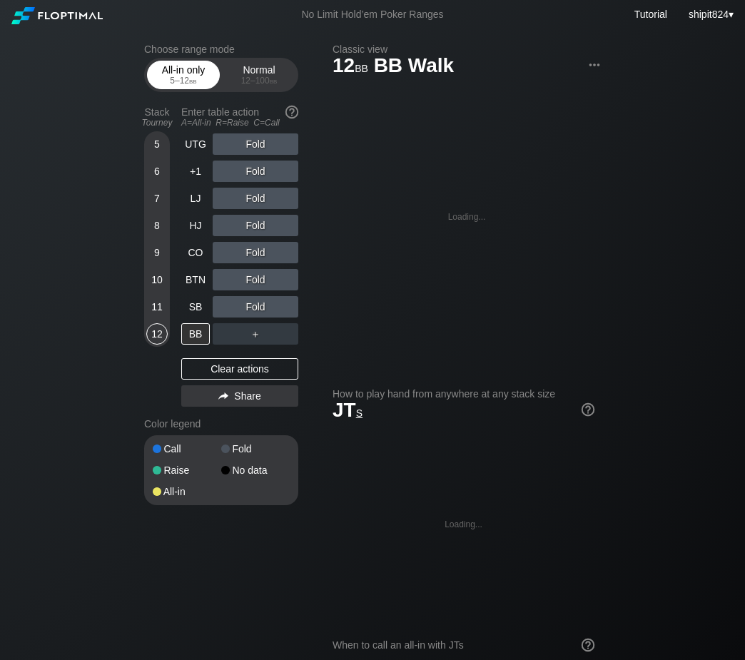
click at [195, 76] on div "All-in only 5 – 12 bb" at bounding box center [184, 74] width 66 height 27
drag, startPoint x: 157, startPoint y: 224, endPoint x: 203, endPoint y: 256, distance: 56.4
click at [164, 230] on div "8" at bounding box center [156, 225] width 21 height 21
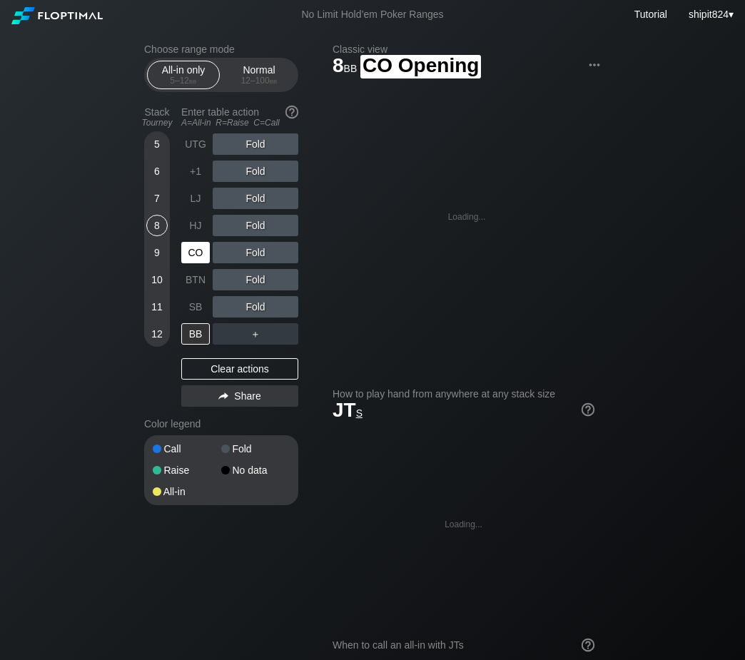
click at [203, 256] on div "CO" at bounding box center [195, 252] width 29 height 21
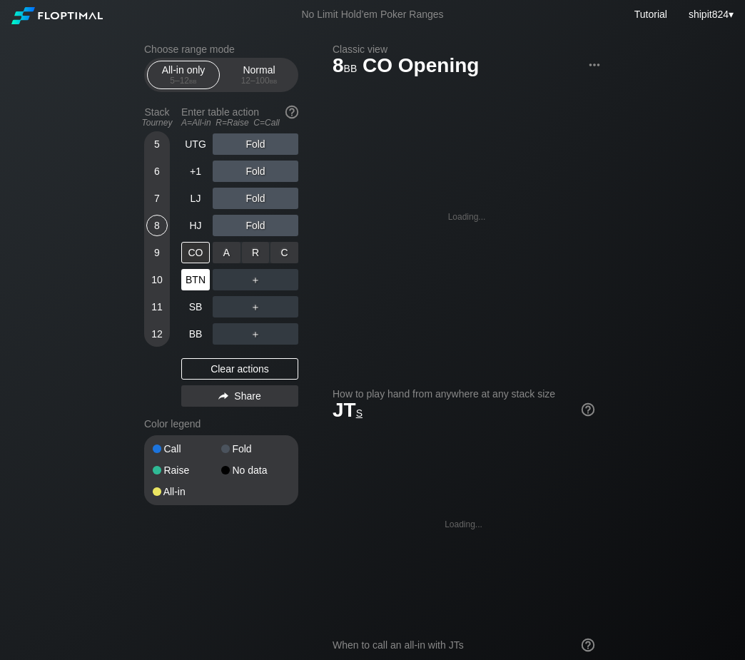
click at [217, 255] on div "A ✕" at bounding box center [227, 252] width 28 height 21
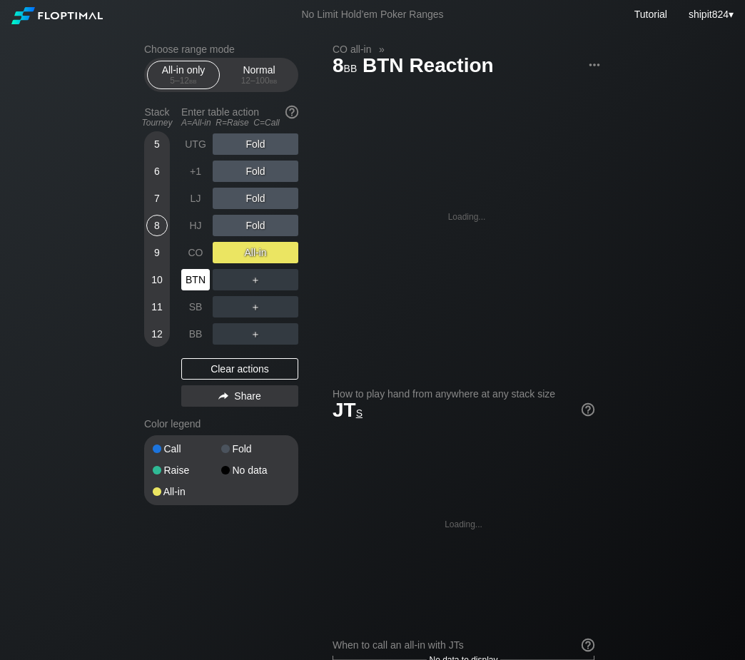
click at [191, 278] on div "BTN" at bounding box center [195, 279] width 29 height 21
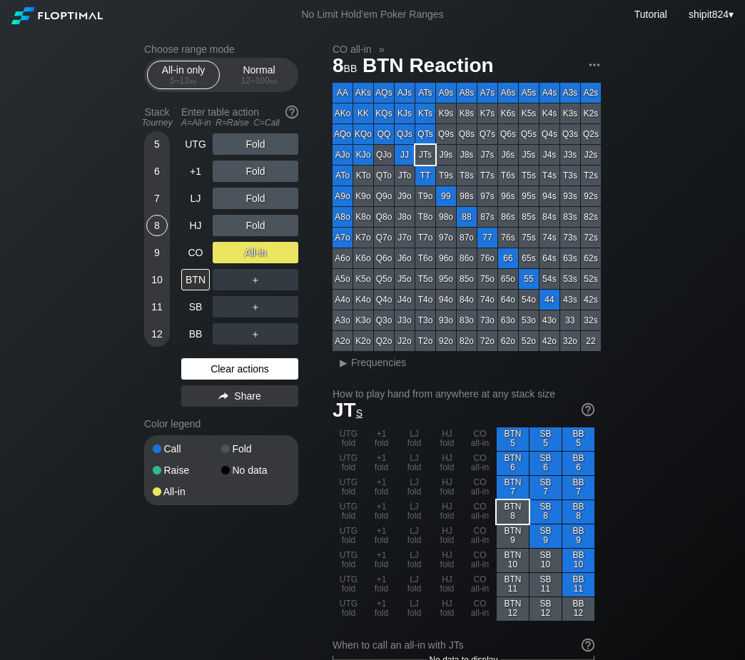
click at [226, 380] on div "Clear actions" at bounding box center [239, 368] width 117 height 21
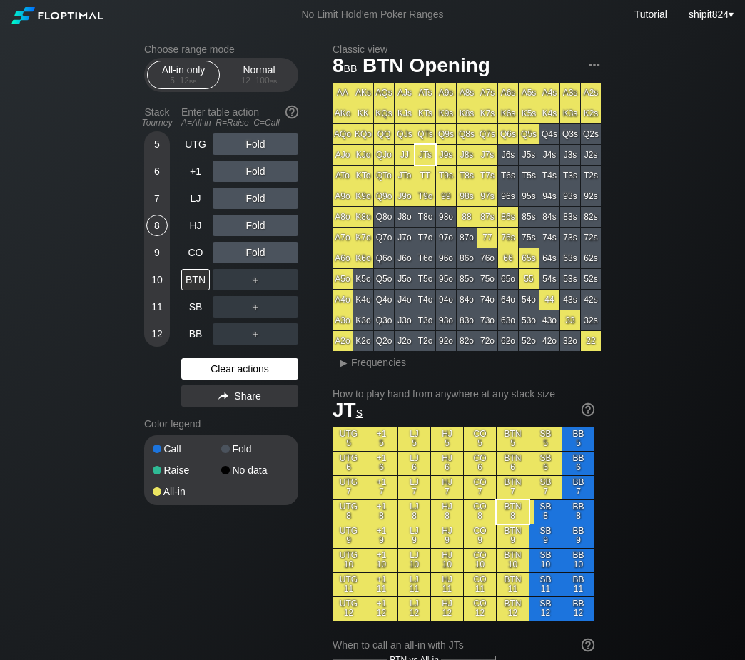
click at [225, 378] on div "Clear actions" at bounding box center [239, 368] width 117 height 21
drag, startPoint x: 151, startPoint y: 234, endPoint x: 166, endPoint y: 228, distance: 16.0
click at [152, 234] on div "8" at bounding box center [156, 225] width 21 height 21
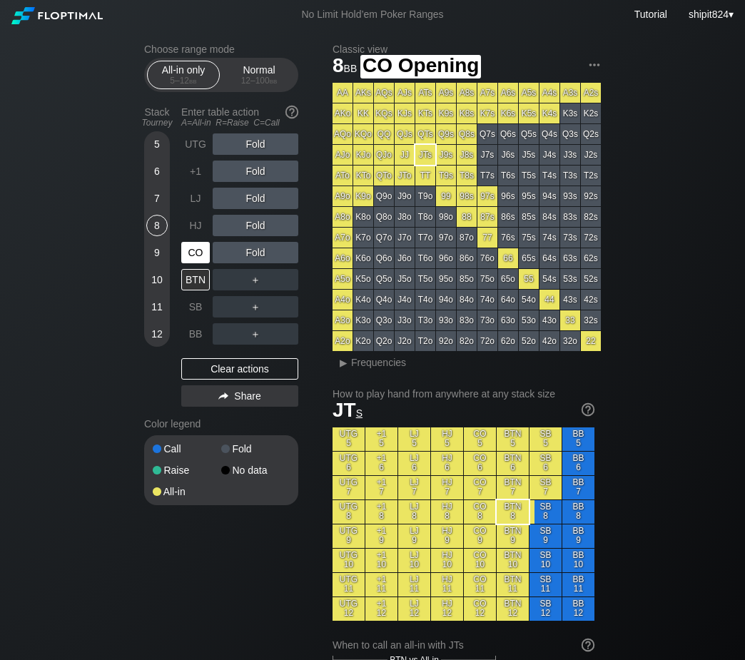
drag, startPoint x: 203, startPoint y: 248, endPoint x: 187, endPoint y: 248, distance: 16.4
click at [203, 249] on div "CO" at bounding box center [195, 252] width 29 height 21
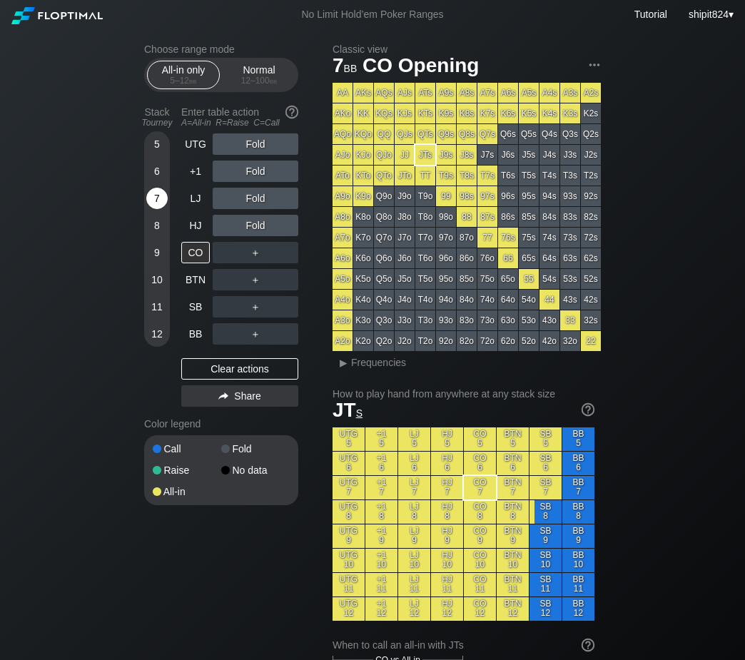
click at [152, 197] on div "7" at bounding box center [156, 198] width 21 height 21
click at [152, 196] on div "7" at bounding box center [156, 198] width 21 height 21
click at [156, 165] on div "6" at bounding box center [156, 171] width 21 height 21
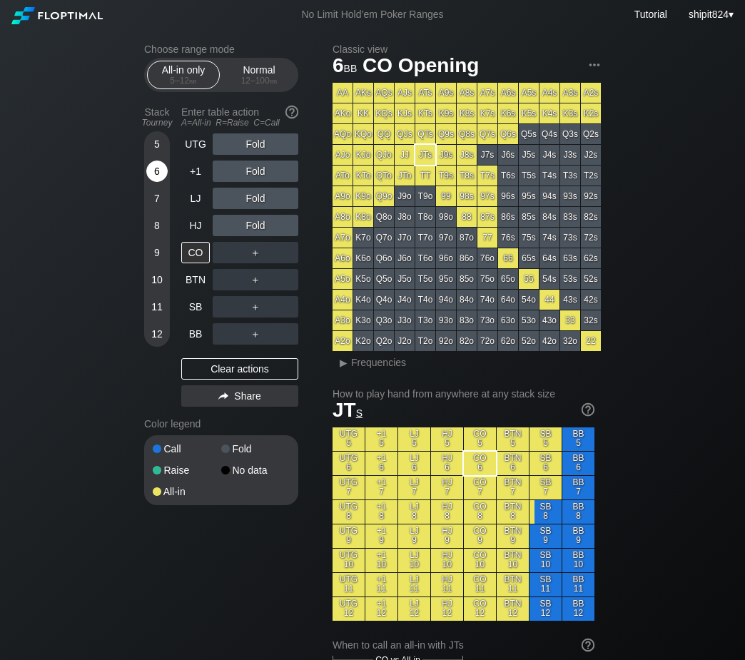
click at [156, 165] on div "6" at bounding box center [156, 171] width 21 height 21
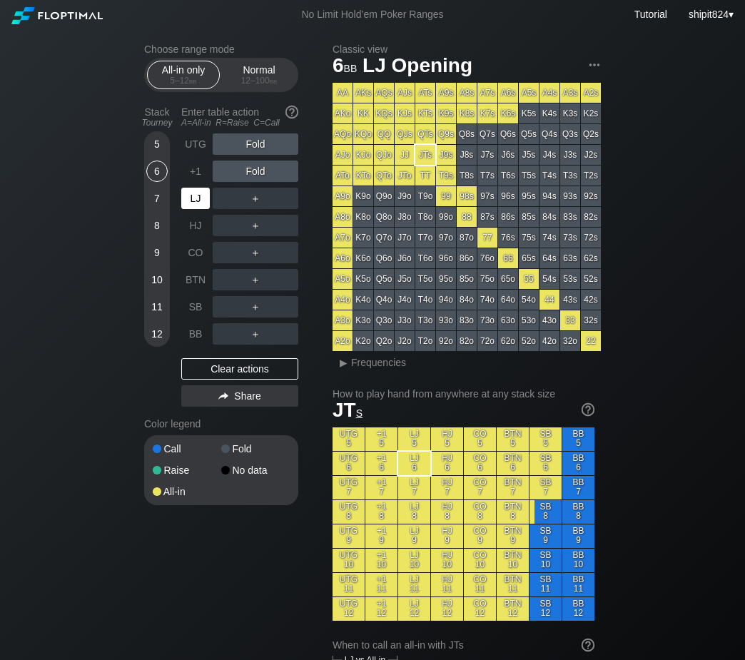
click at [189, 201] on div "LJ" at bounding box center [195, 198] width 29 height 21
click at [156, 279] on div "10" at bounding box center [156, 279] width 21 height 21
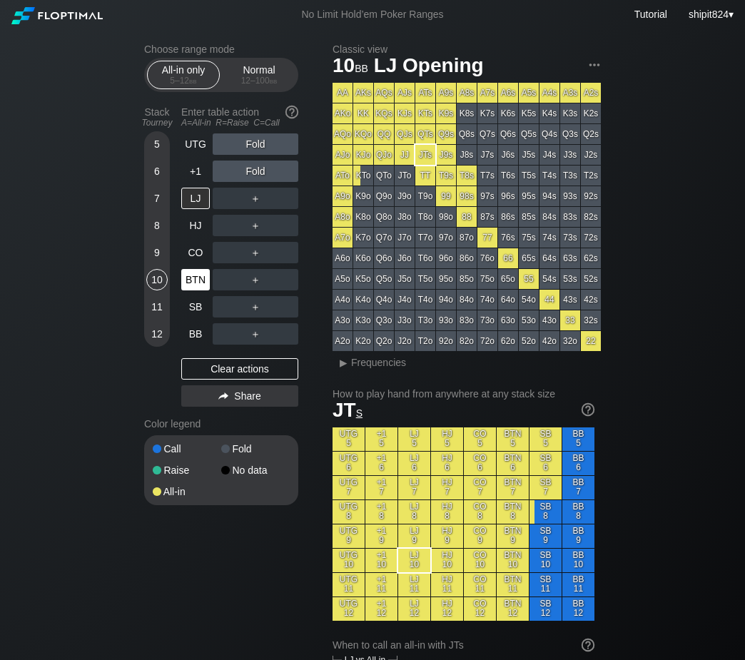
drag, startPoint x: 156, startPoint y: 279, endPoint x: 182, endPoint y: 278, distance: 26.4
click at [156, 279] on div "10" at bounding box center [156, 279] width 21 height 21
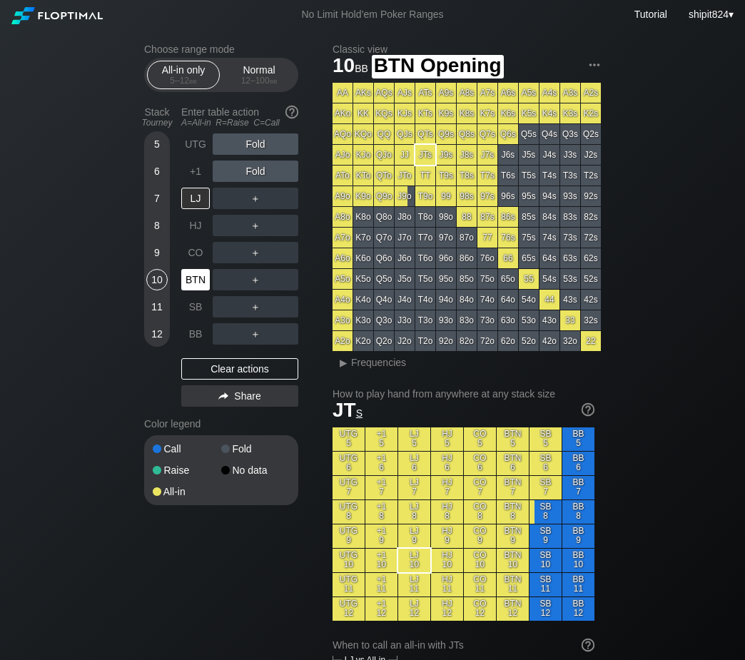
click at [196, 277] on div "BTN" at bounding box center [195, 279] width 29 height 21
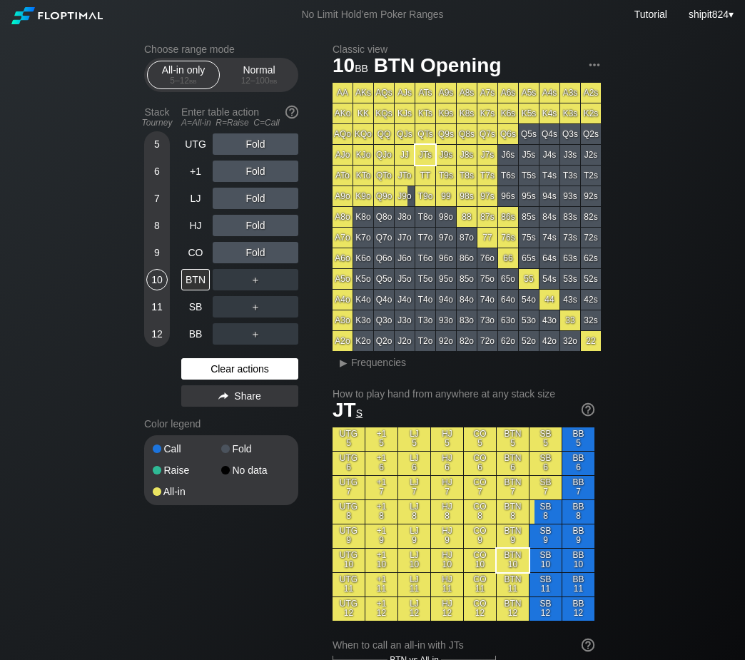
drag, startPoint x: 216, startPoint y: 376, endPoint x: 211, endPoint y: 366, distance: 10.9
click at [216, 376] on div "Clear actions" at bounding box center [239, 368] width 117 height 21
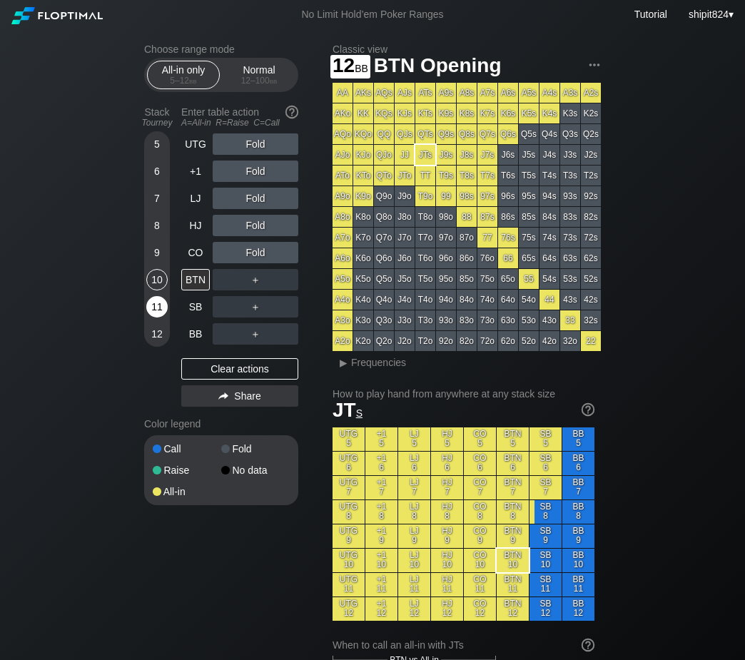
drag, startPoint x: 151, startPoint y: 332, endPoint x: 156, endPoint y: 323, distance: 10.3
click at [151, 331] on div "12" at bounding box center [156, 333] width 21 height 21
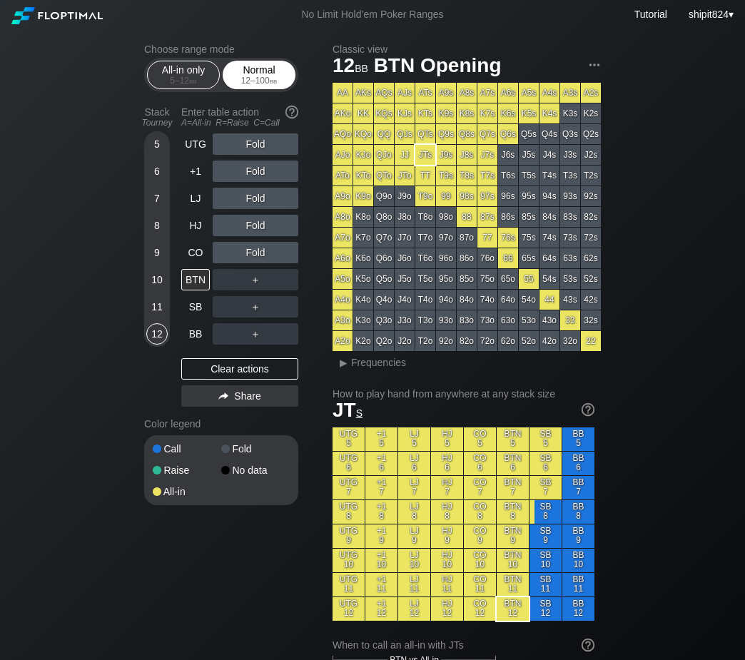
drag, startPoint x: 256, startPoint y: 82, endPoint x: 248, endPoint y: 78, distance: 9.6
click at [256, 84] on div "12 – 100 bb" at bounding box center [259, 81] width 60 height 10
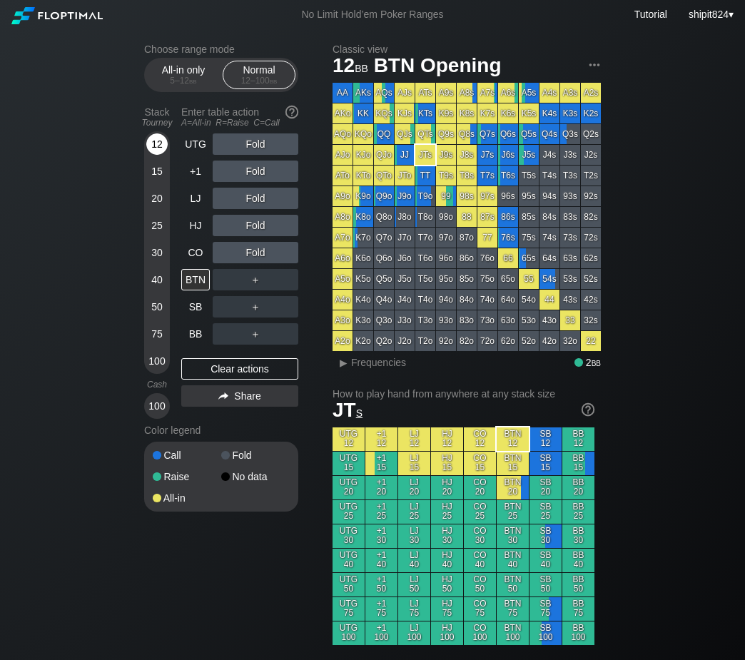
click at [157, 148] on div "12" at bounding box center [156, 143] width 21 height 21
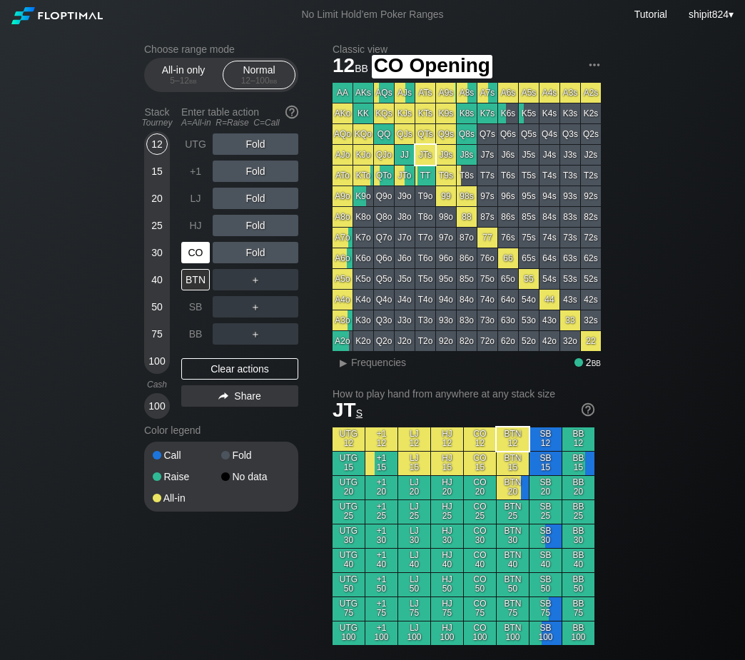
click at [205, 260] on div "CO" at bounding box center [195, 252] width 29 height 21
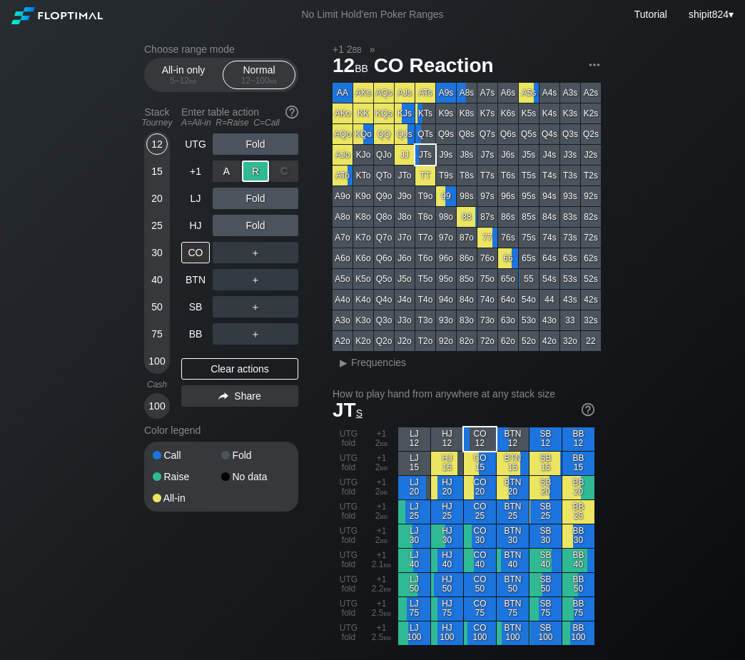
drag, startPoint x: 253, startPoint y: 180, endPoint x: 235, endPoint y: 188, distance: 20.4
click at [253, 179] on div "R ✕" at bounding box center [256, 171] width 28 height 21
